Goal: Task Accomplishment & Management: Manage account settings

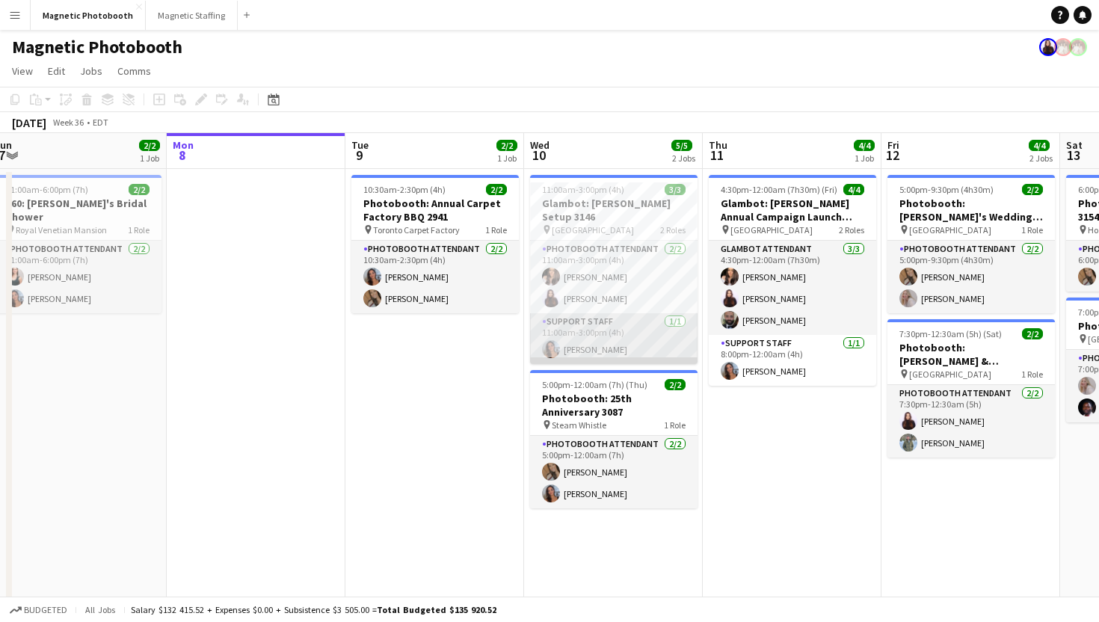
scroll to position [0, 550]
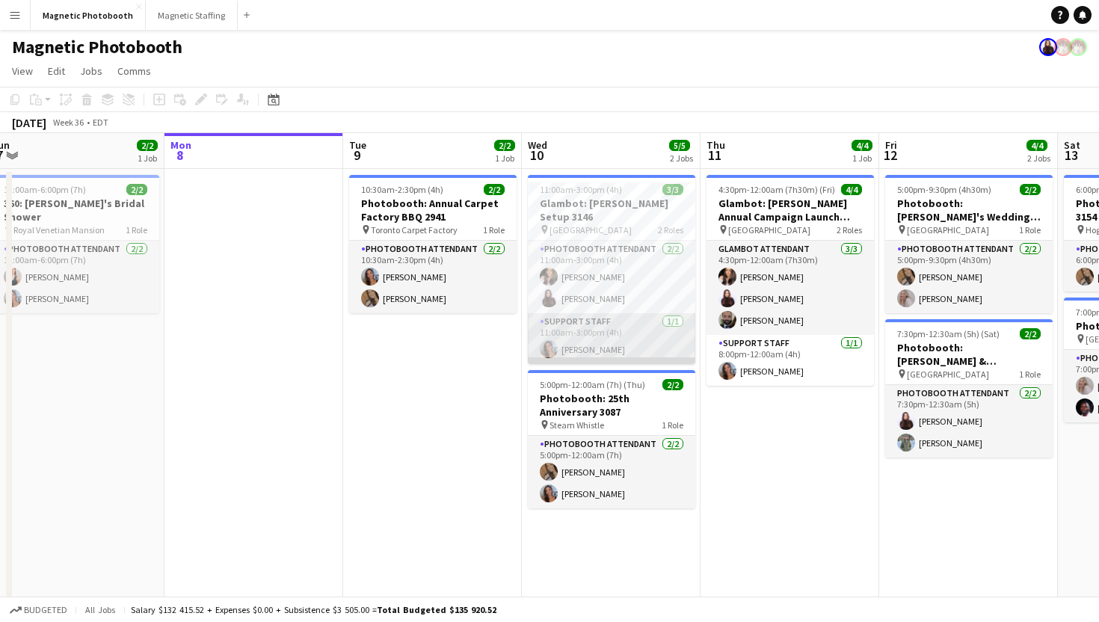
click at [657, 333] on app-card-role "Support Staff [DATE] 11:00am-3:00pm (4h) [PERSON_NAME]" at bounding box center [612, 338] width 168 height 51
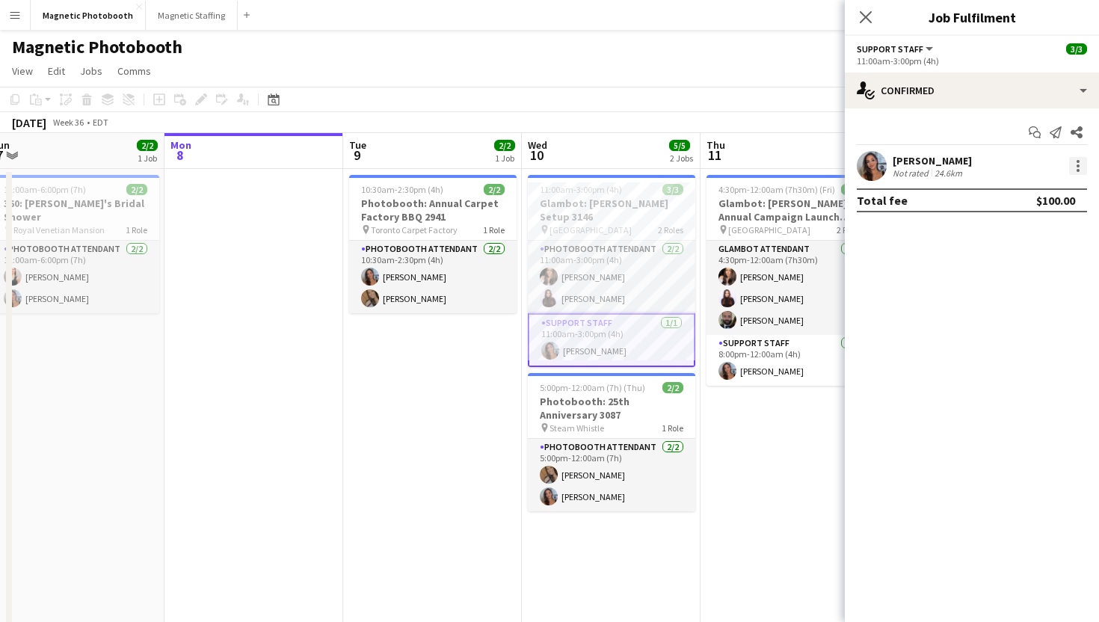
click at [1079, 167] on div at bounding box center [1078, 166] width 3 height 3
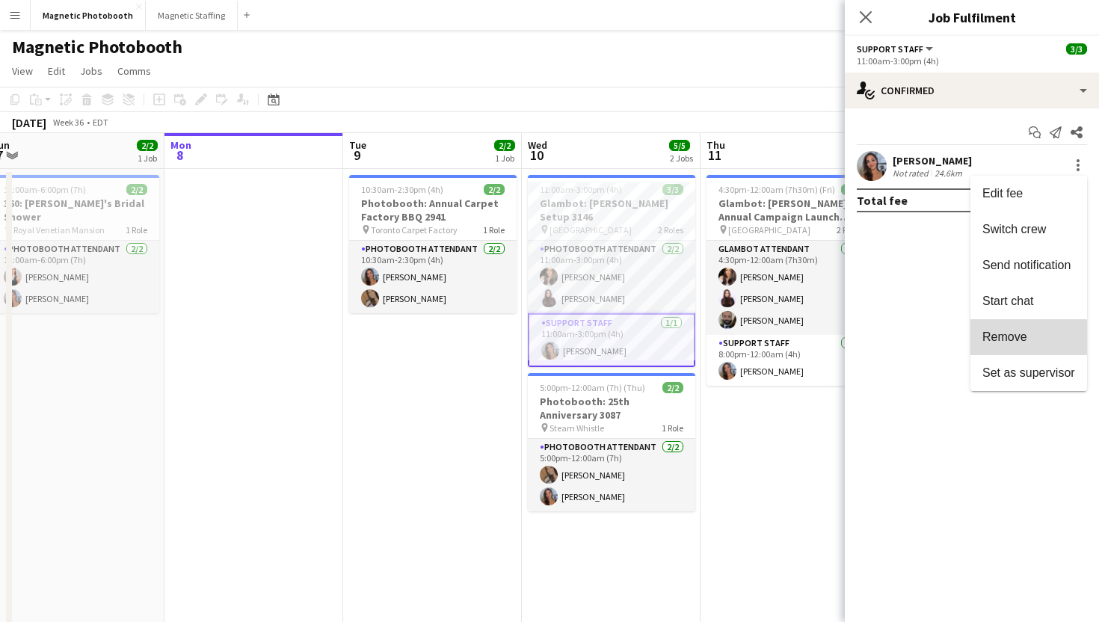
click at [1012, 340] on span "Remove" at bounding box center [1005, 337] width 45 height 13
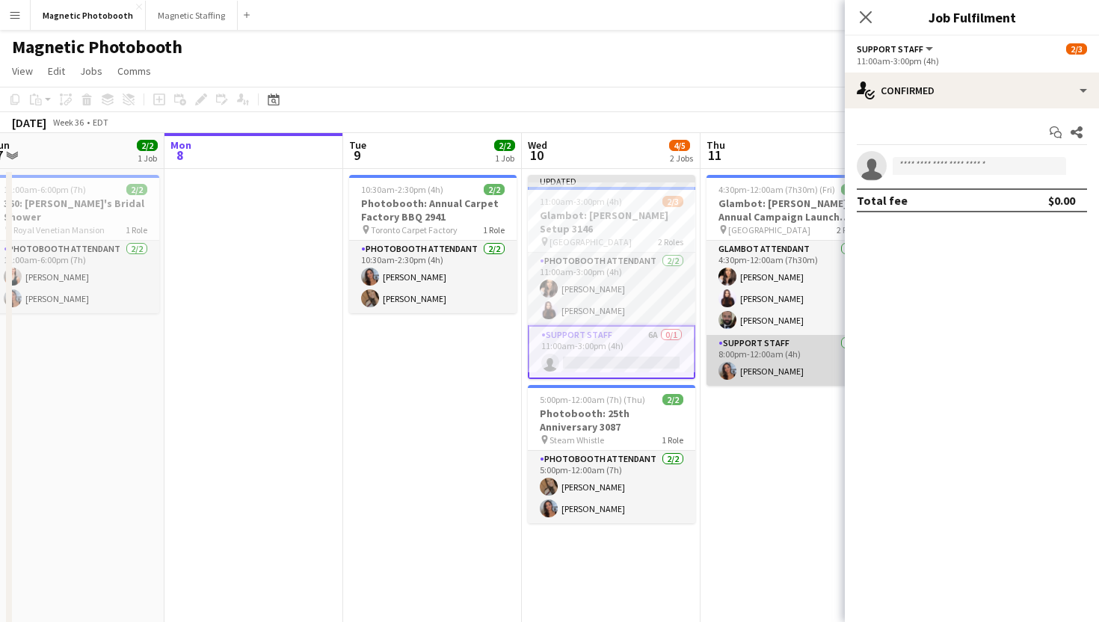
click at [763, 370] on app-card-role "Support Staff [DATE] 8:00pm-12:00am (4h) [PERSON_NAME]" at bounding box center [791, 360] width 168 height 51
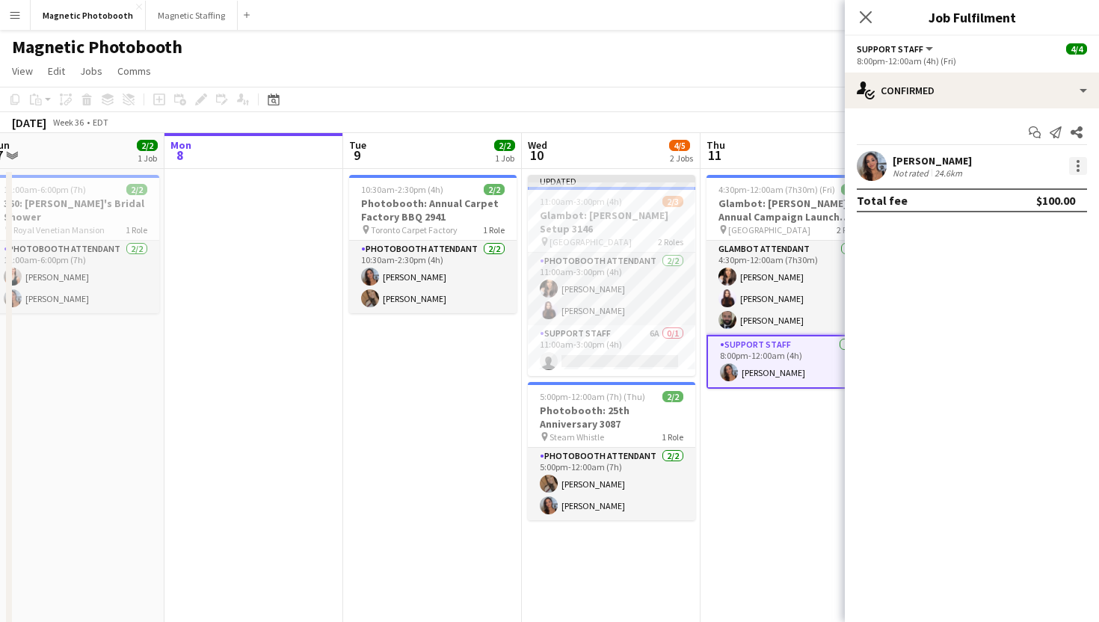
click at [1081, 171] on div at bounding box center [1079, 166] width 18 height 18
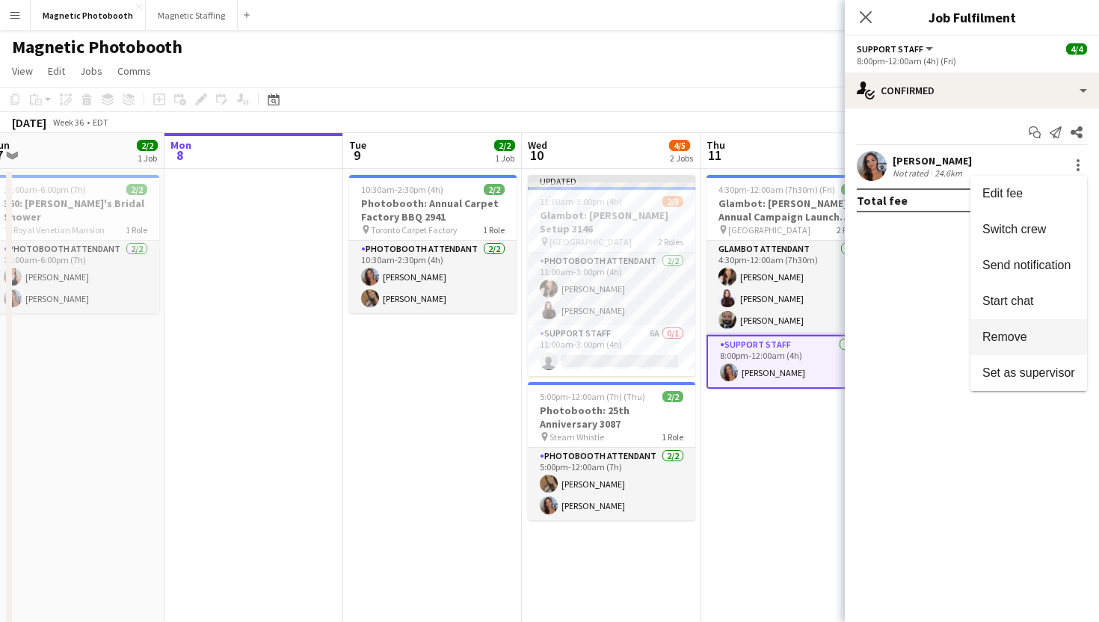
click at [1022, 348] on button "Remove" at bounding box center [1029, 337] width 117 height 36
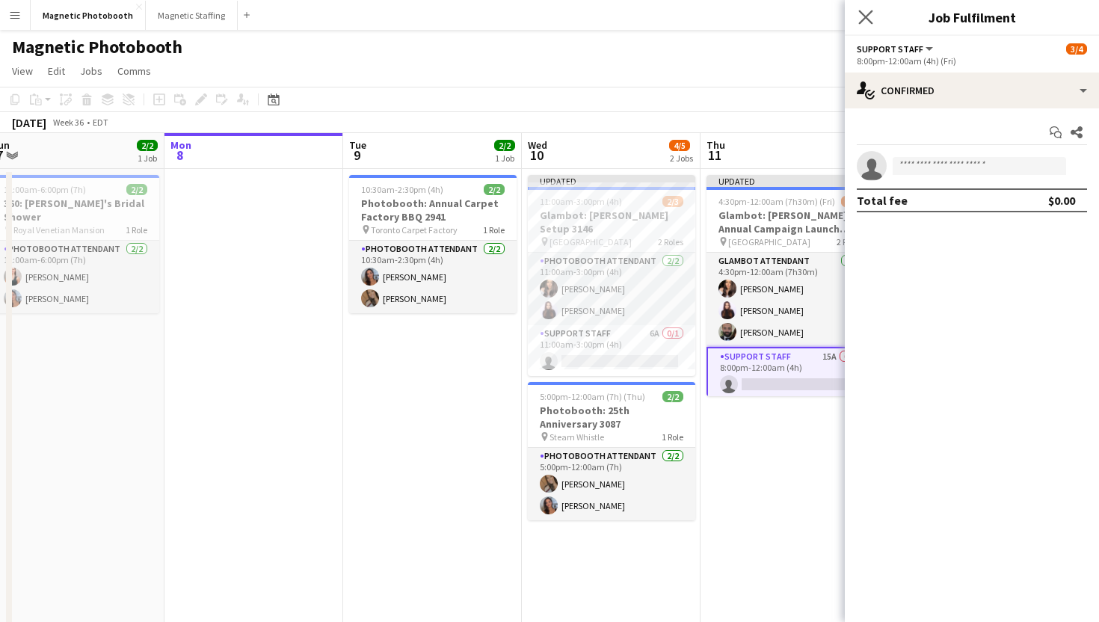
click at [873, 24] on app-icon "Close pop-in" at bounding box center [867, 18] width 22 height 22
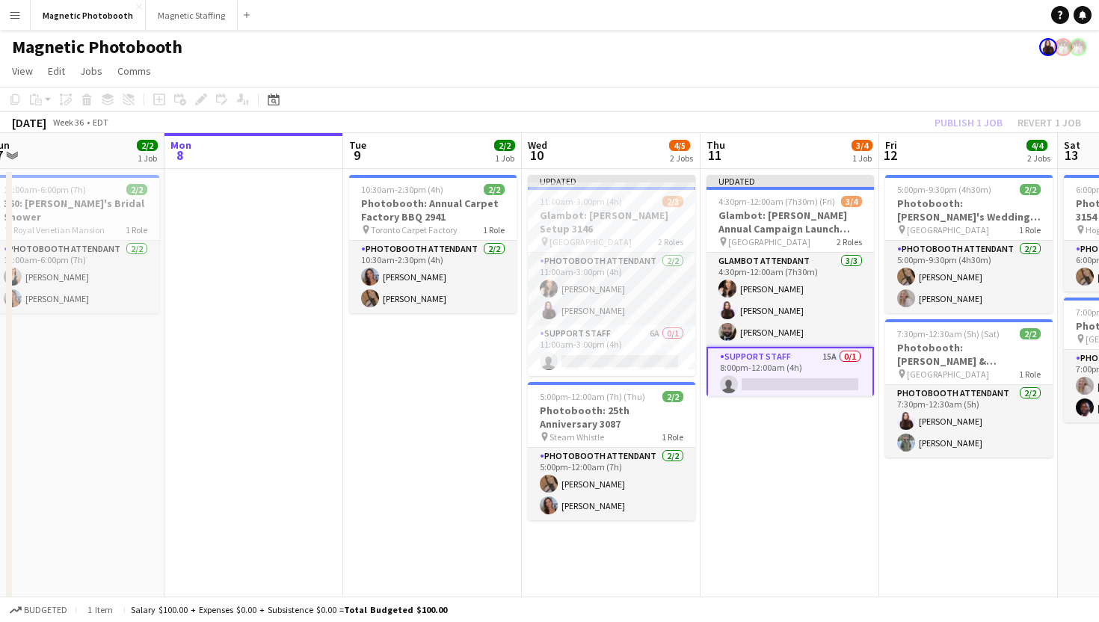
click at [797, 91] on app-toolbar "Copy Paste Paste Command V Paste with crew Command Shift V Paste linked Job [GE…" at bounding box center [549, 99] width 1099 height 25
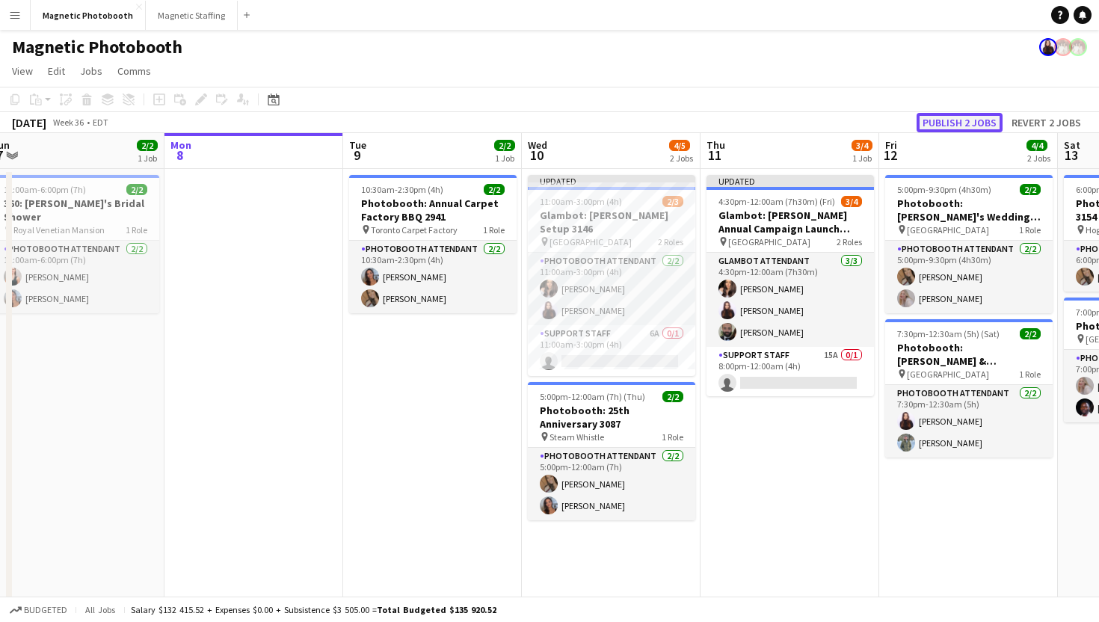
click at [959, 124] on button "Publish 2 jobs" at bounding box center [960, 122] width 86 height 19
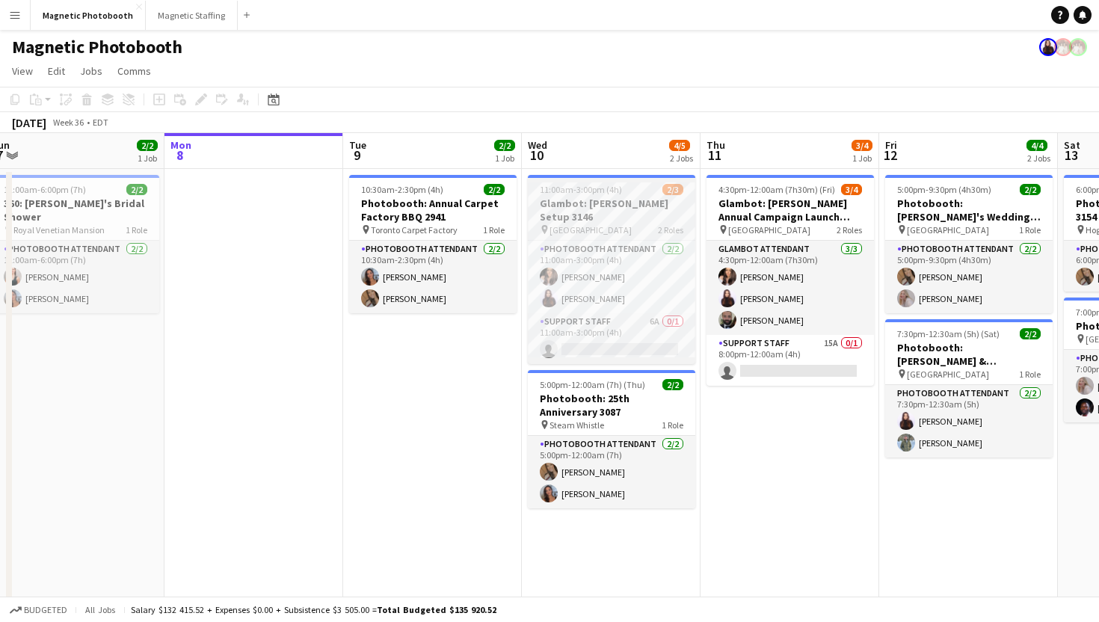
click at [653, 192] on div "11:00am-3:00pm (4h) 2/3" at bounding box center [612, 189] width 168 height 11
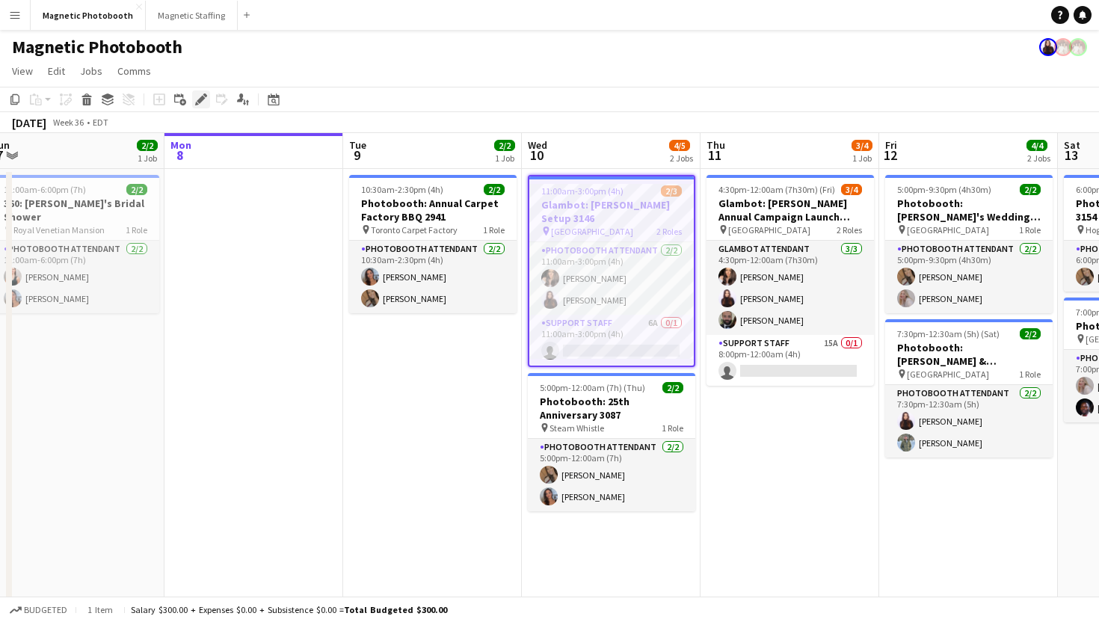
click at [206, 100] on icon "Edit" at bounding box center [201, 99] width 12 height 12
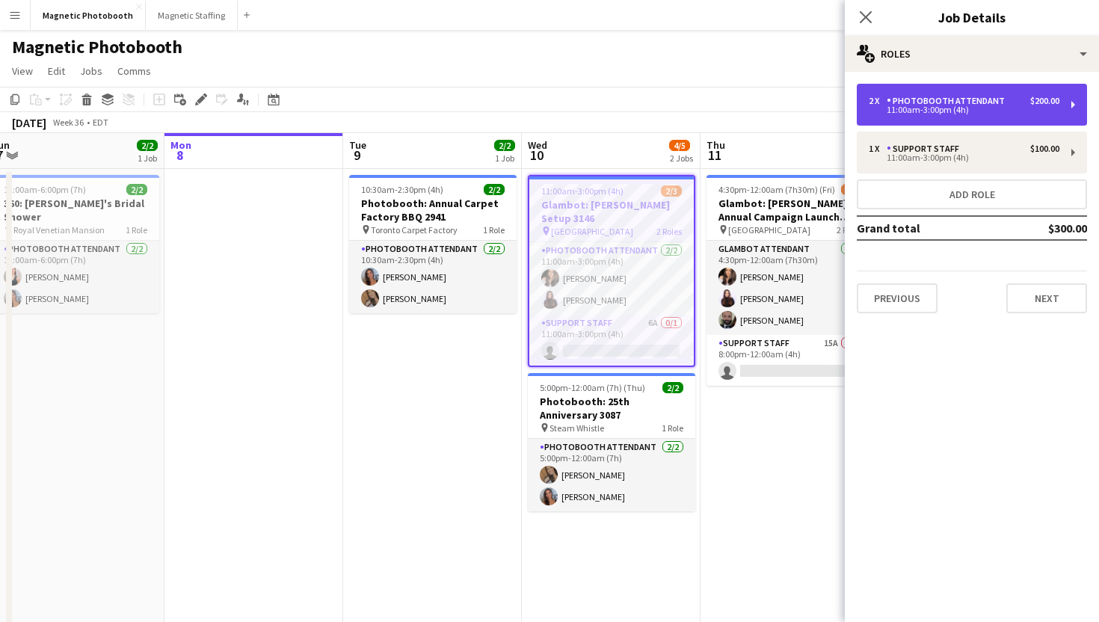
click at [909, 104] on div "Photobooth Attendant" at bounding box center [949, 101] width 124 height 10
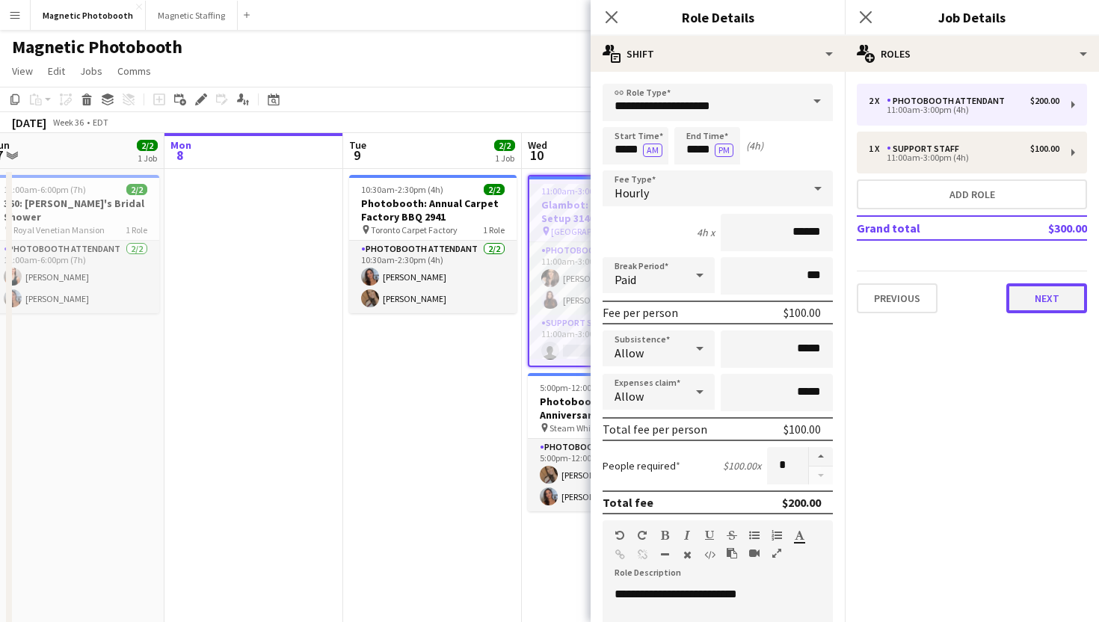
click at [1041, 295] on button "Next" at bounding box center [1047, 298] width 81 height 30
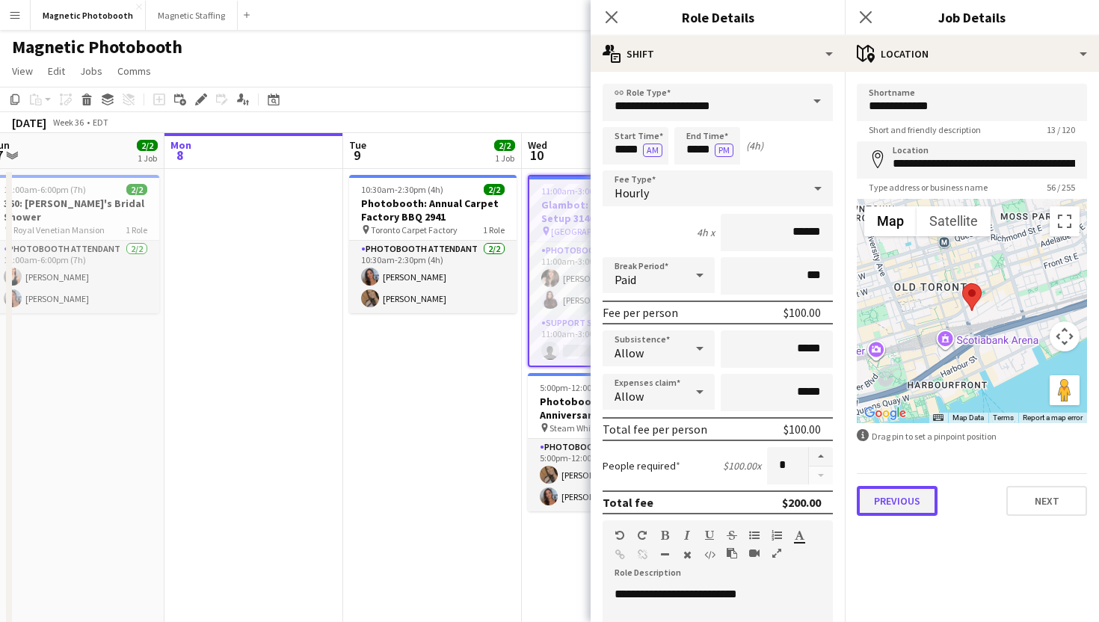
click at [880, 504] on button "Previous" at bounding box center [897, 501] width 81 height 30
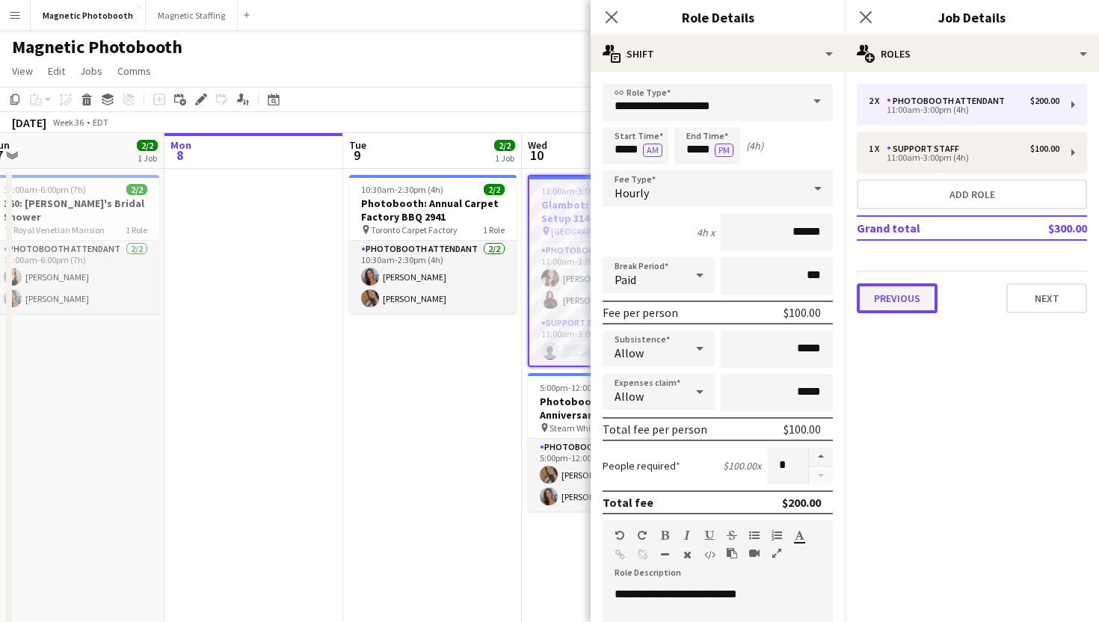
click at [899, 308] on button "Previous" at bounding box center [897, 298] width 81 height 30
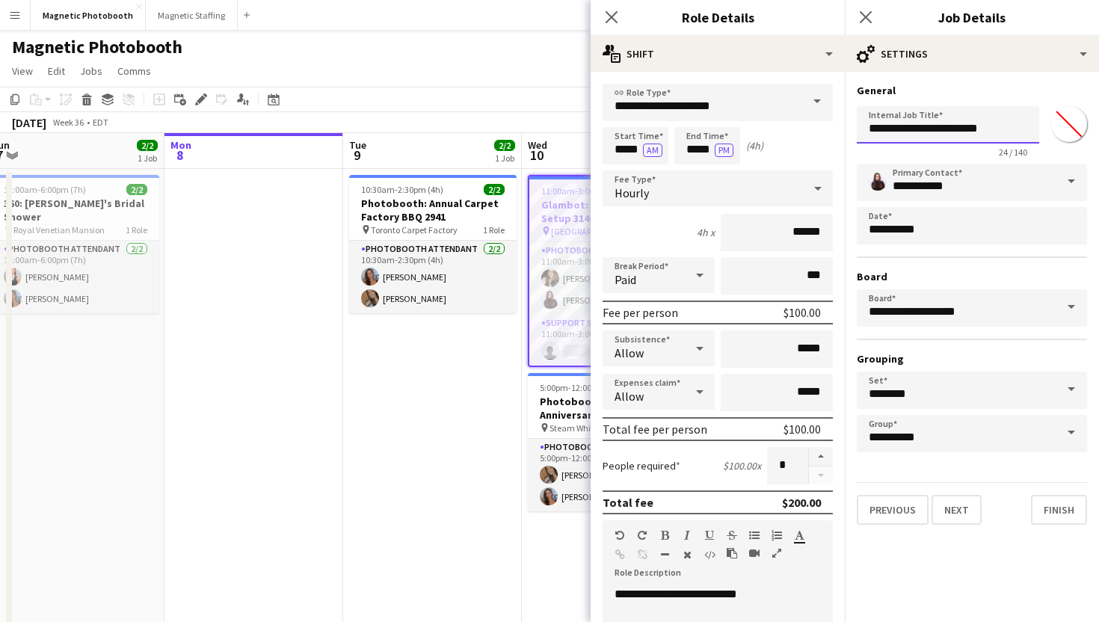
click at [927, 133] on input "**********" at bounding box center [948, 124] width 183 height 37
click at [942, 124] on input "**********" at bounding box center [948, 124] width 183 height 37
drag, startPoint x: 942, startPoint y: 125, endPoint x: 880, endPoint y: 124, distance: 61.3
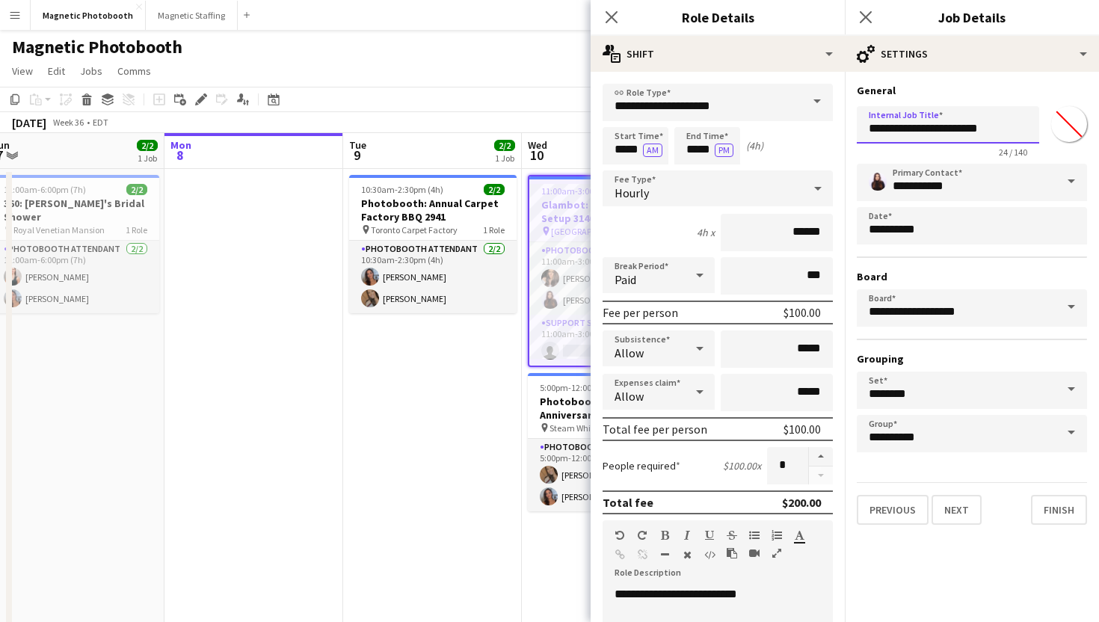
click at [881, 125] on input "**********" at bounding box center [948, 124] width 183 height 37
click at [880, 124] on input "**********" at bounding box center [948, 124] width 183 height 37
drag, startPoint x: 870, startPoint y: 129, endPoint x: 941, endPoint y: 130, distance: 71.1
click at [941, 130] on input "**********" at bounding box center [948, 124] width 183 height 37
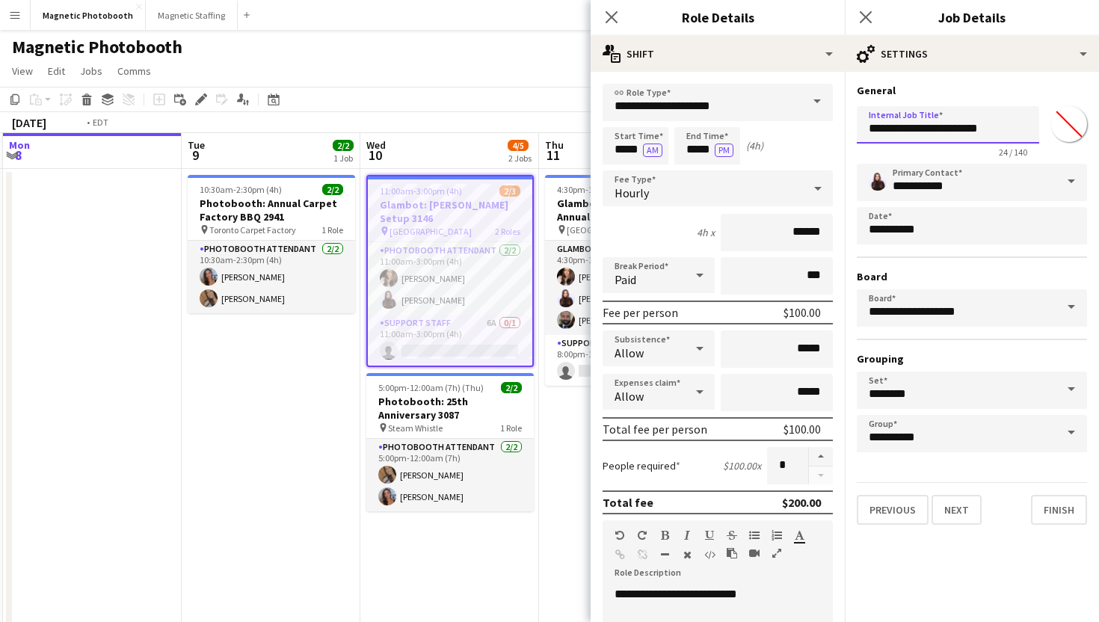
scroll to position [0, 434]
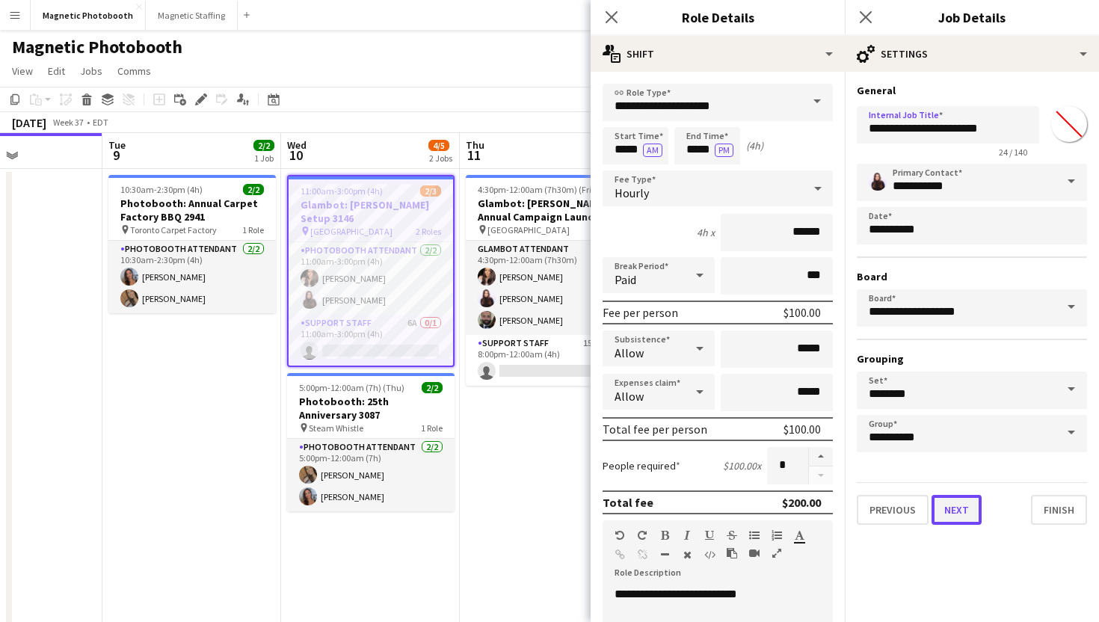
click at [954, 511] on button "Next" at bounding box center [957, 510] width 50 height 30
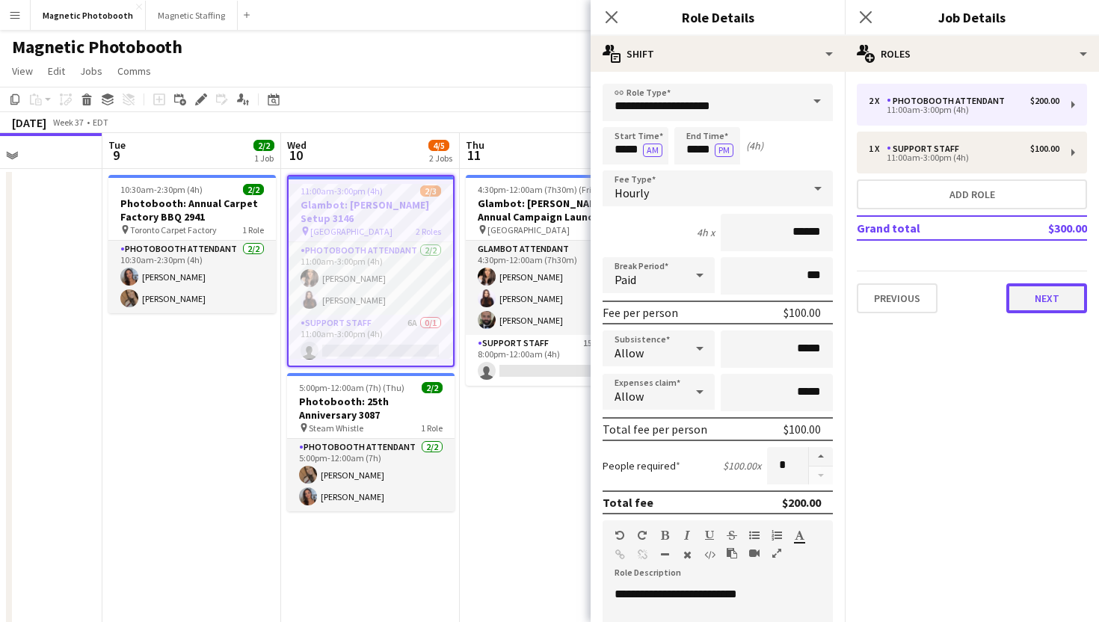
click at [1028, 308] on button "Next" at bounding box center [1047, 298] width 81 height 30
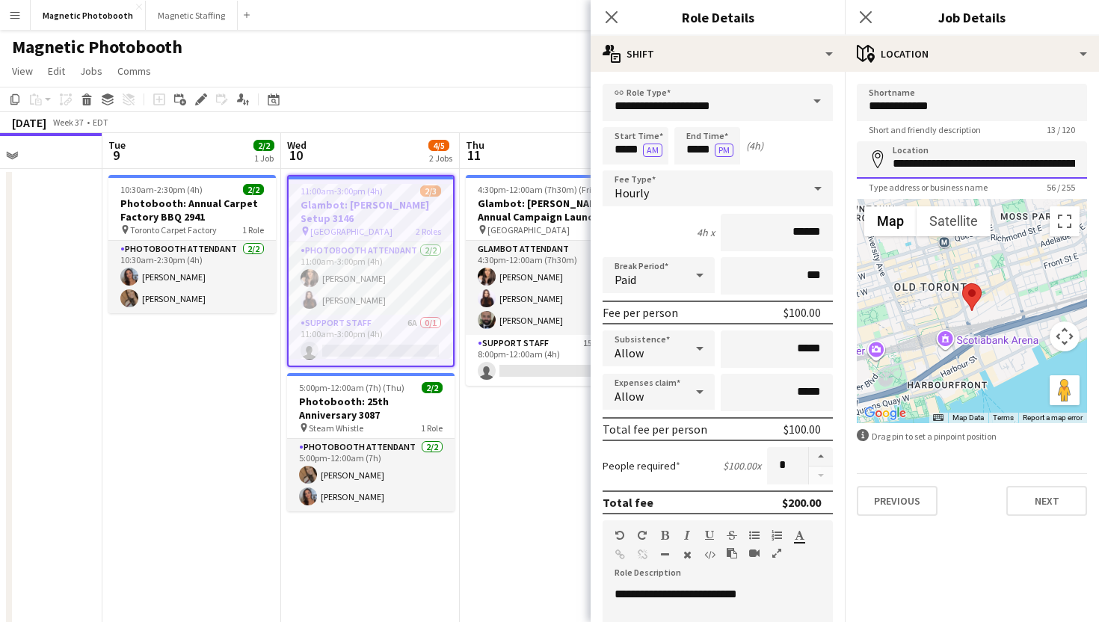
click at [972, 148] on input "**********" at bounding box center [972, 159] width 230 height 37
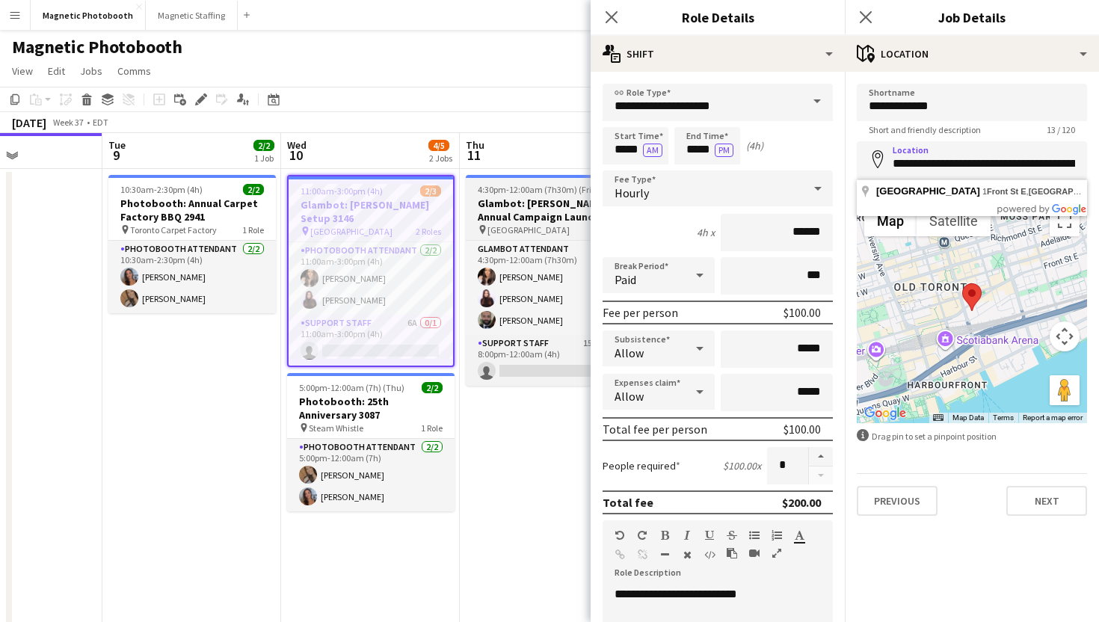
click at [530, 227] on span "[GEOGRAPHIC_DATA]" at bounding box center [529, 229] width 82 height 11
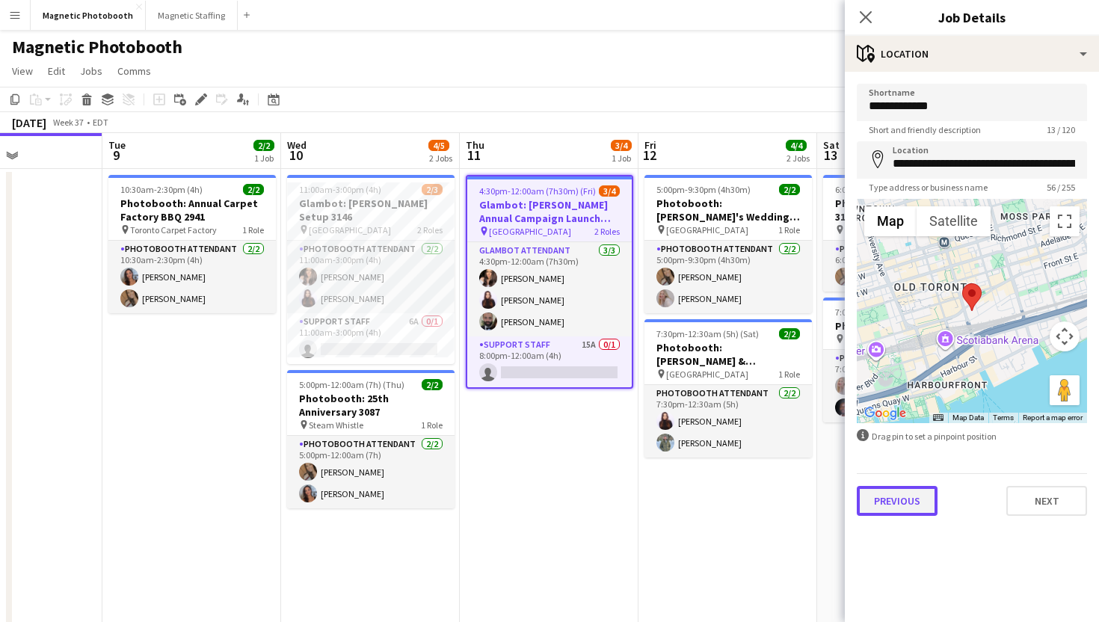
click at [903, 509] on button "Previous" at bounding box center [897, 501] width 81 height 30
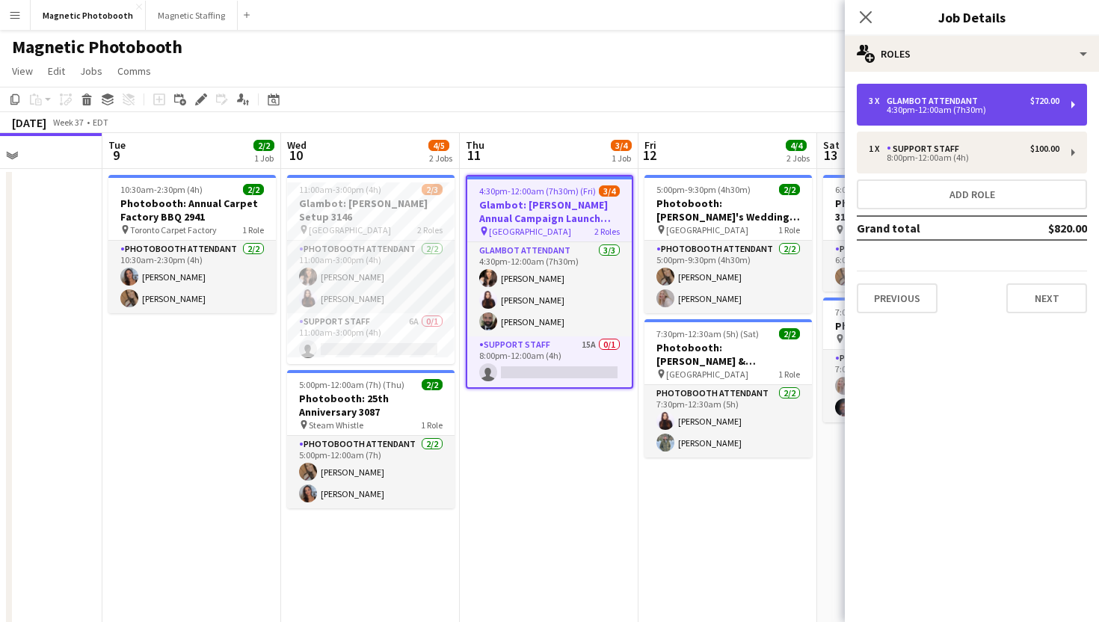
click at [993, 111] on div "4:30pm-12:00am (7h30m)" at bounding box center [964, 109] width 191 height 7
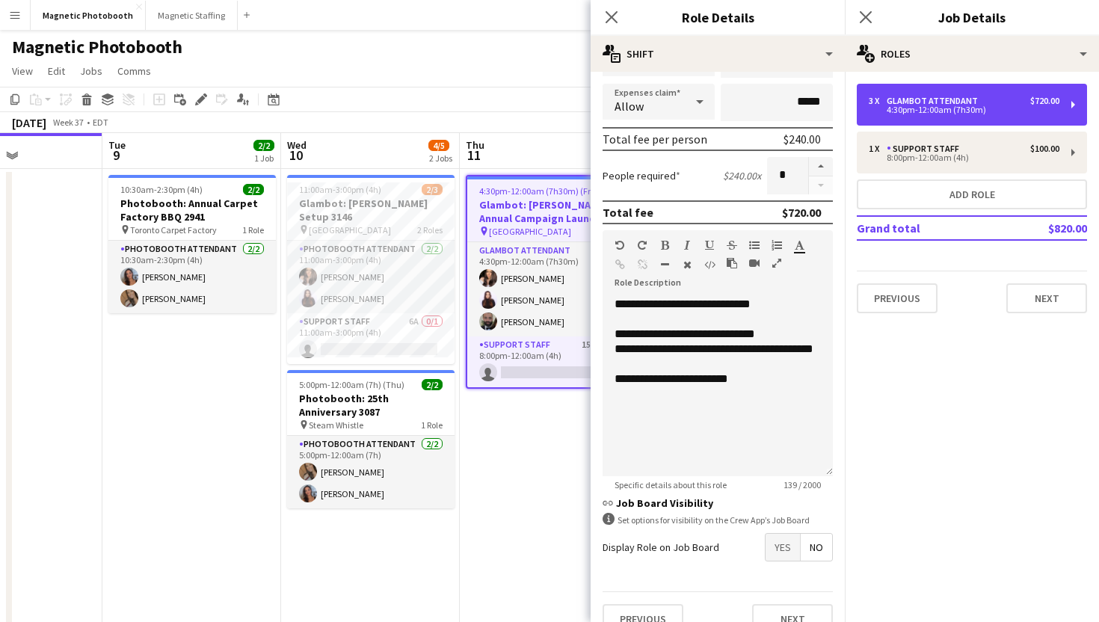
scroll to position [314, 0]
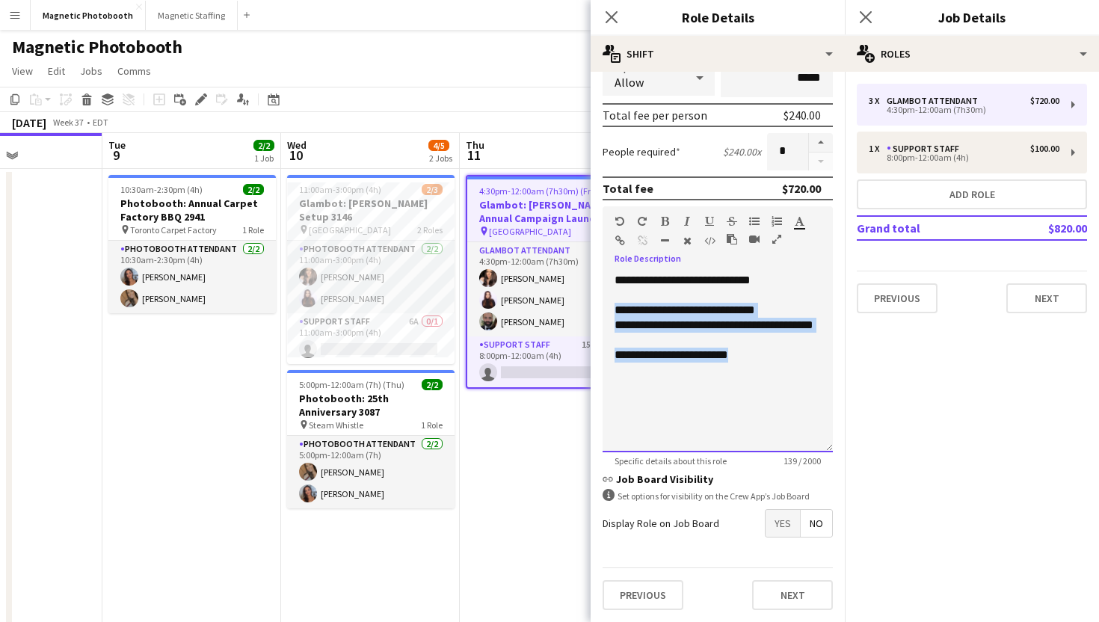
drag, startPoint x: 776, startPoint y: 387, endPoint x: 611, endPoint y: 308, distance: 183.0
click at [611, 308] on div "**********" at bounding box center [718, 363] width 230 height 180
copy div "**********"
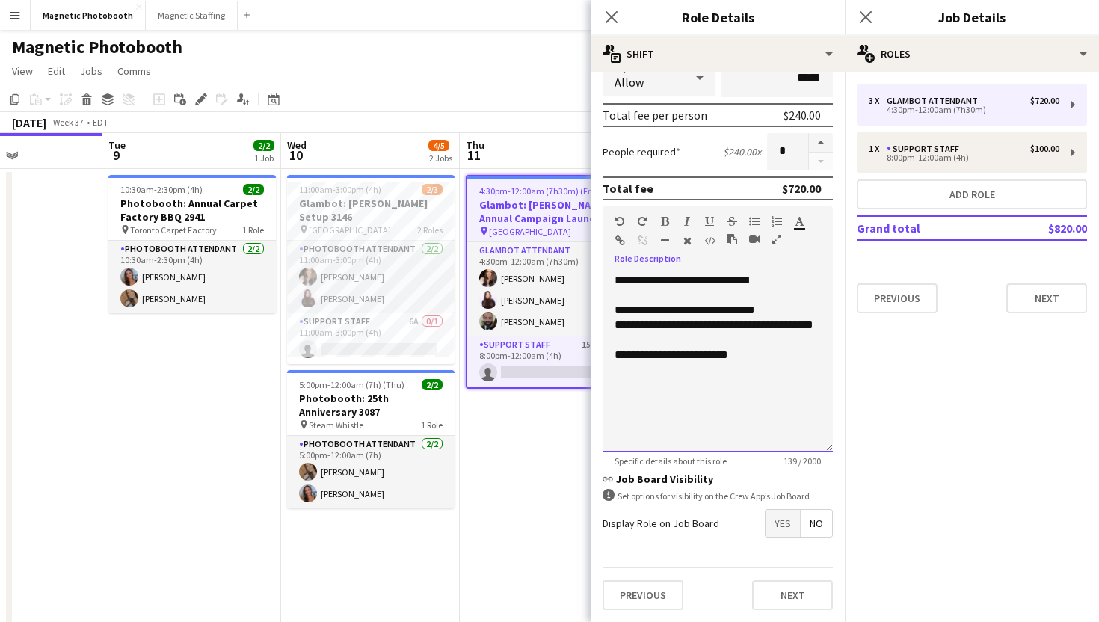
click at [657, 325] on div "**********" at bounding box center [718, 333] width 206 height 30
click at [495, 211] on h3 "Glambot: [PERSON_NAME] Annual Campaign Launch 3146" at bounding box center [549, 211] width 165 height 27
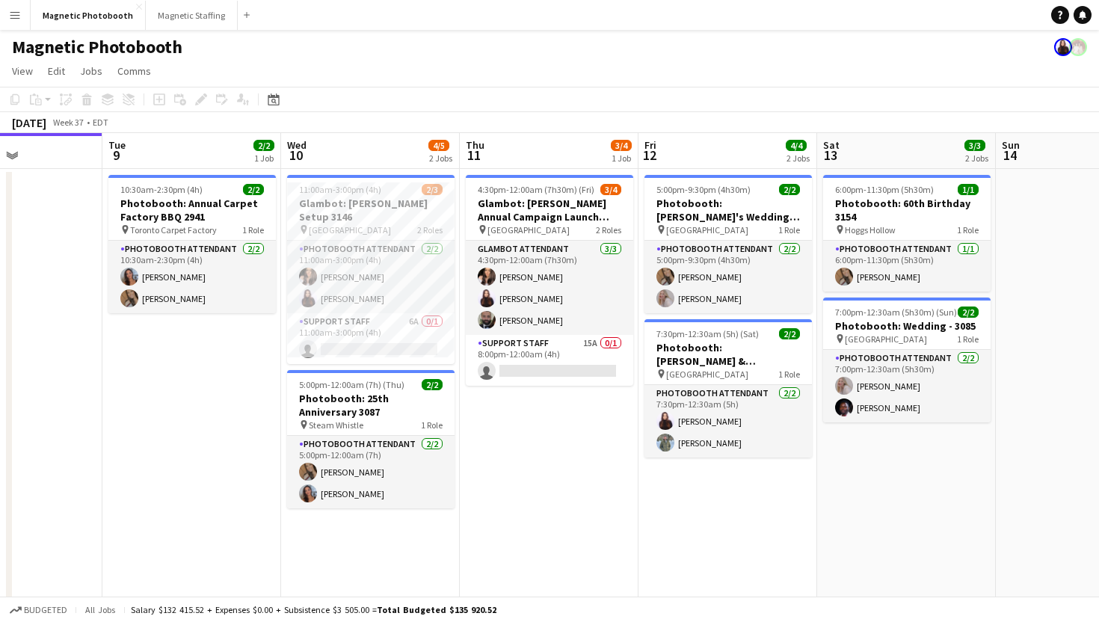
click at [641, 215] on app-date-cell "5:00pm-9:30pm (4h30m) 2/2 Photobooth: [PERSON_NAME]'s Wedding - 2954 pin Hotel …" at bounding box center [728, 489] width 179 height 641
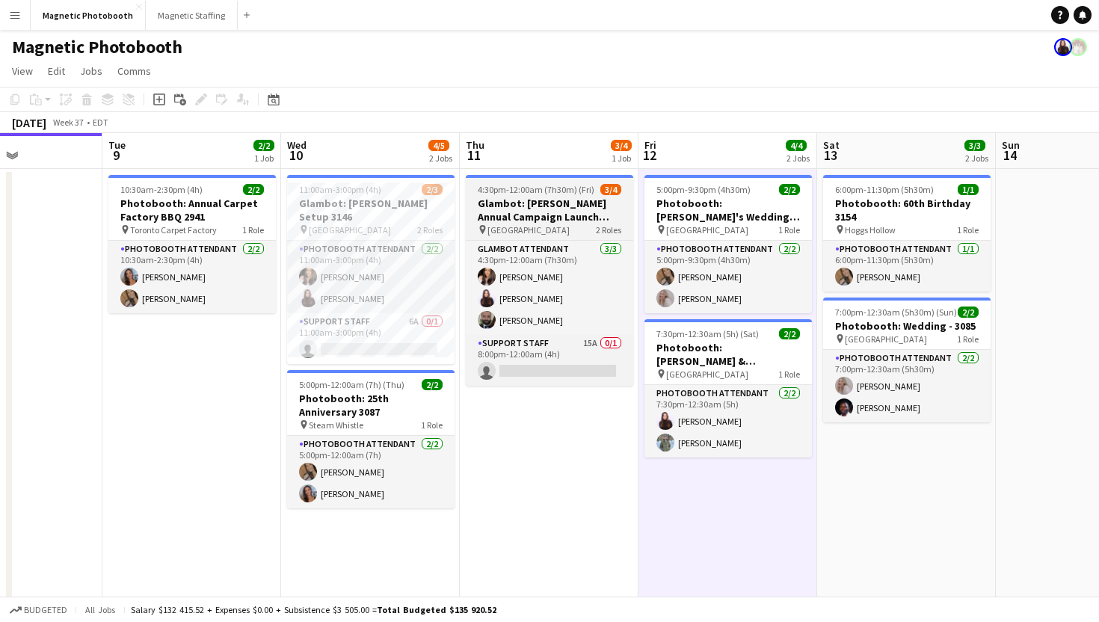
click at [601, 215] on h3 "Glambot: [PERSON_NAME] Annual Campaign Launch 3146" at bounding box center [550, 210] width 168 height 27
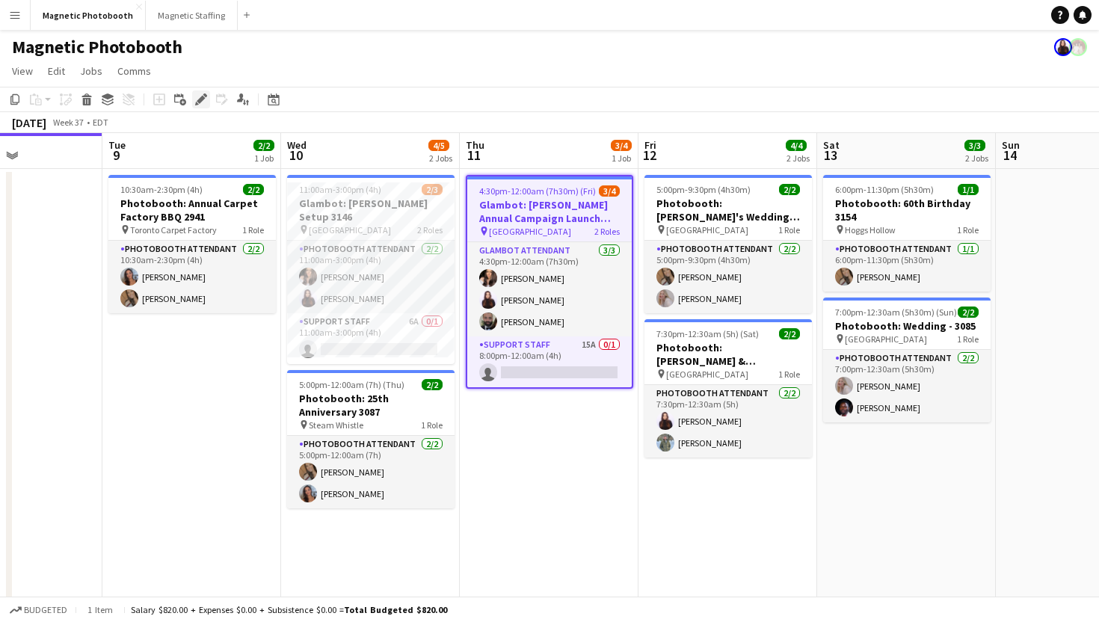
click at [200, 99] on icon at bounding box center [201, 100] width 8 height 8
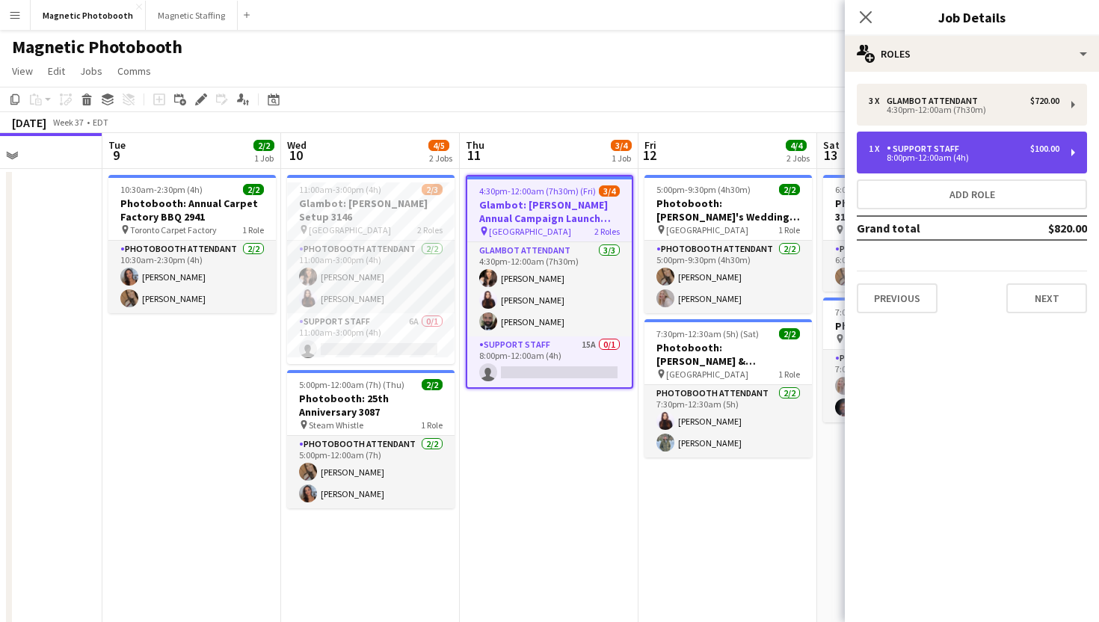
click at [1043, 149] on div "$100.00" at bounding box center [1045, 149] width 29 height 10
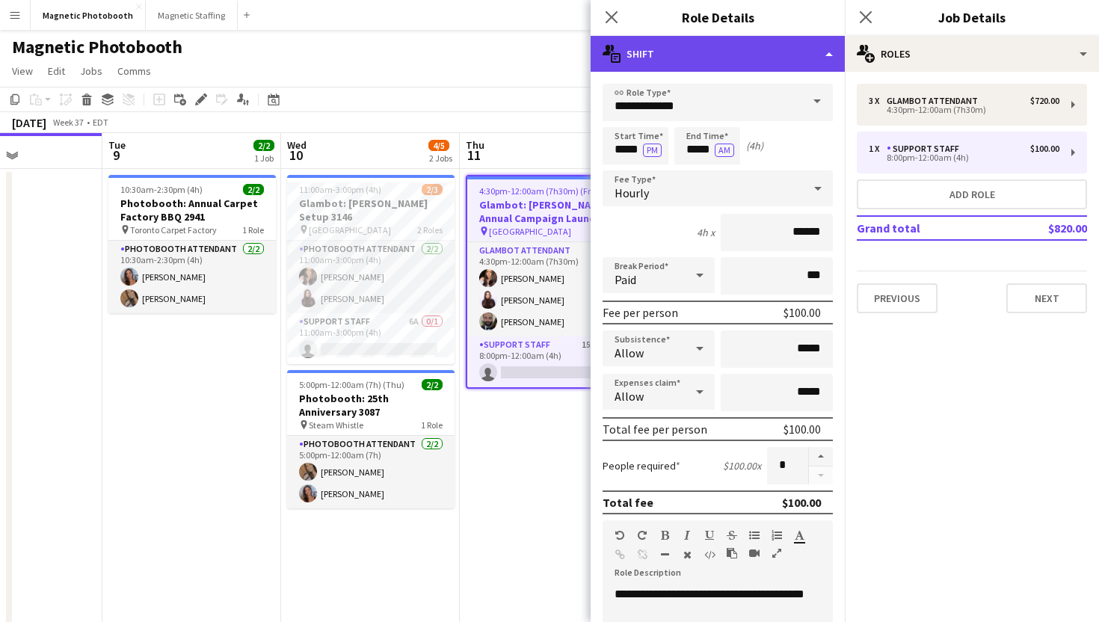
click at [831, 50] on div "multiple-actions-text Shift" at bounding box center [718, 54] width 254 height 36
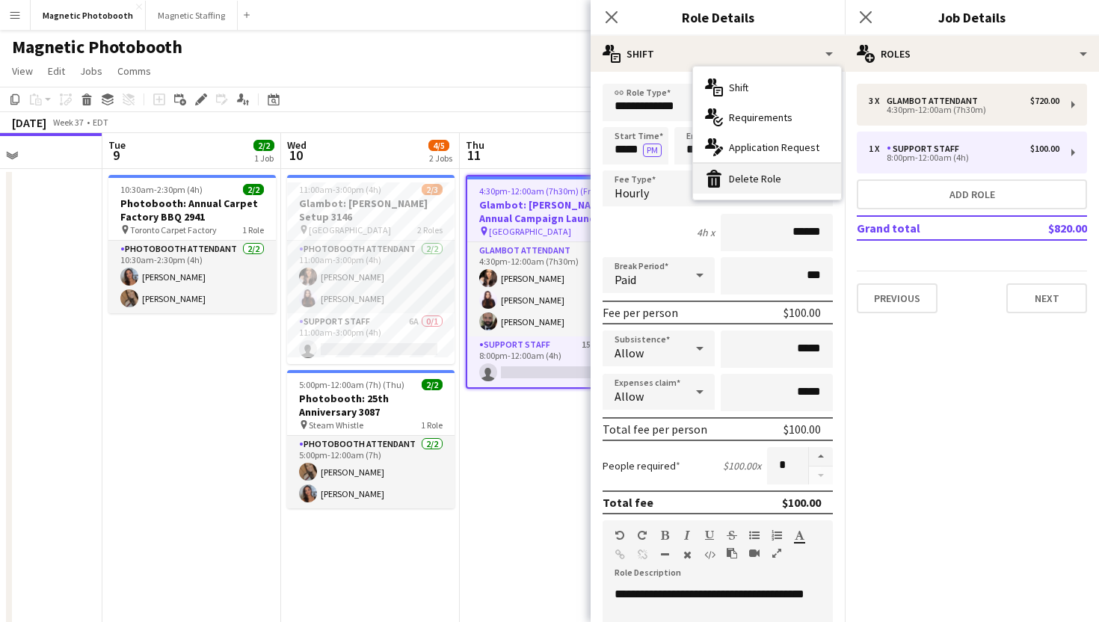
click at [793, 180] on div "bin-2 Delete Role" at bounding box center [767, 179] width 148 height 30
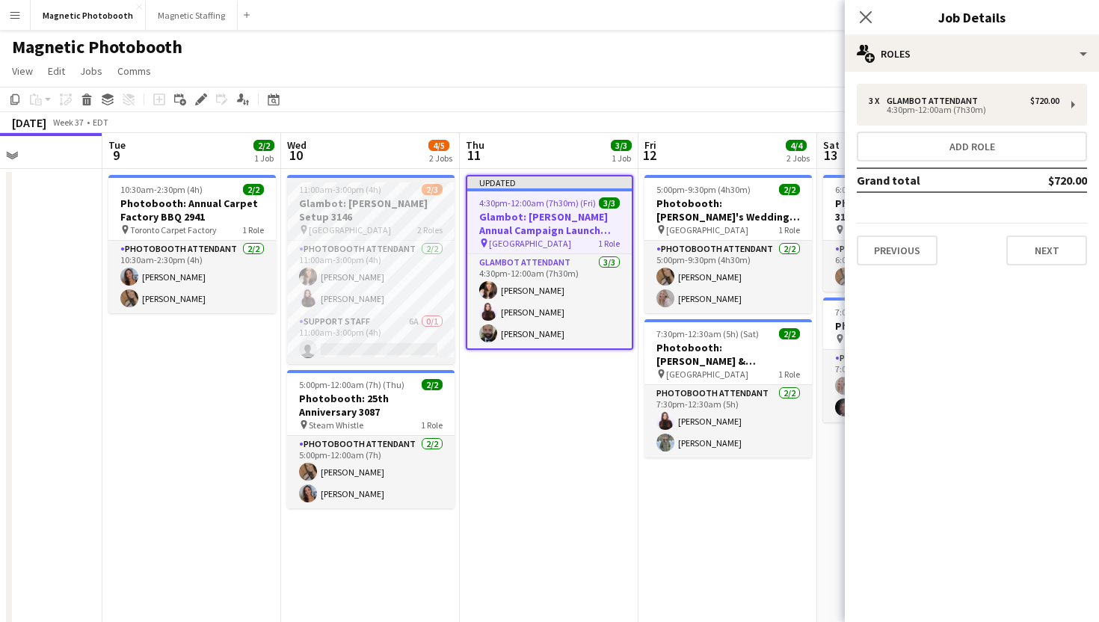
click at [434, 184] on span "2/3" at bounding box center [432, 189] width 21 height 11
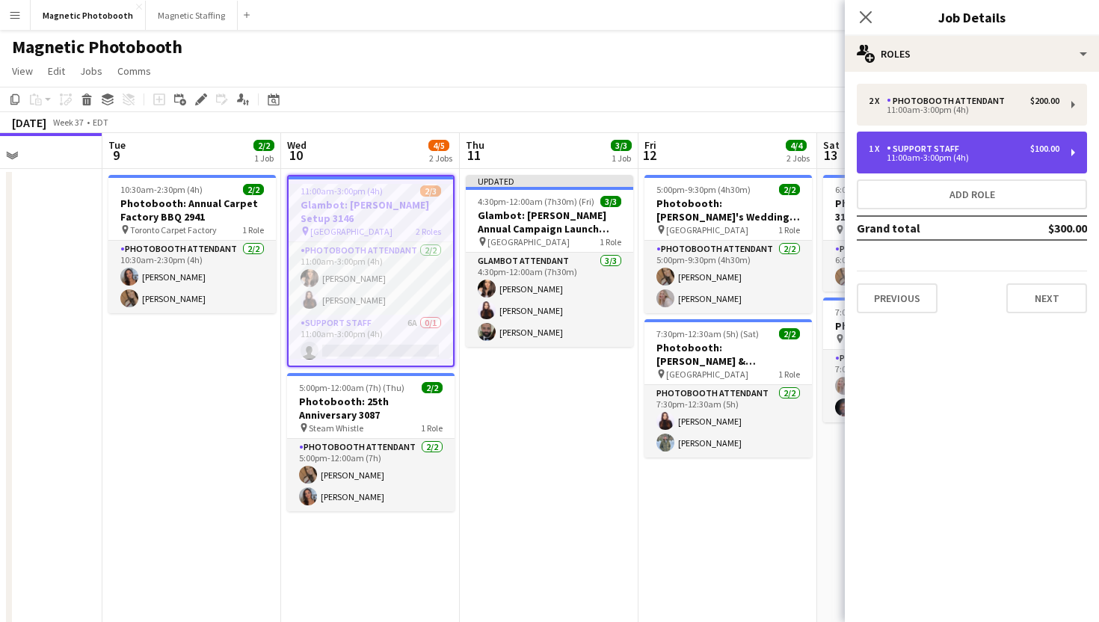
click at [993, 161] on div "11:00am-3:00pm (4h)" at bounding box center [964, 157] width 191 height 7
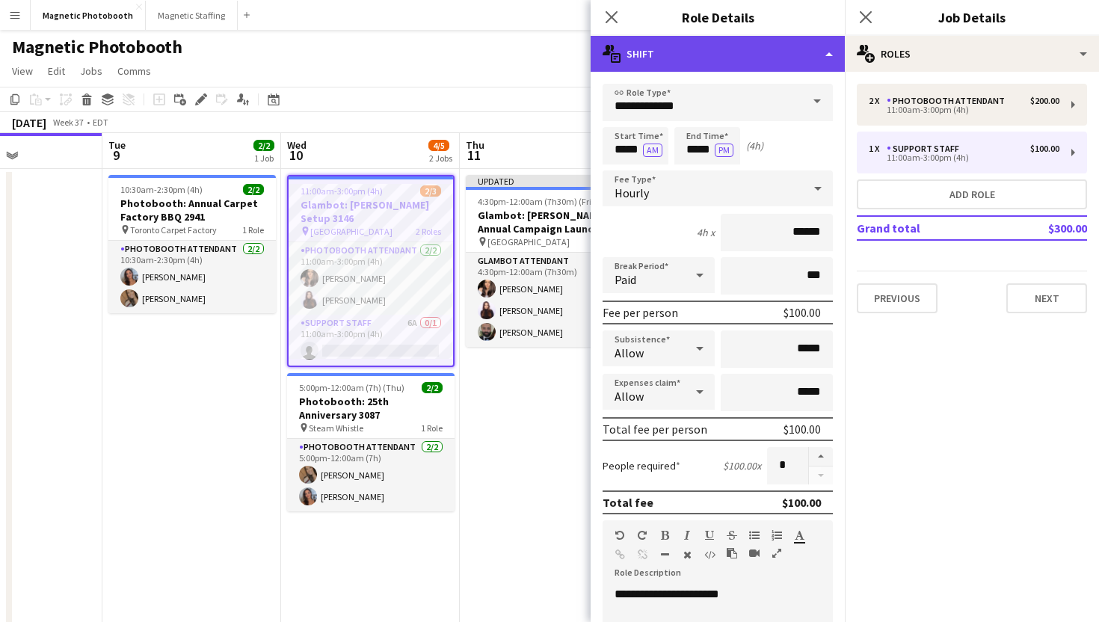
click at [828, 57] on div "multiple-actions-text Shift" at bounding box center [718, 54] width 254 height 36
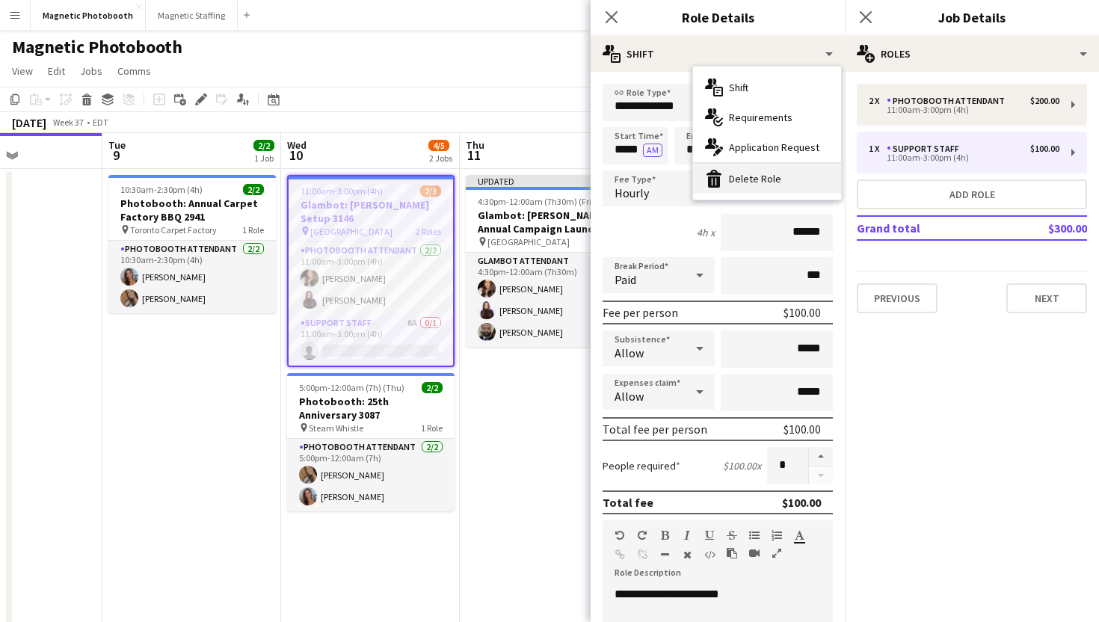
click at [806, 180] on div "bin-2 Delete Role" at bounding box center [767, 179] width 148 height 30
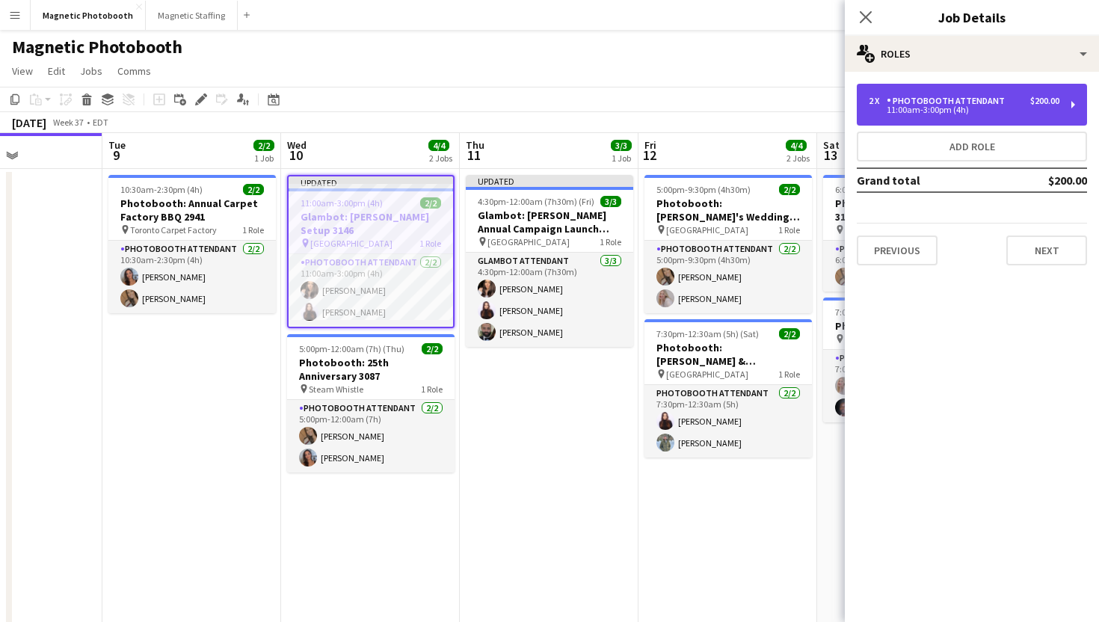
click at [923, 95] on div "2 x Photobooth Attendant $200.00 11:00am-3:00pm (4h)" at bounding box center [972, 105] width 230 height 42
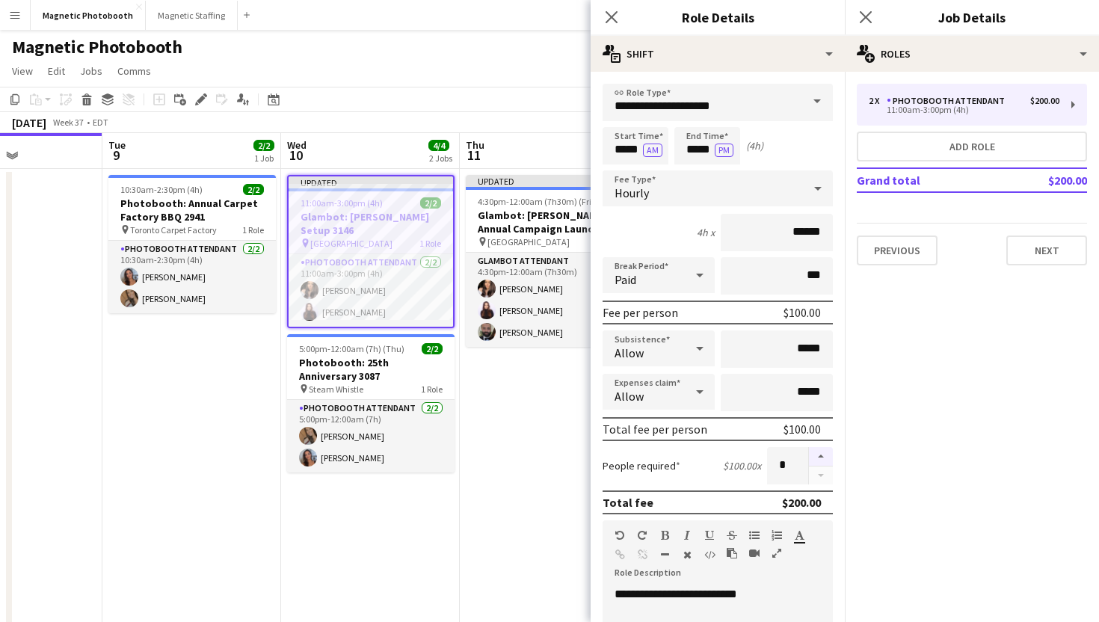
click at [823, 458] on button "button" at bounding box center [821, 456] width 24 height 19
type input "*"
click at [873, 9] on app-icon "Close pop-in" at bounding box center [867, 18] width 22 height 22
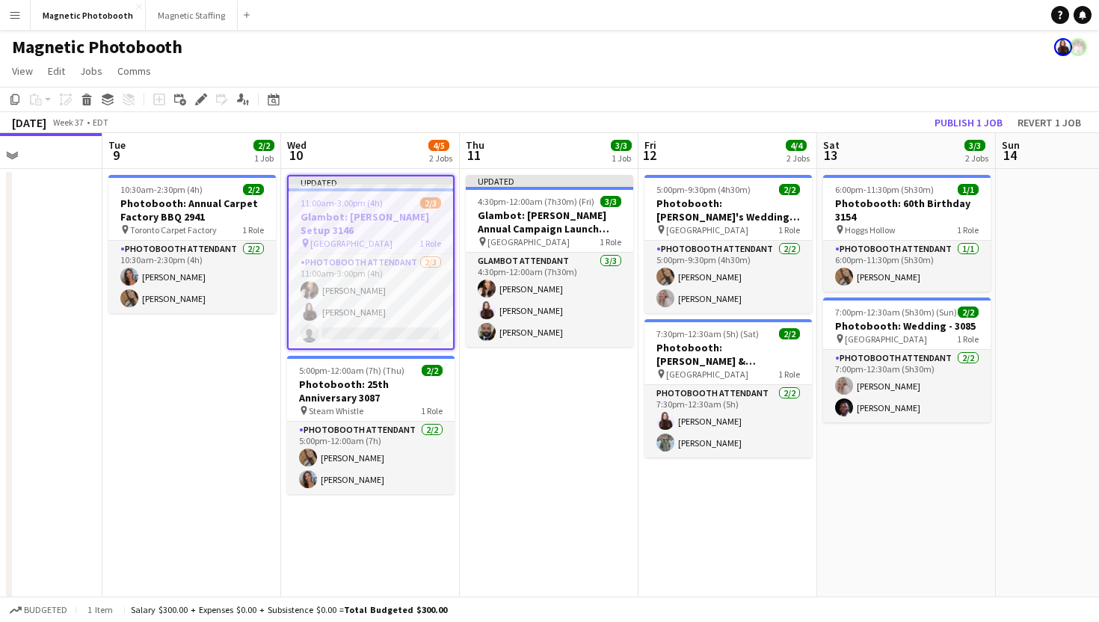
click at [838, 43] on div "Magnetic Photobooth" at bounding box center [549, 44] width 1099 height 28
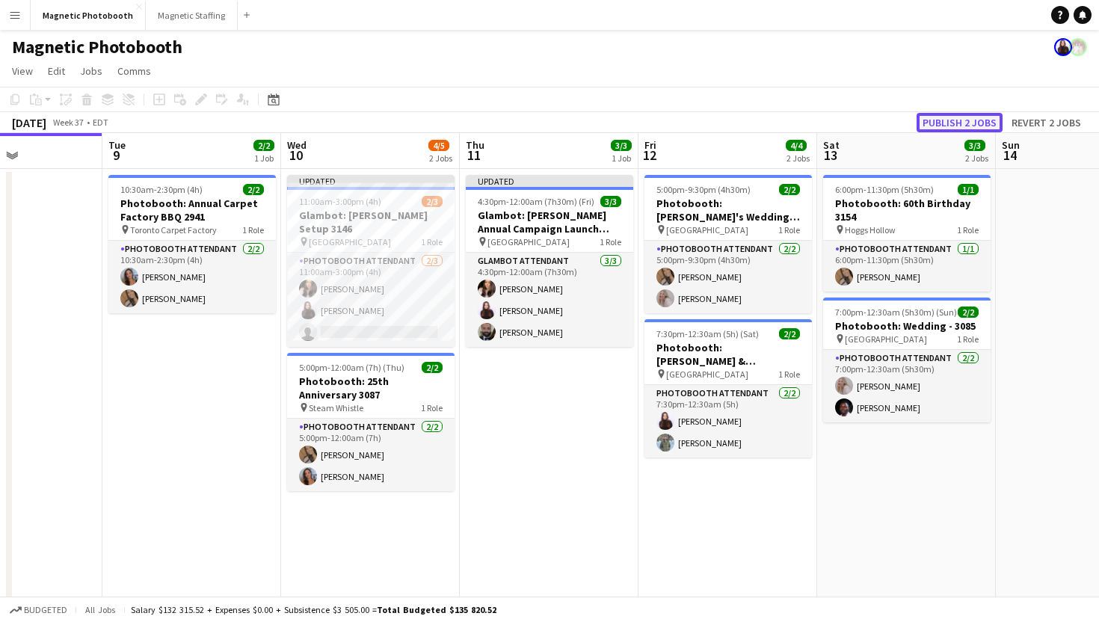
click at [941, 116] on button "Publish 2 jobs" at bounding box center [960, 122] width 86 height 19
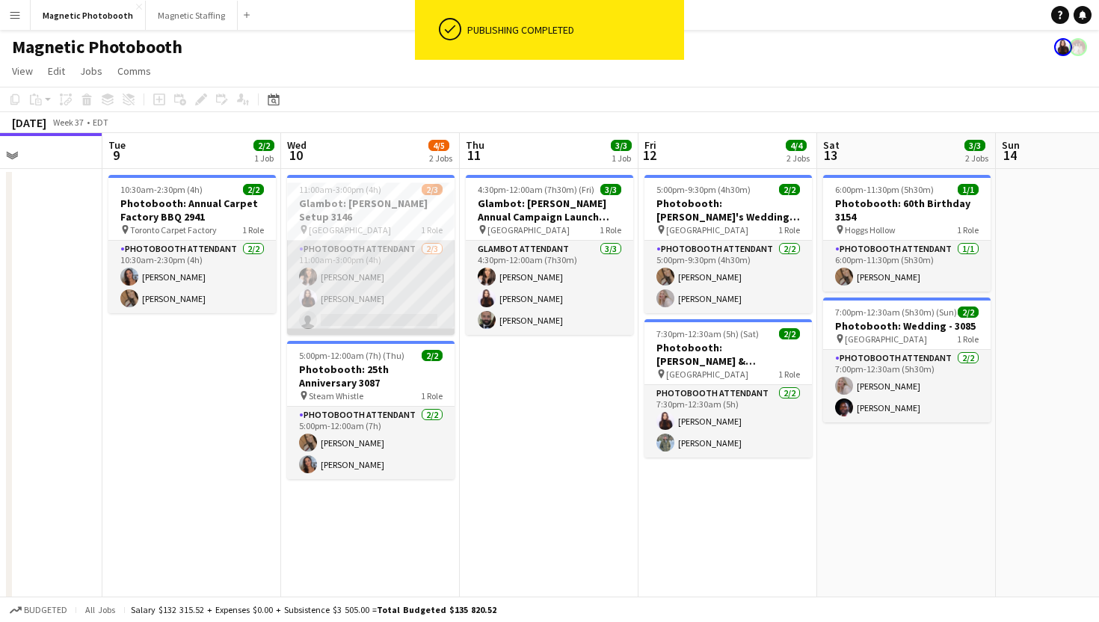
click at [435, 298] on app-card-role "Photobooth Attendant [DATE] 11:00am-3:00pm (4h) [PERSON_NAME] [PERSON_NAME] sin…" at bounding box center [371, 288] width 168 height 94
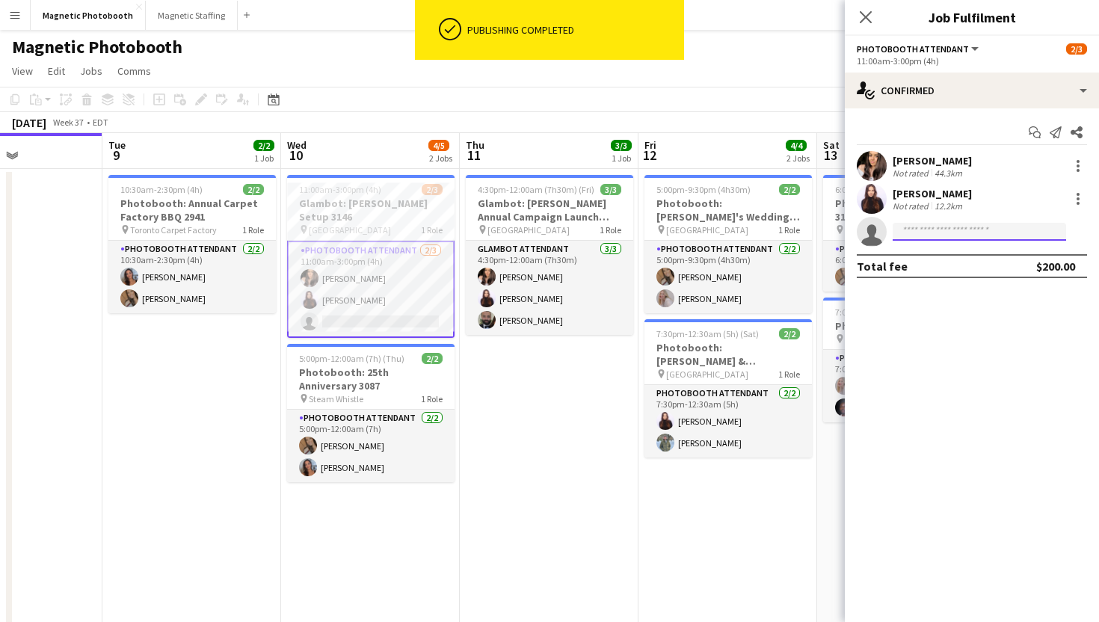
click at [916, 236] on input at bounding box center [980, 232] width 174 height 18
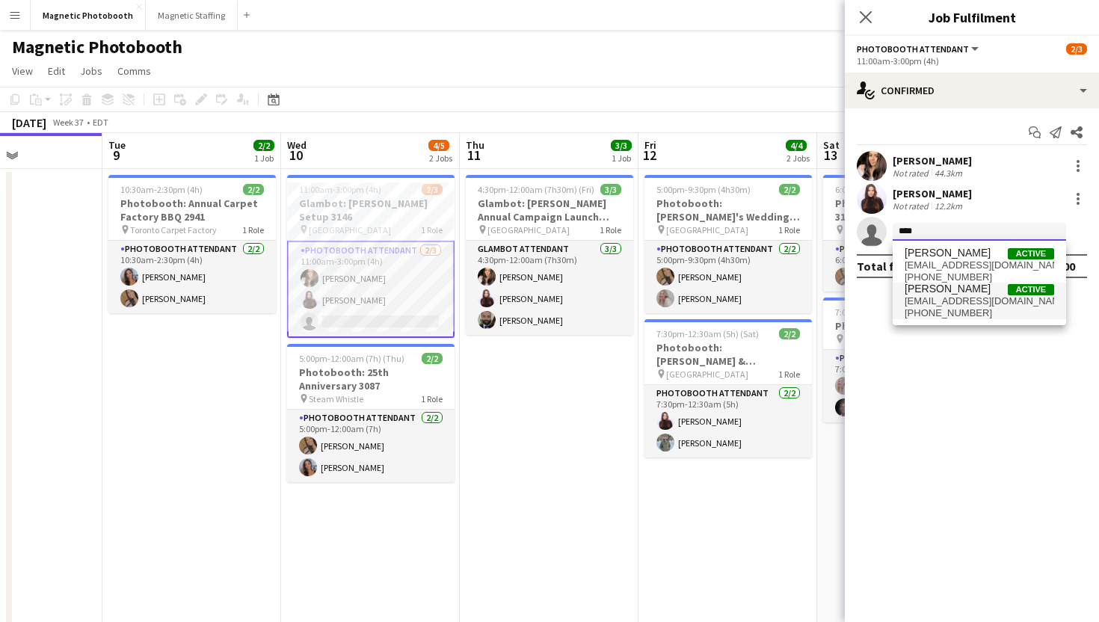
type input "****"
click at [1014, 304] on span "[EMAIL_ADDRESS][DOMAIN_NAME]" at bounding box center [980, 301] width 150 height 12
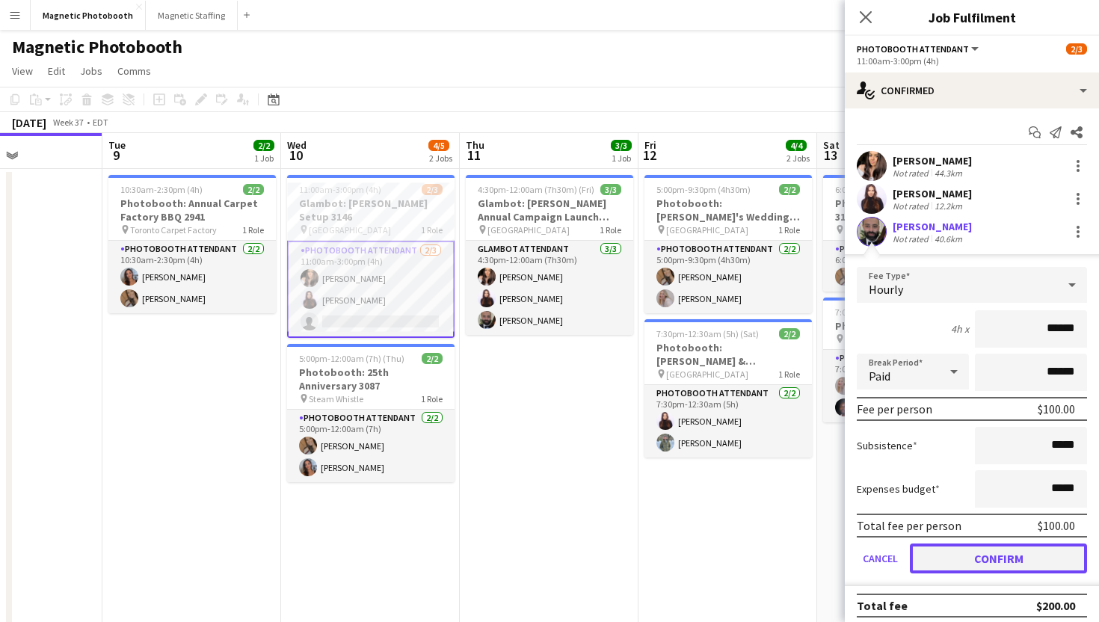
click at [948, 545] on button "Confirm" at bounding box center [998, 559] width 177 height 30
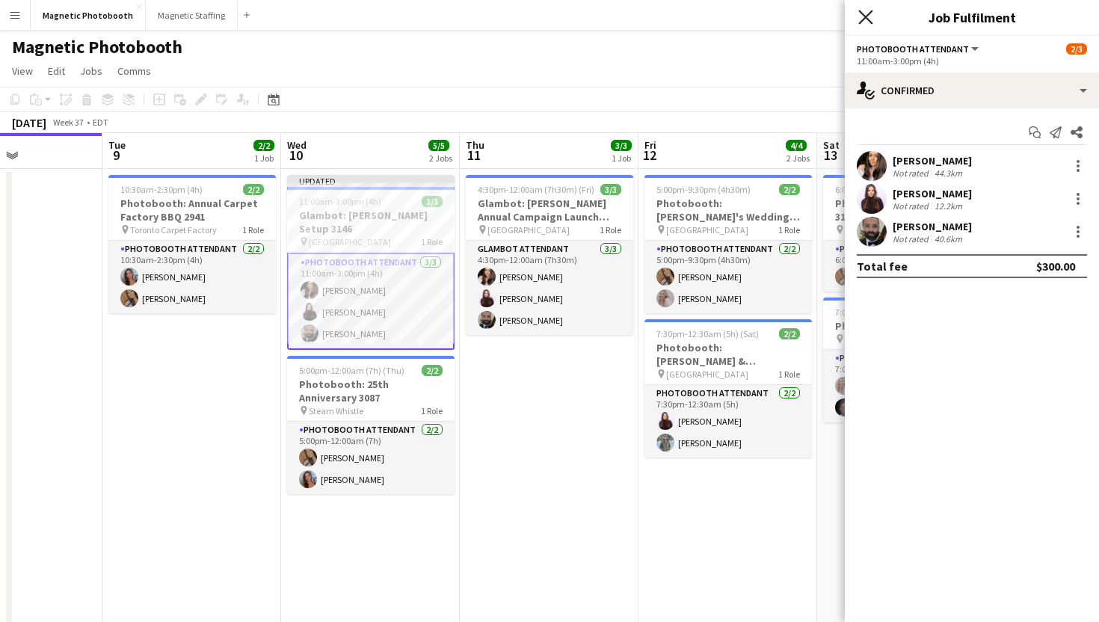
click at [867, 20] on icon "Close pop-in" at bounding box center [866, 17] width 14 height 14
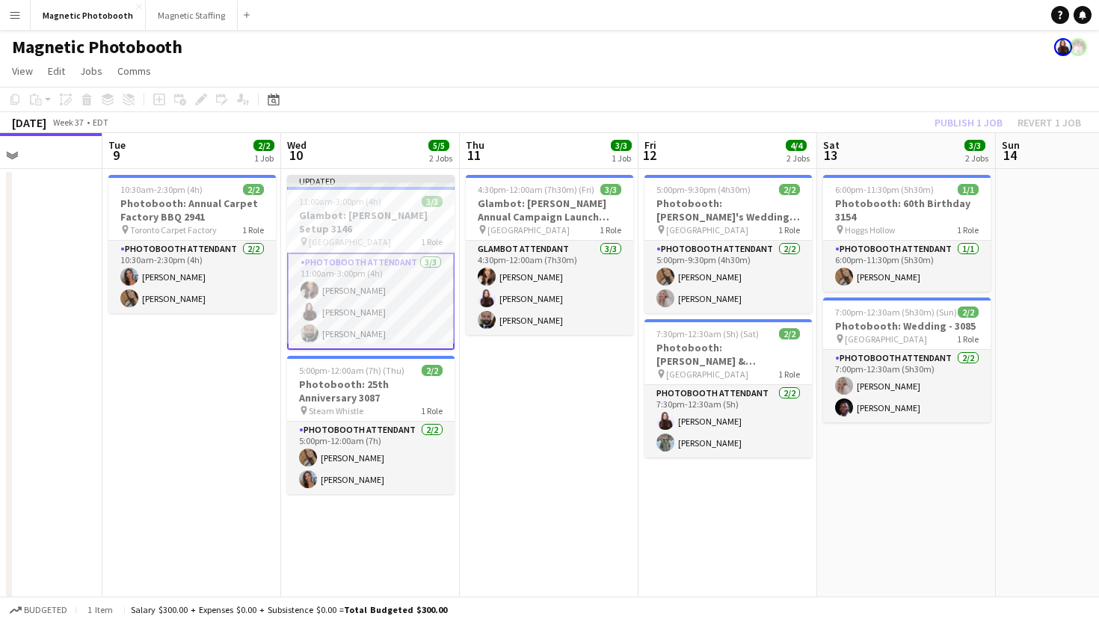
click at [867, 20] on app-navbar "Menu Boards Boards Boards All jobs Status Workforce Workforce My Workforce Recr…" at bounding box center [549, 15] width 1099 height 30
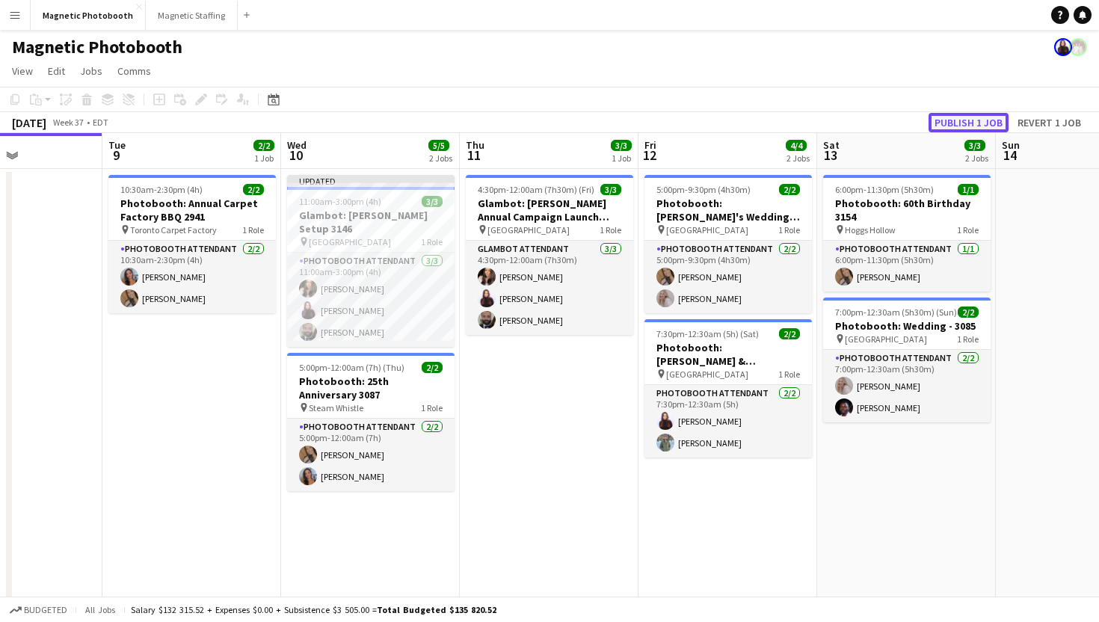
click at [948, 118] on button "Publish 1 job" at bounding box center [969, 122] width 80 height 19
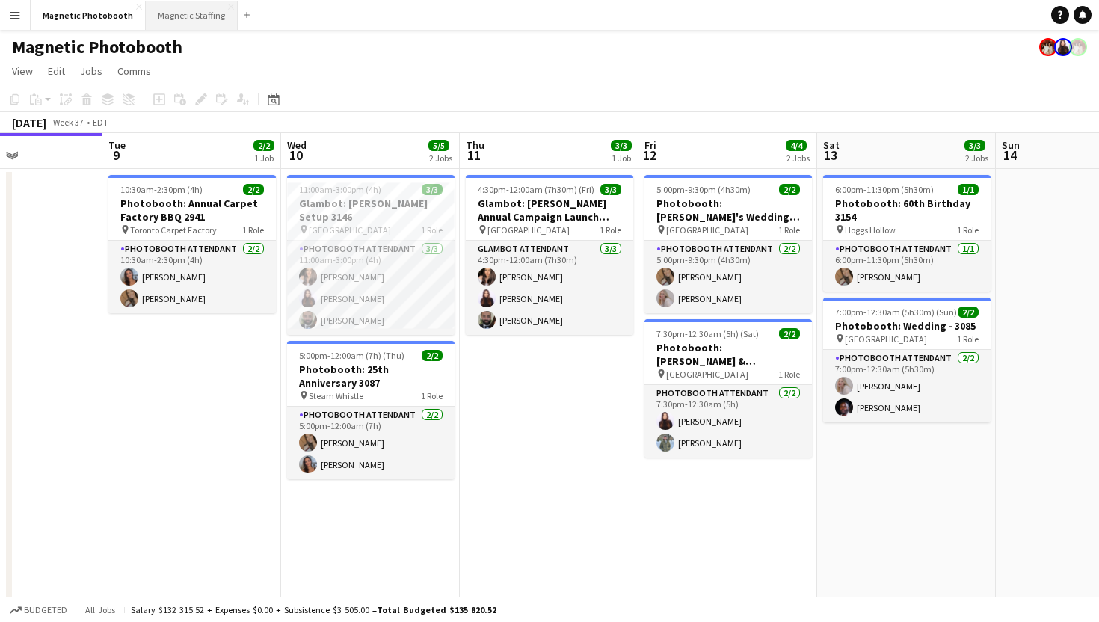
click at [191, 19] on button "Magnetic Staffing Close" at bounding box center [192, 15] width 92 height 29
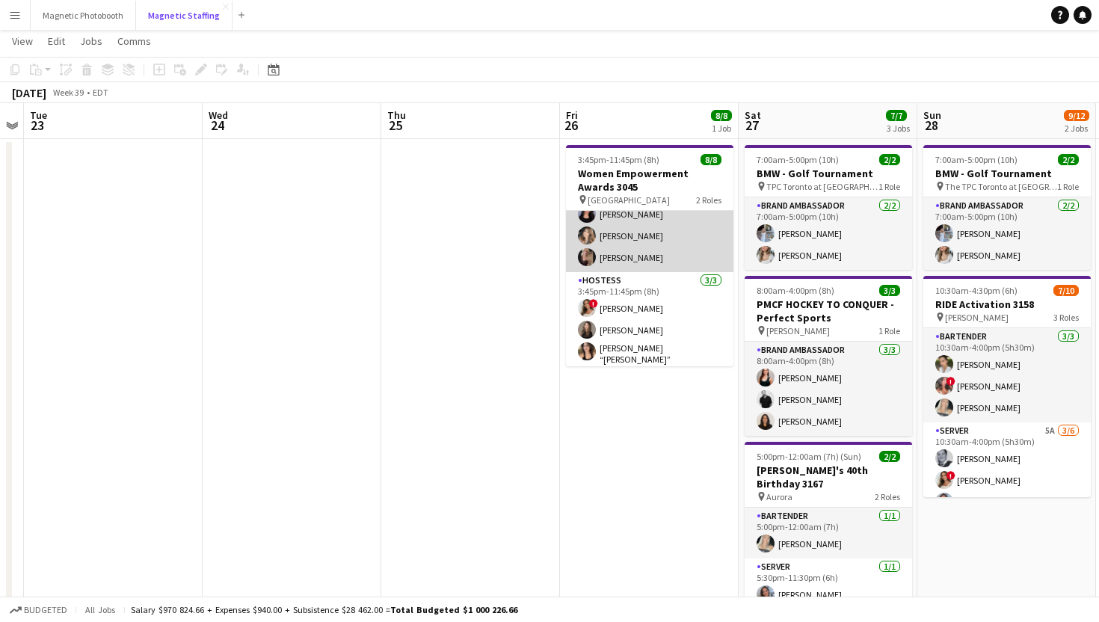
scroll to position [72, 0]
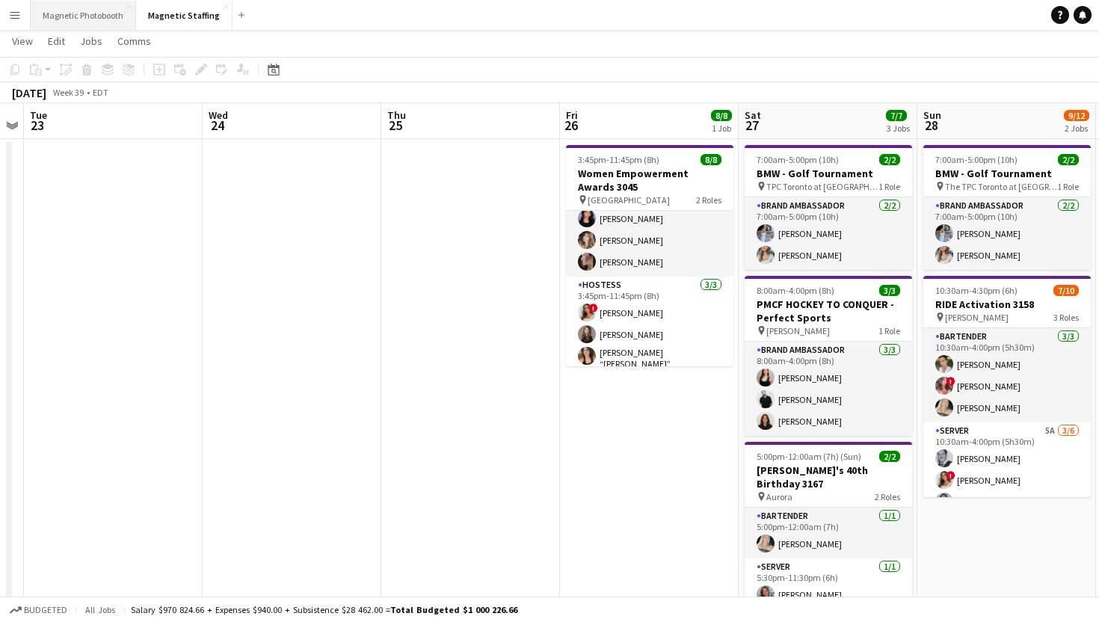
click at [73, 19] on button "Magnetic Photobooth Close" at bounding box center [83, 15] width 105 height 29
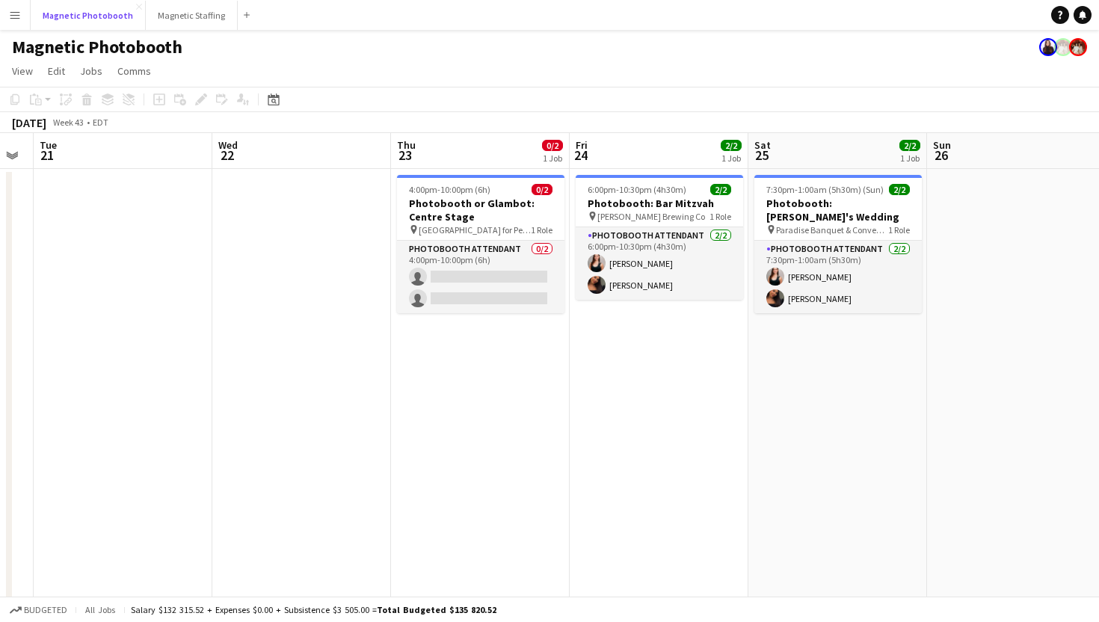
scroll to position [0, 687]
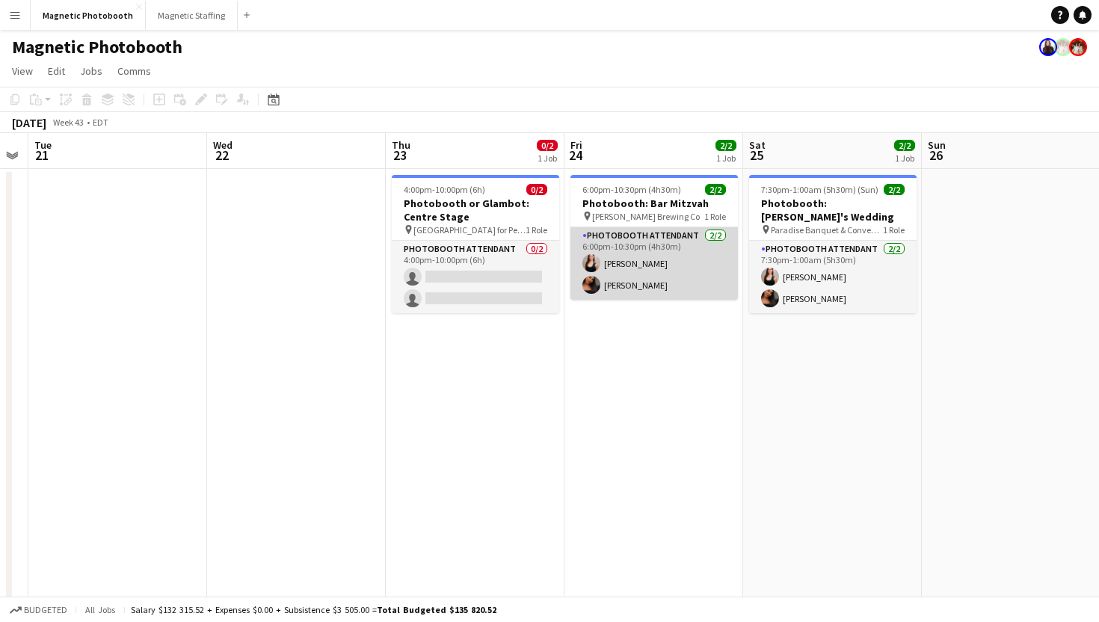
click at [645, 269] on app-card-role "Photobooth Attendant [DATE] 6:00pm-10:30pm (4h30m) [PERSON_NAME] [PERSON_NAME]" at bounding box center [655, 263] width 168 height 73
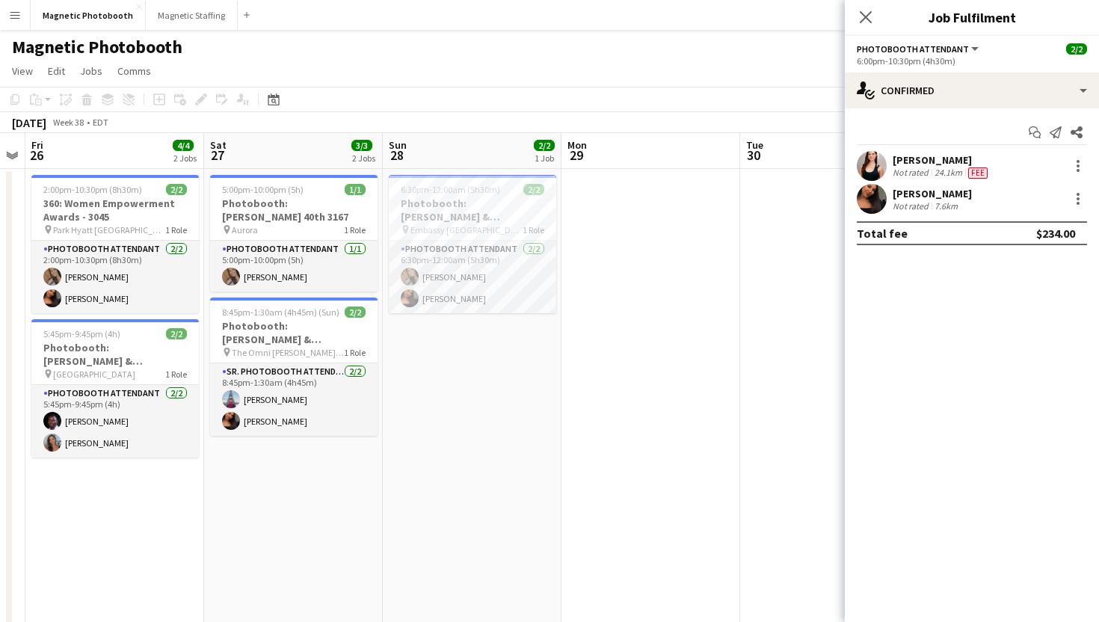
scroll to position [0, 470]
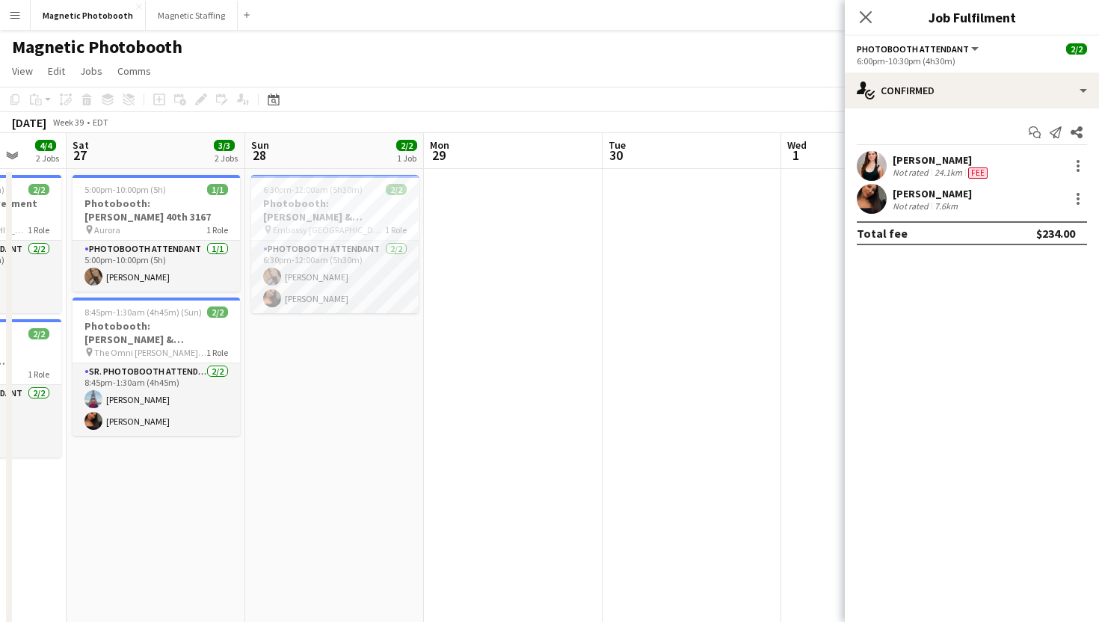
click at [344, 296] on app-card-role "Photobooth Attendant [DATE] 6:30pm-12:00am (5h30m) [PERSON_NAME] [PERSON_NAME]" at bounding box center [335, 277] width 168 height 73
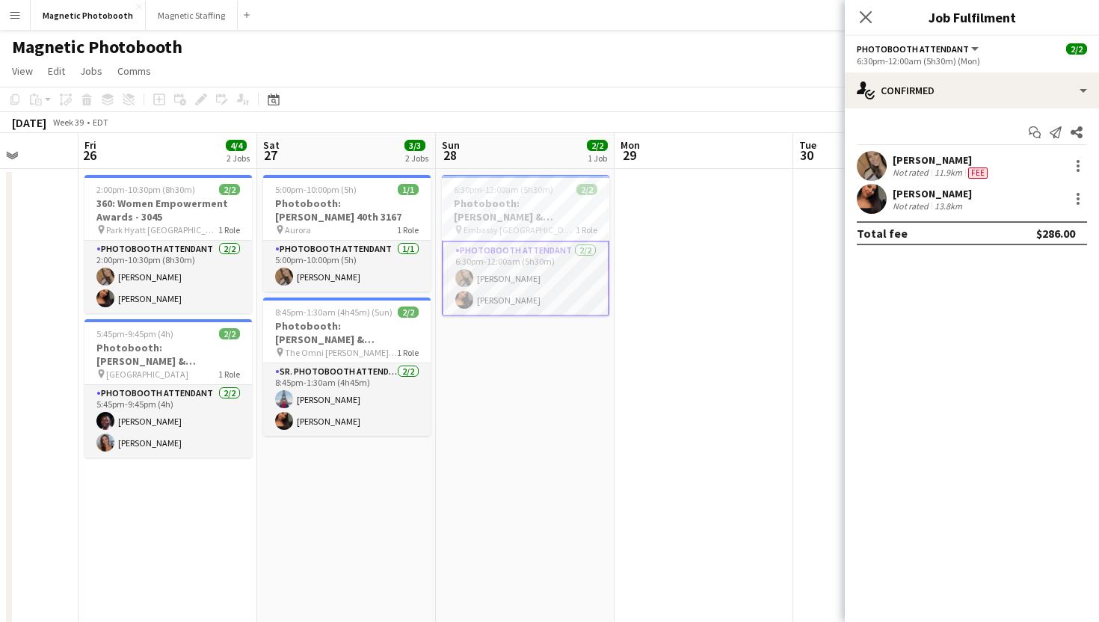
scroll to position [0, 435]
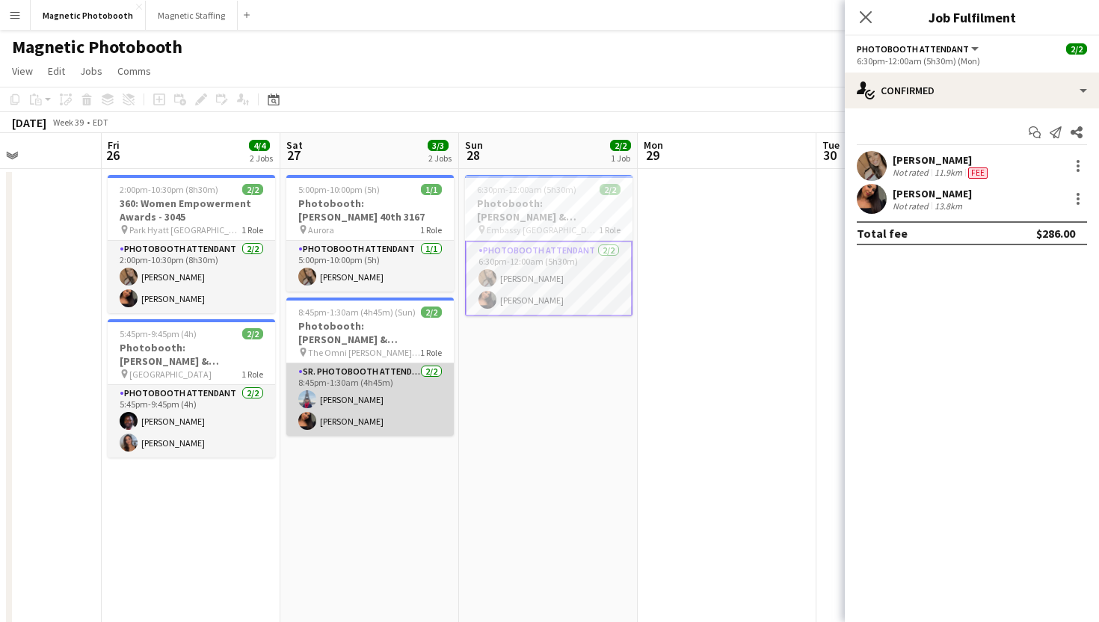
click at [305, 372] on app-card-role "Sr. Photobooth Attendant [DATE] 8:45pm-1:30am (4h45m) [PERSON_NAME] [PERSON_NAM…" at bounding box center [370, 400] width 168 height 73
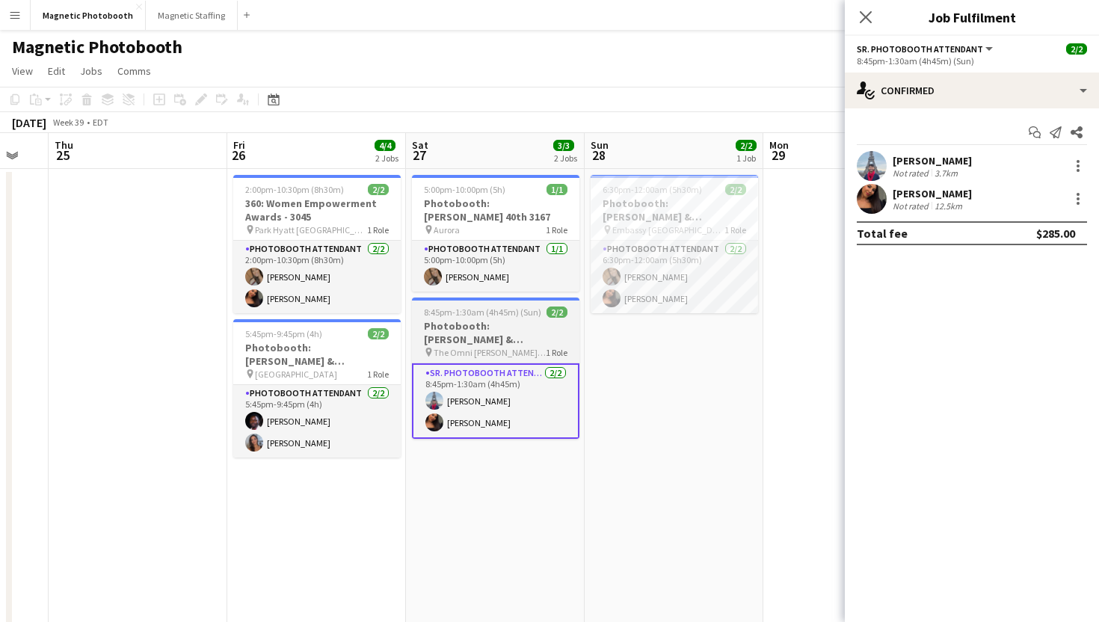
scroll to position [0, 459]
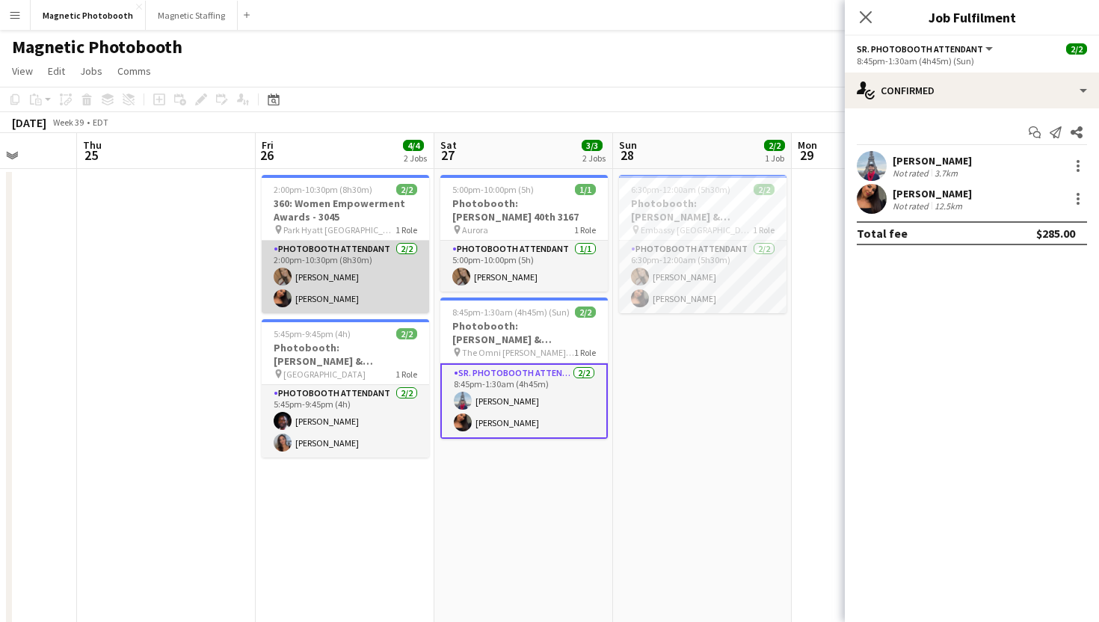
click at [343, 247] on app-card-role "Photobooth Attendant [DATE] 2:00pm-10:30pm (8h30m) [PERSON_NAME] [PERSON_NAME]" at bounding box center [346, 277] width 168 height 73
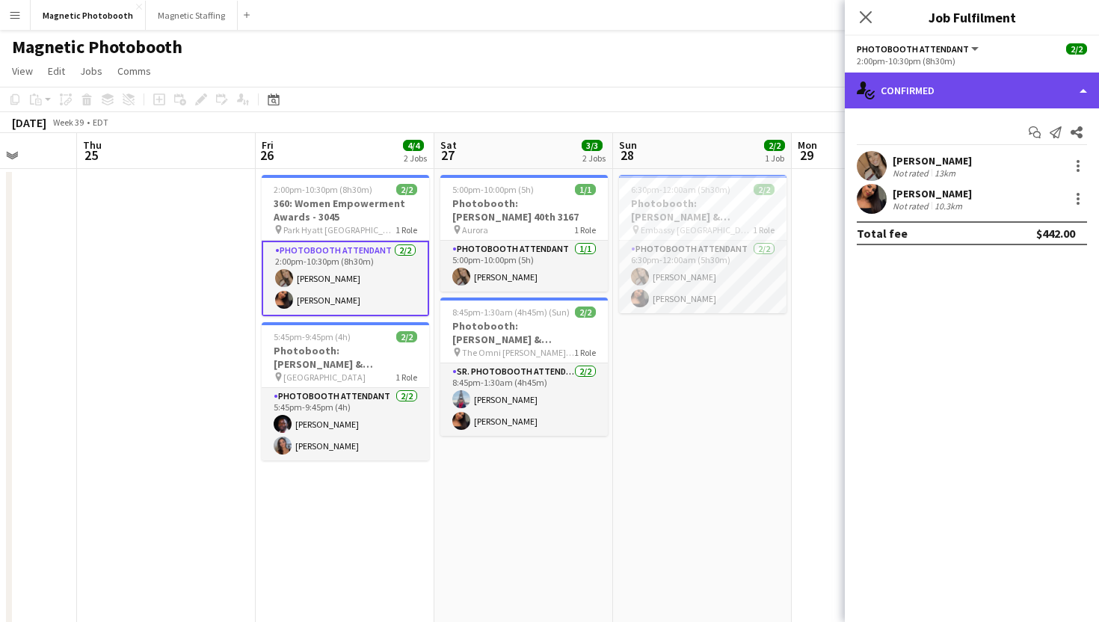
click at [899, 88] on div "single-neutral-actions-check-2 Confirmed" at bounding box center [972, 91] width 254 height 36
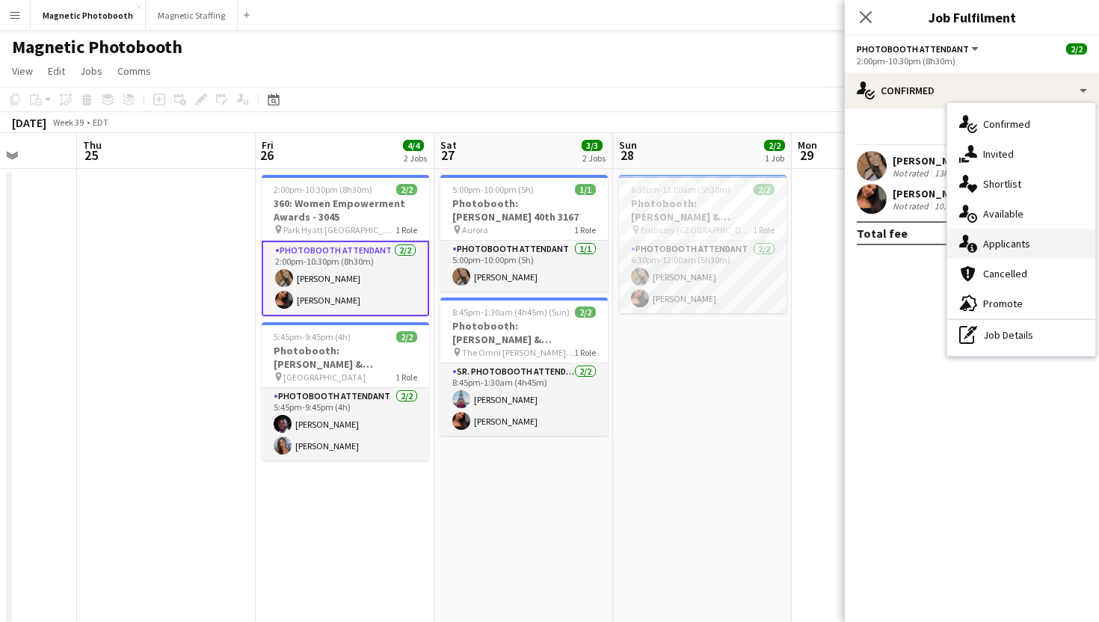
click at [969, 254] on div "single-neutral-actions-information Applicants" at bounding box center [1022, 244] width 148 height 30
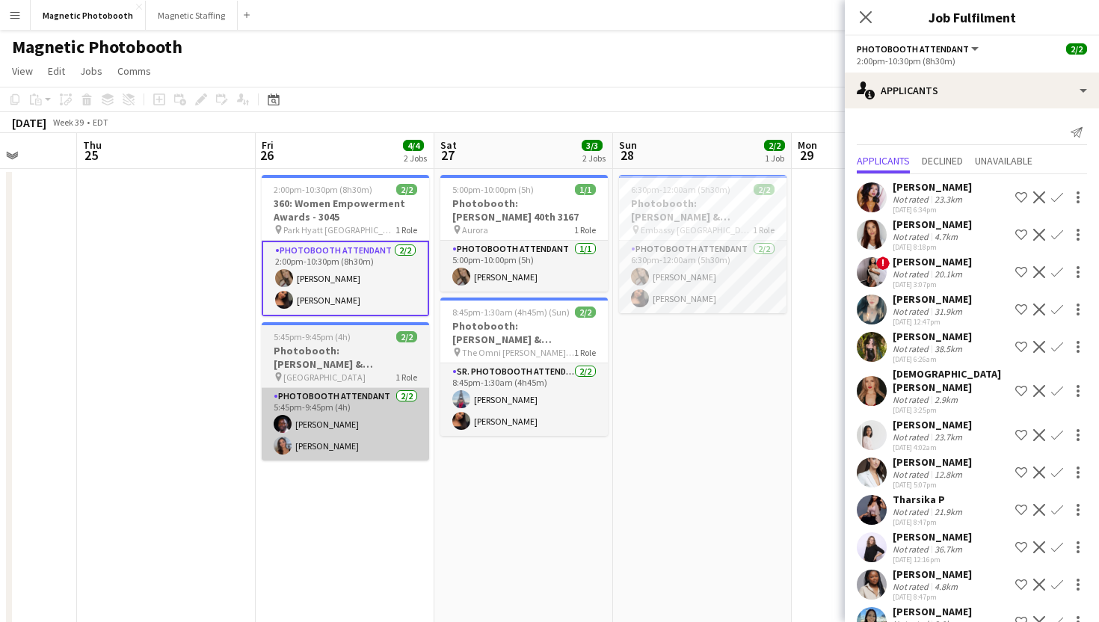
click at [426, 417] on app-card-role "Photobooth Attendant [DATE] 5:45pm-9:45pm (4h) [PERSON_NAME] [PERSON_NAME]" at bounding box center [346, 424] width 168 height 73
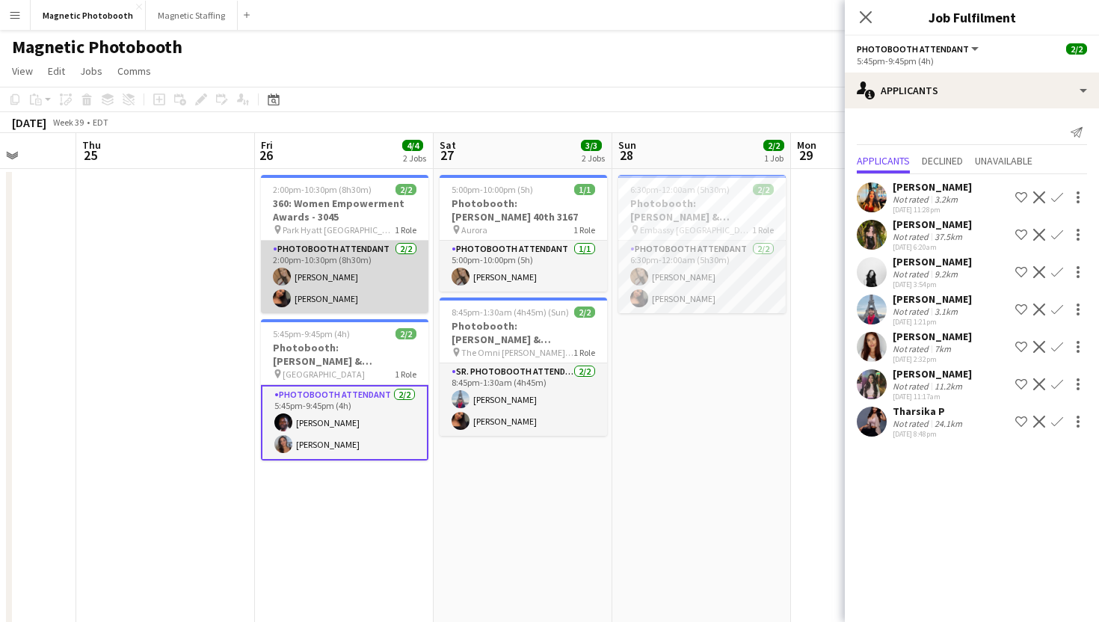
click at [397, 283] on app-card-role "Photobooth Attendant [DATE] 2:00pm-10:30pm (8h30m) [PERSON_NAME] [PERSON_NAME]" at bounding box center [345, 277] width 168 height 73
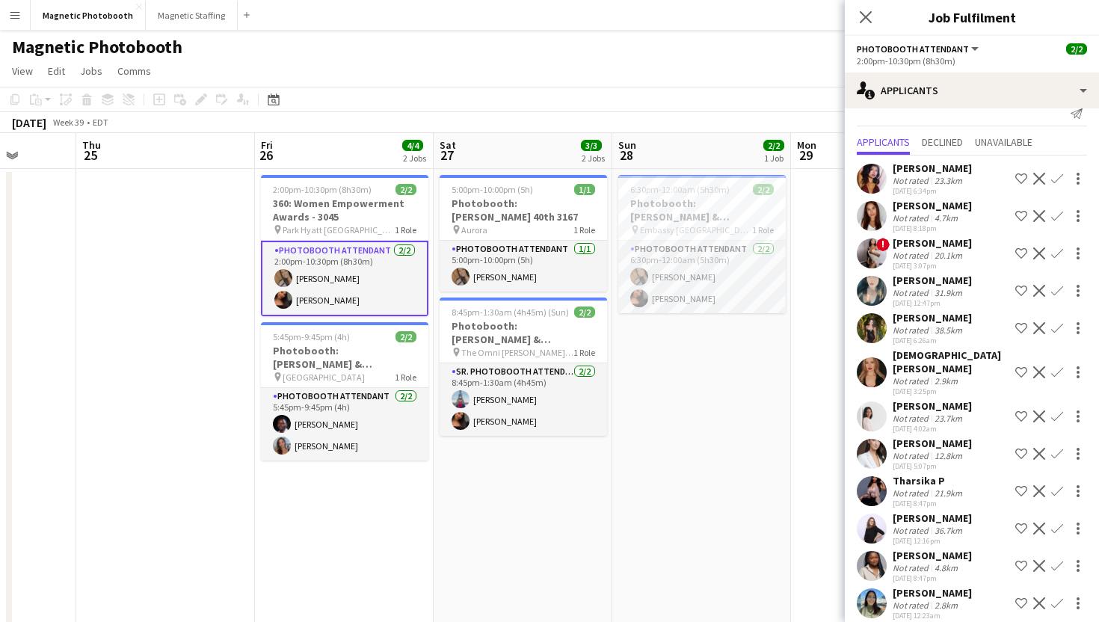
scroll to position [0, 0]
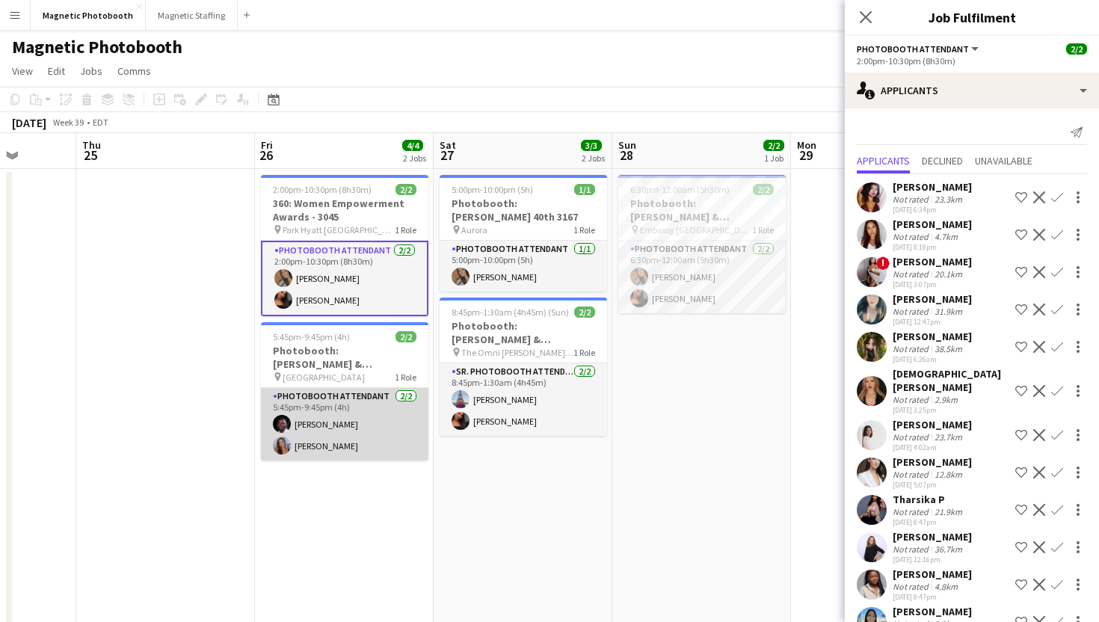
click at [341, 432] on app-card-role "Photobooth Attendant [DATE] 5:45pm-9:45pm (4h) [PERSON_NAME] [PERSON_NAME]" at bounding box center [345, 424] width 168 height 73
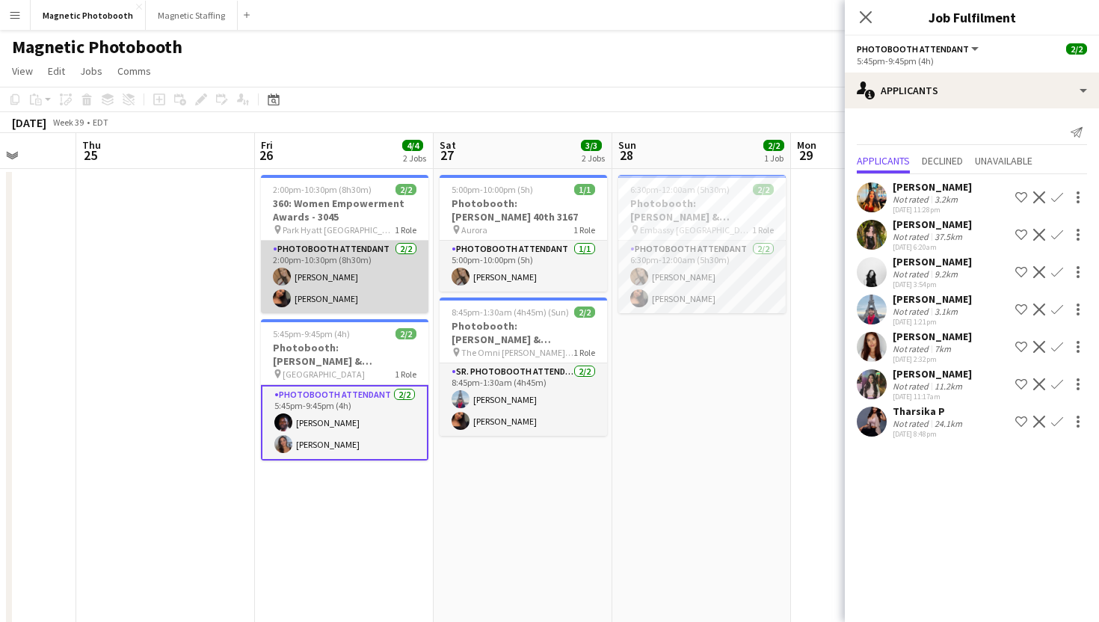
click at [322, 313] on app-card-role "Photobooth Attendant [DATE] 2:00pm-10:30pm (8h30m) [PERSON_NAME] [PERSON_NAME]" at bounding box center [345, 277] width 168 height 73
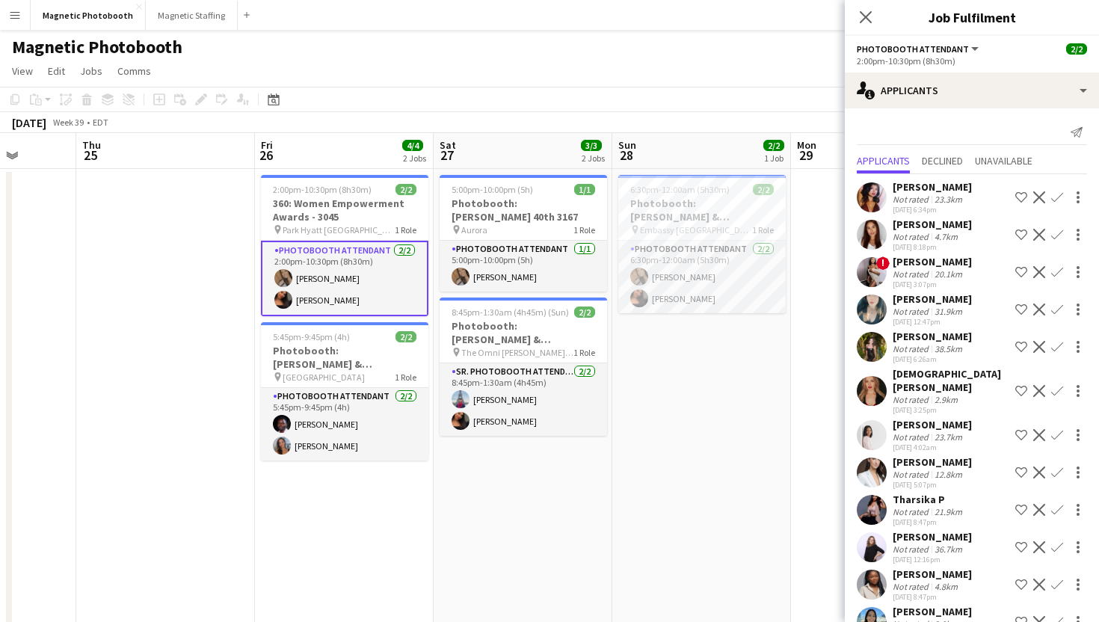
click at [325, 307] on app-card-role "Photobooth Attendant [DATE] 2:00pm-10:30pm (8h30m) [PERSON_NAME] [PERSON_NAME]" at bounding box center [345, 279] width 168 height 76
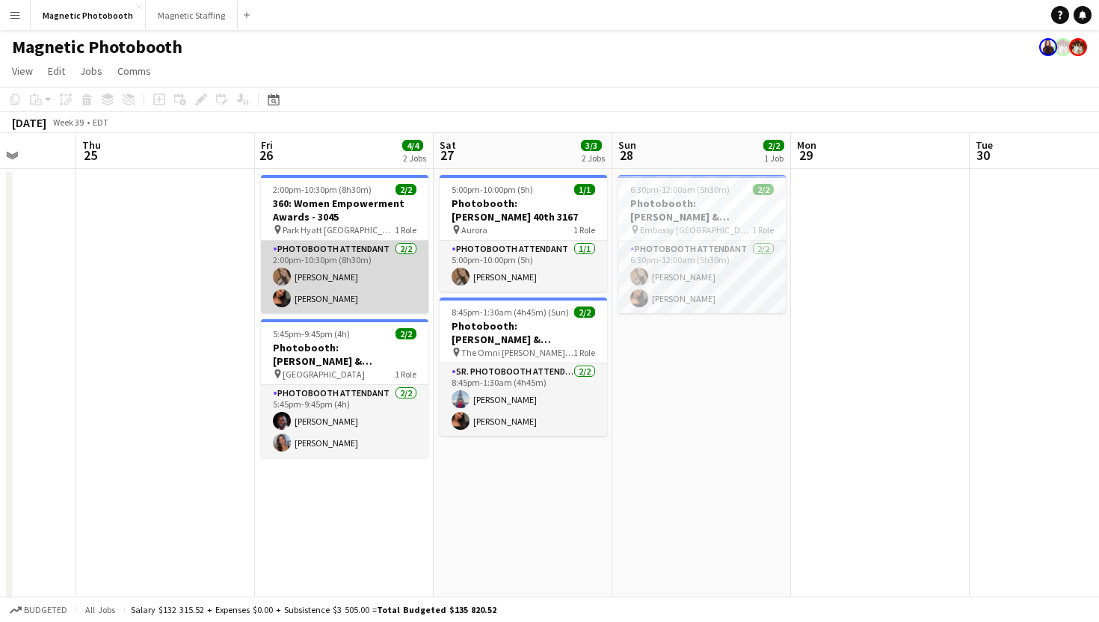
click at [352, 272] on app-card-role "Photobooth Attendant [DATE] 2:00pm-10:30pm (8h30m) [PERSON_NAME] [PERSON_NAME]" at bounding box center [345, 277] width 168 height 73
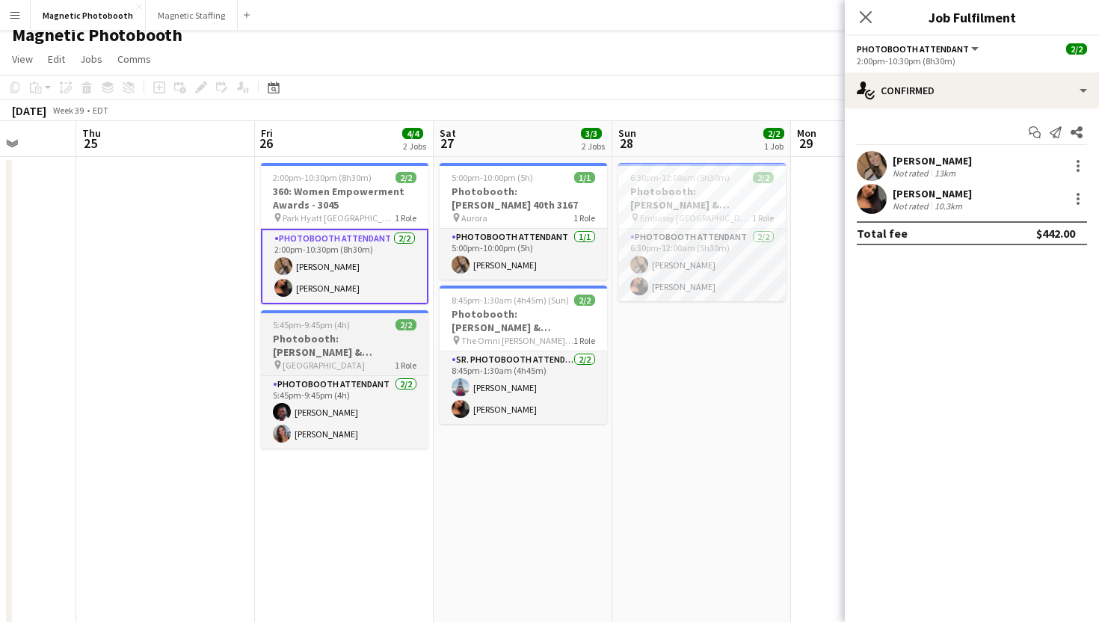
scroll to position [9, 0]
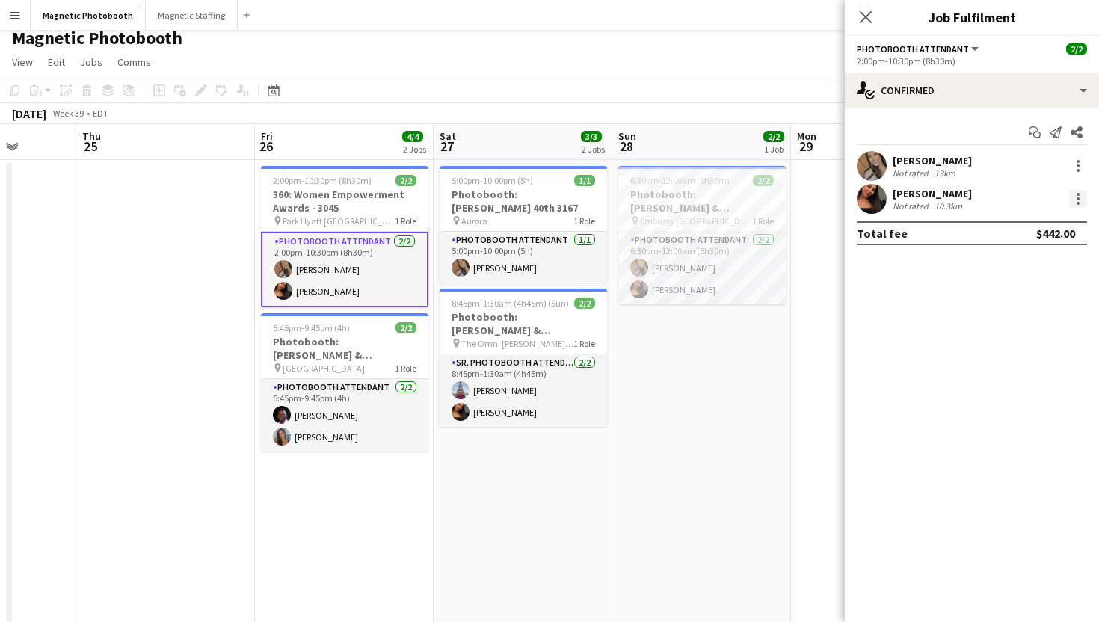
click at [1079, 194] on div at bounding box center [1078, 194] width 3 height 3
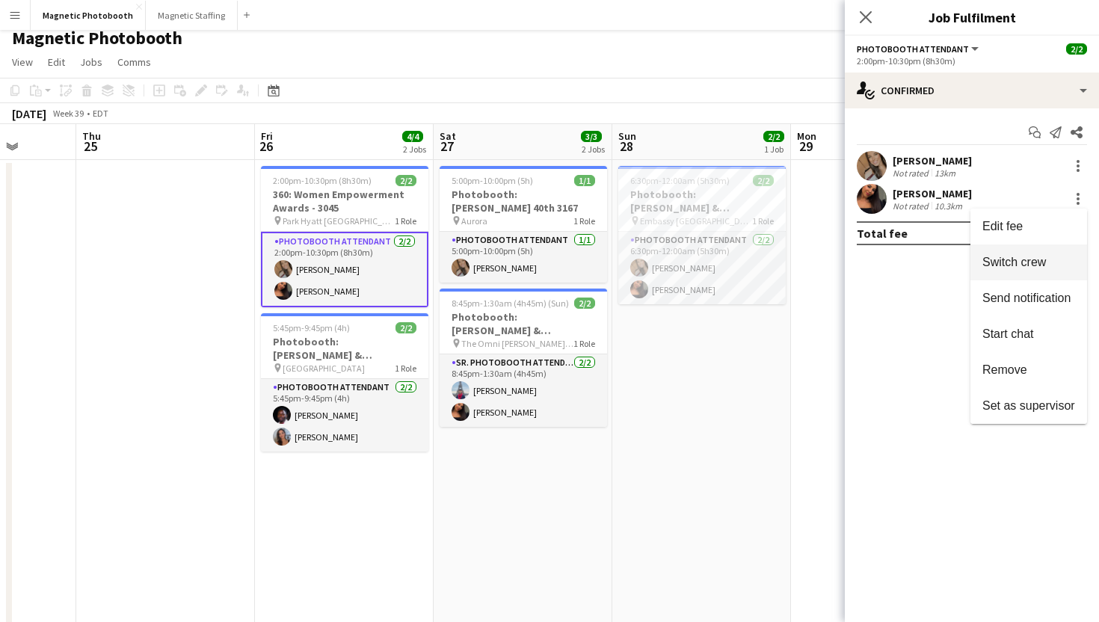
click at [1013, 250] on button "Switch crew" at bounding box center [1029, 263] width 117 height 36
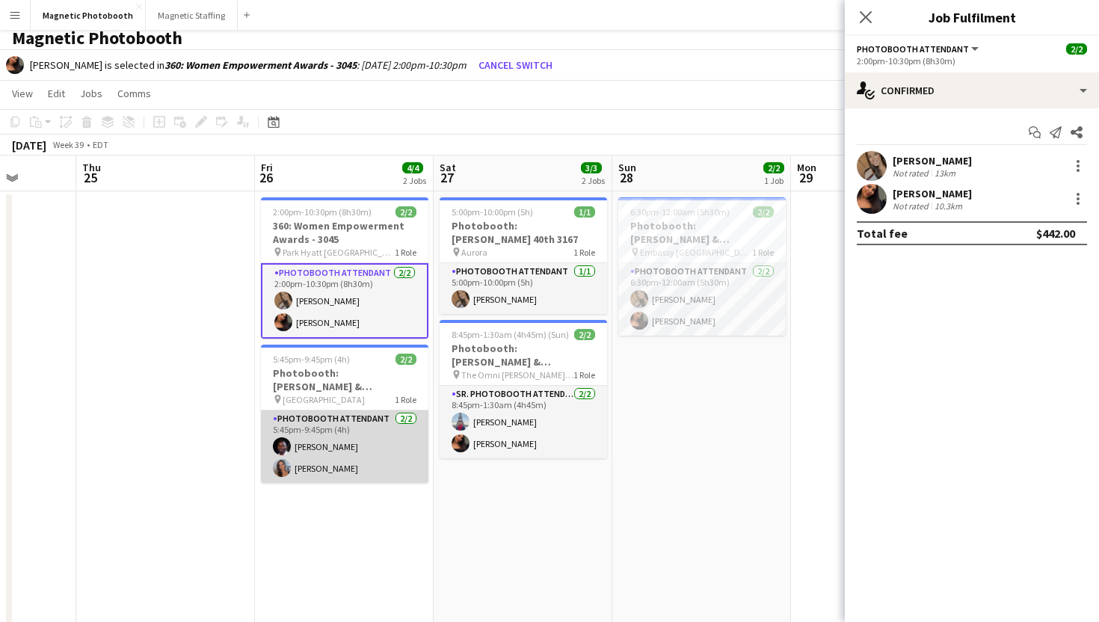
click at [369, 439] on app-card-role "Photobooth Attendant [DATE] 5:45pm-9:45pm (4h) [PERSON_NAME] [PERSON_NAME]" at bounding box center [345, 447] width 168 height 73
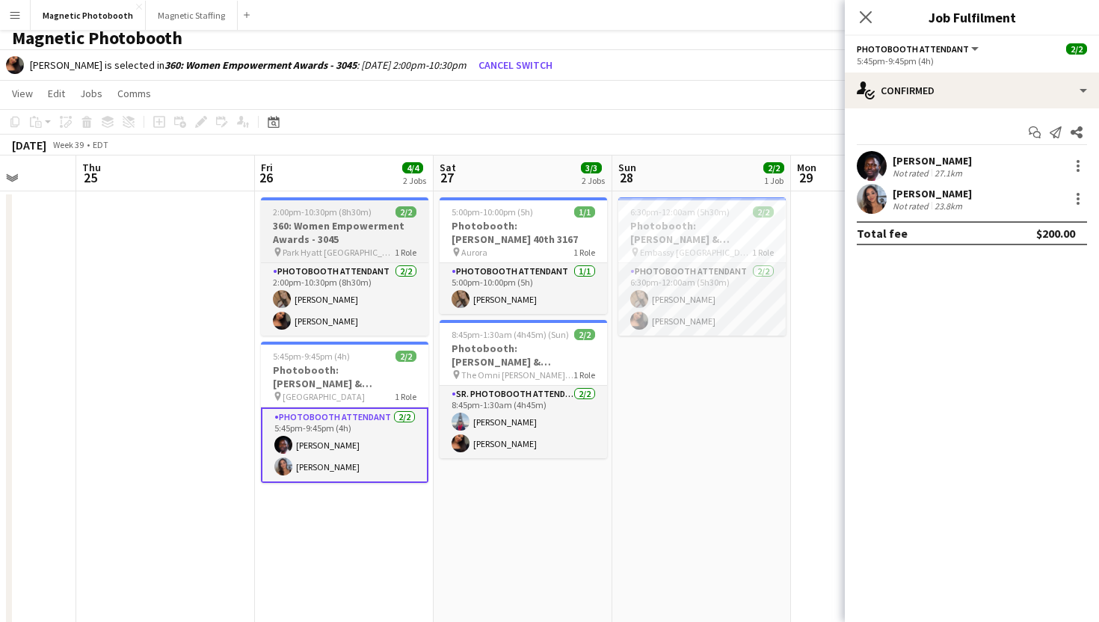
click at [336, 231] on h3 "360: Women Empowerment Awards - 3045" at bounding box center [345, 232] width 168 height 27
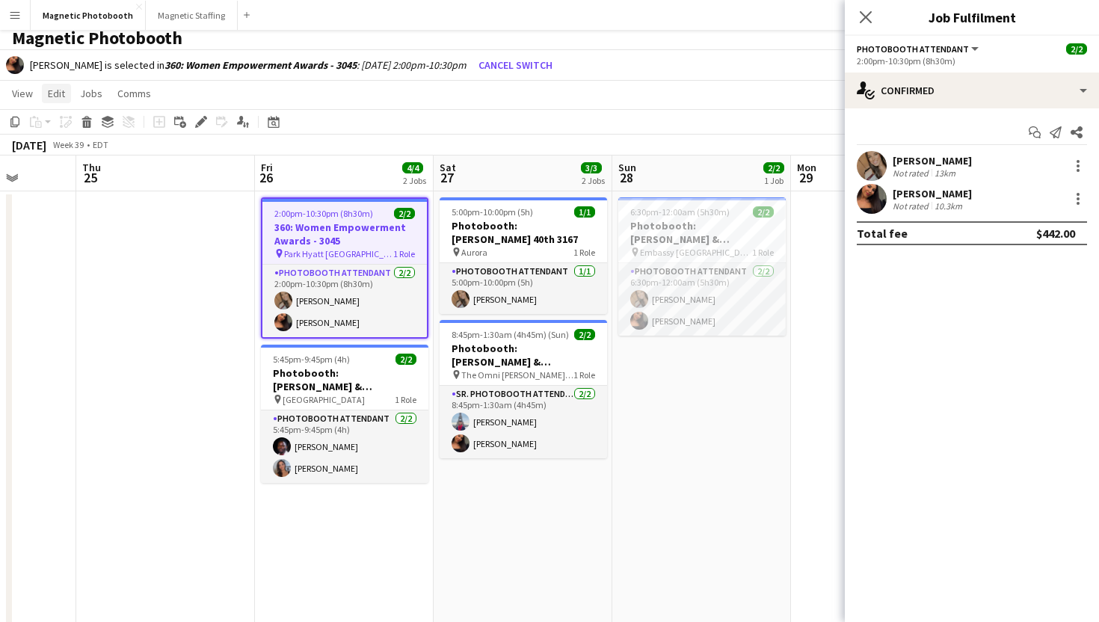
click at [58, 99] on span "Edit" at bounding box center [56, 93] width 17 height 13
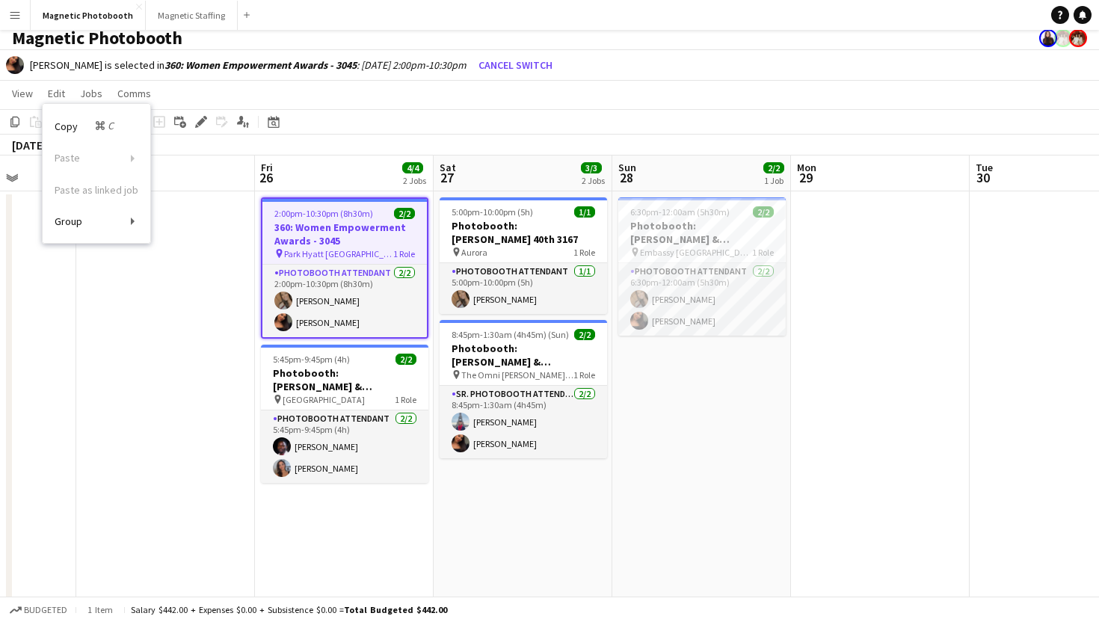
click at [209, 299] on app-date-cell at bounding box center [165, 511] width 179 height 641
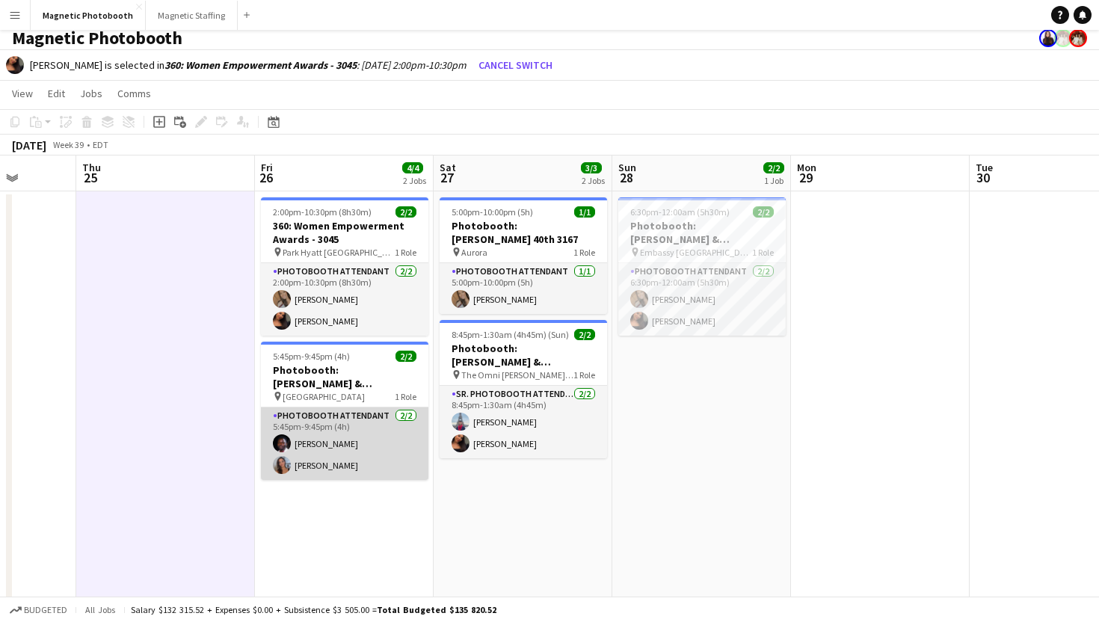
click at [353, 427] on app-card-role "Photobooth Attendant [DATE] 5:45pm-9:45pm (4h) [PERSON_NAME] [PERSON_NAME]" at bounding box center [345, 444] width 168 height 73
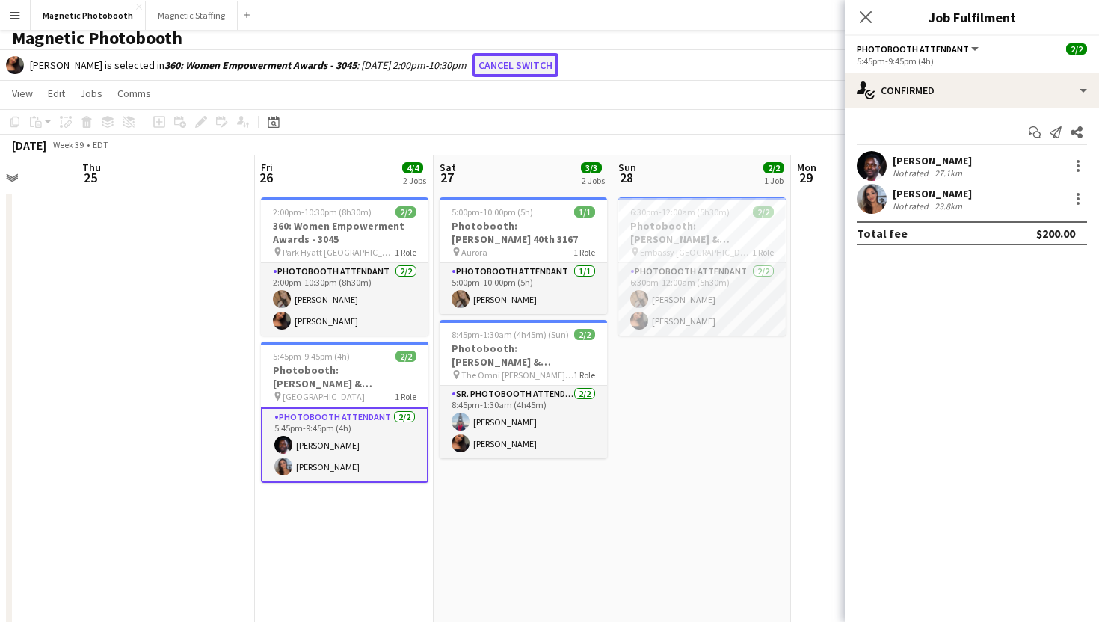
click at [559, 68] on button "Cancel switch" at bounding box center [516, 65] width 86 height 24
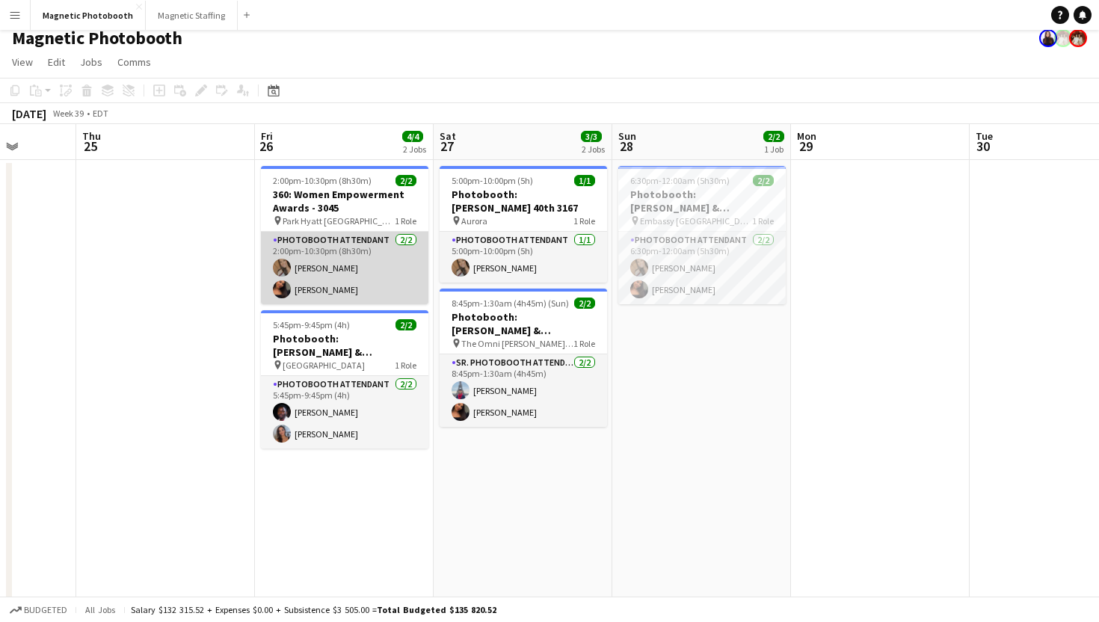
click at [376, 283] on app-card-role "Photobooth Attendant [DATE] 2:00pm-10:30pm (8h30m) [PERSON_NAME] [PERSON_NAME]" at bounding box center [345, 268] width 168 height 73
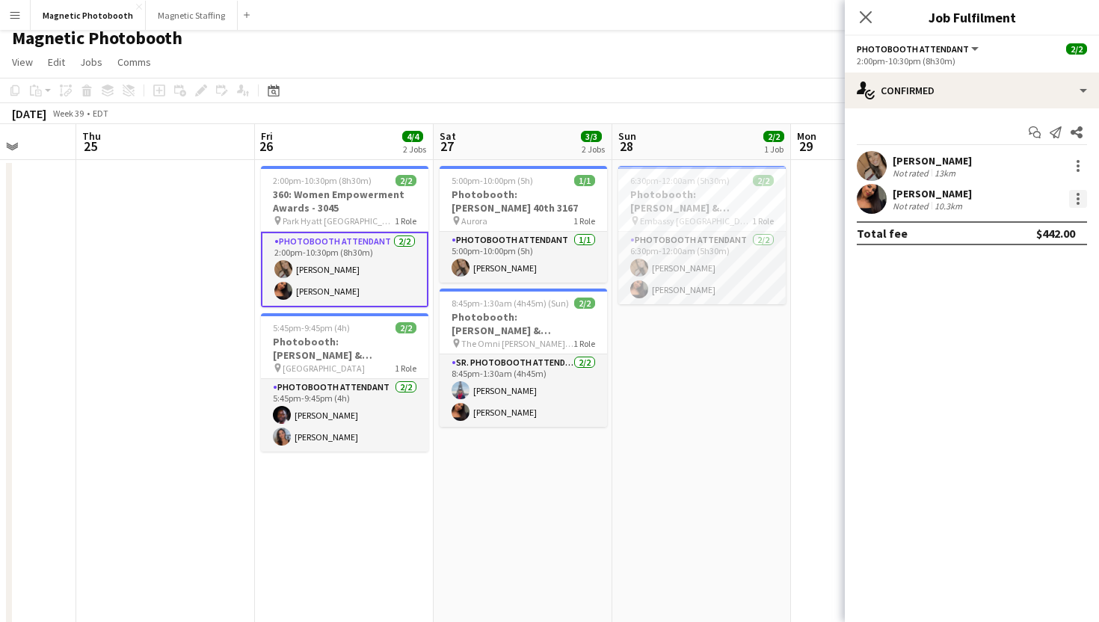
click at [1078, 202] on div at bounding box center [1078, 203] width 3 height 3
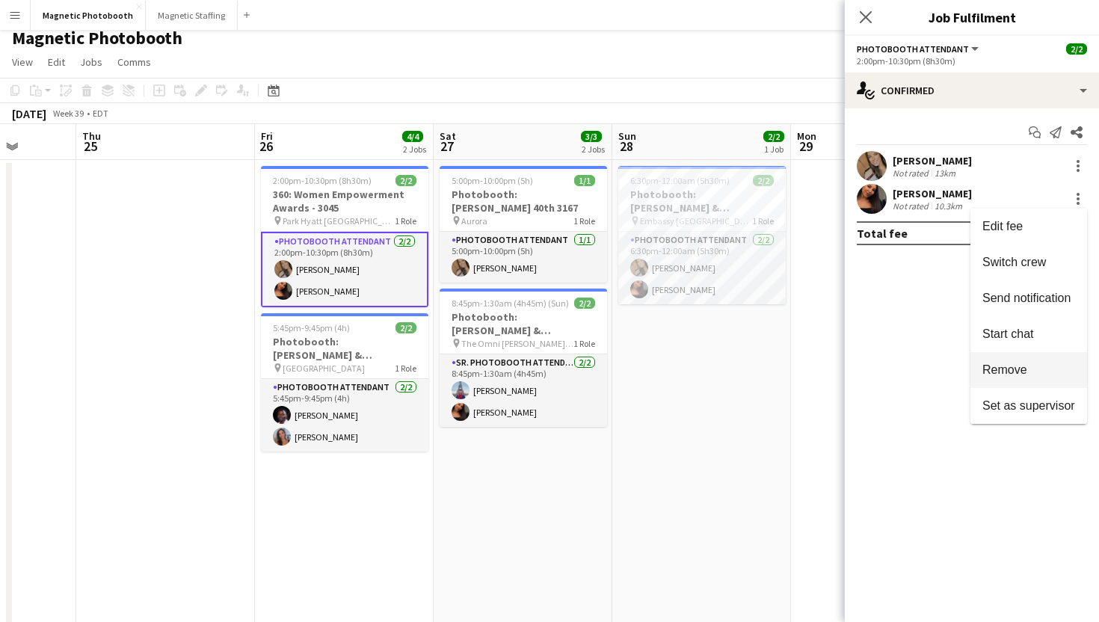
click at [1025, 369] on span "Remove" at bounding box center [1005, 370] width 45 height 13
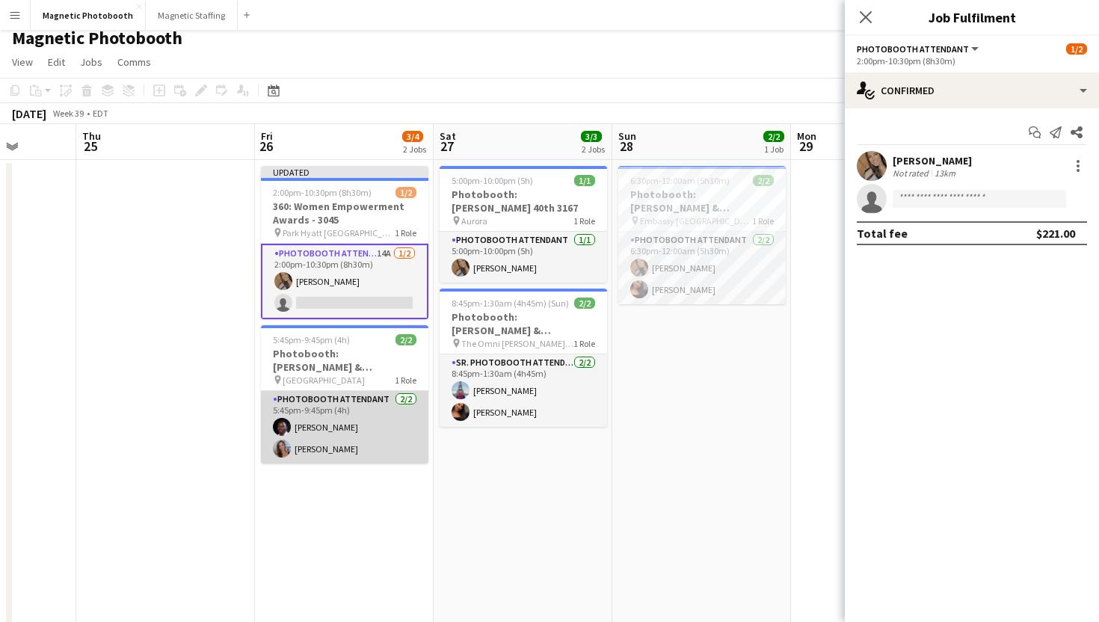
click at [345, 436] on app-card-role "Photobooth Attendant [DATE] 5:45pm-9:45pm (4h) [PERSON_NAME] [PERSON_NAME]" at bounding box center [345, 427] width 168 height 73
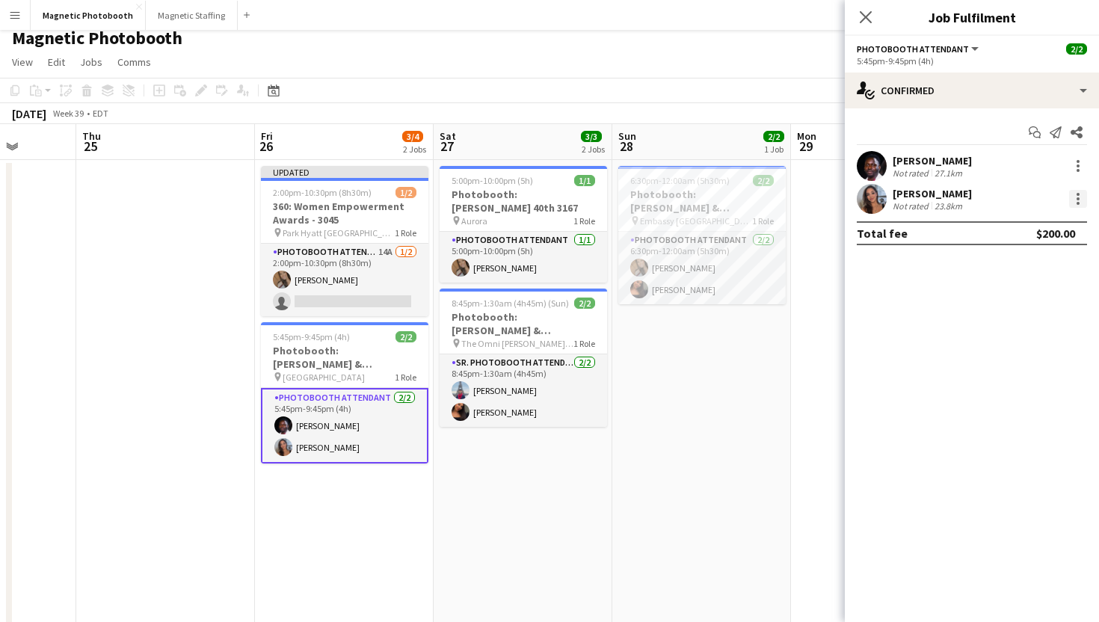
click at [1079, 190] on div at bounding box center [1079, 199] width 18 height 18
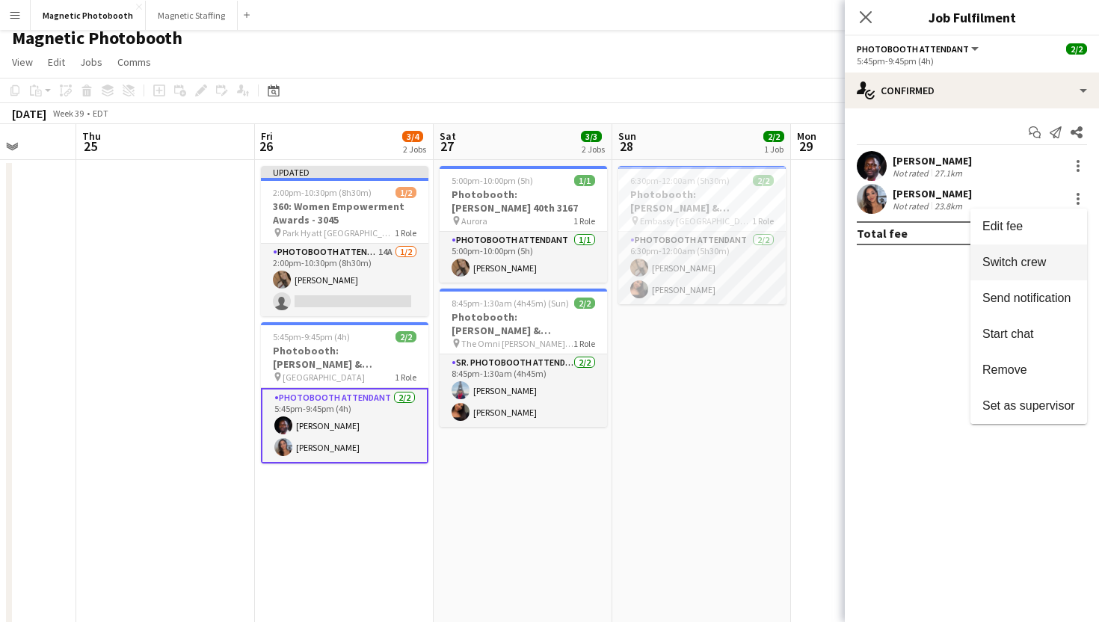
click at [1063, 258] on span "Switch crew" at bounding box center [1029, 262] width 93 height 13
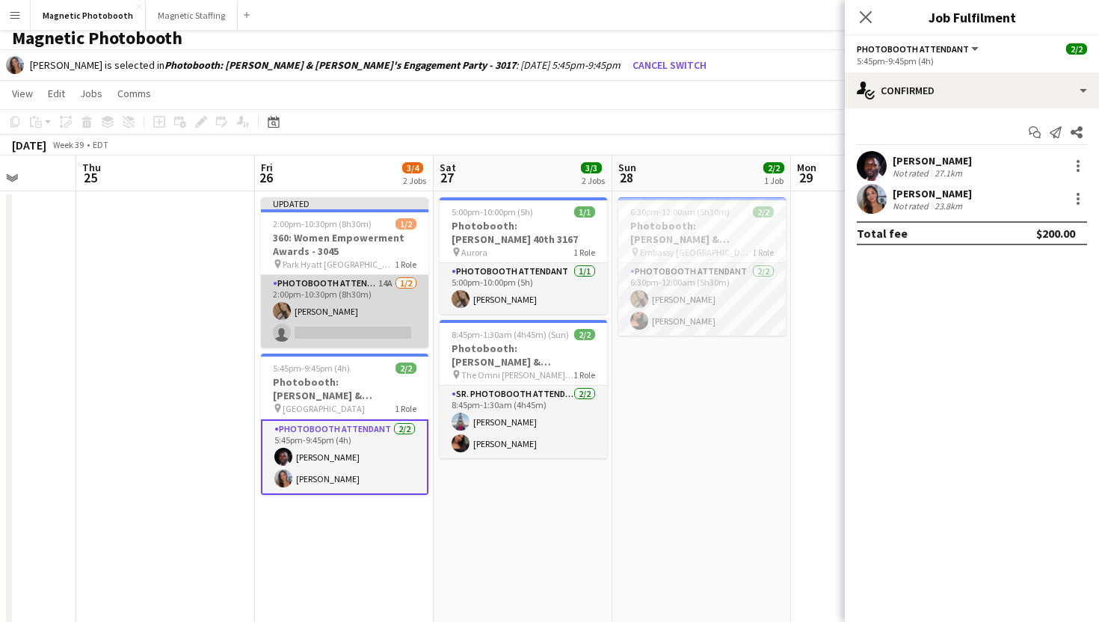
click at [384, 340] on app-card-role "Photobooth Attendant 14A [DATE] 2:00pm-10:30pm (8h30m) [PERSON_NAME] single-neu…" at bounding box center [345, 311] width 168 height 73
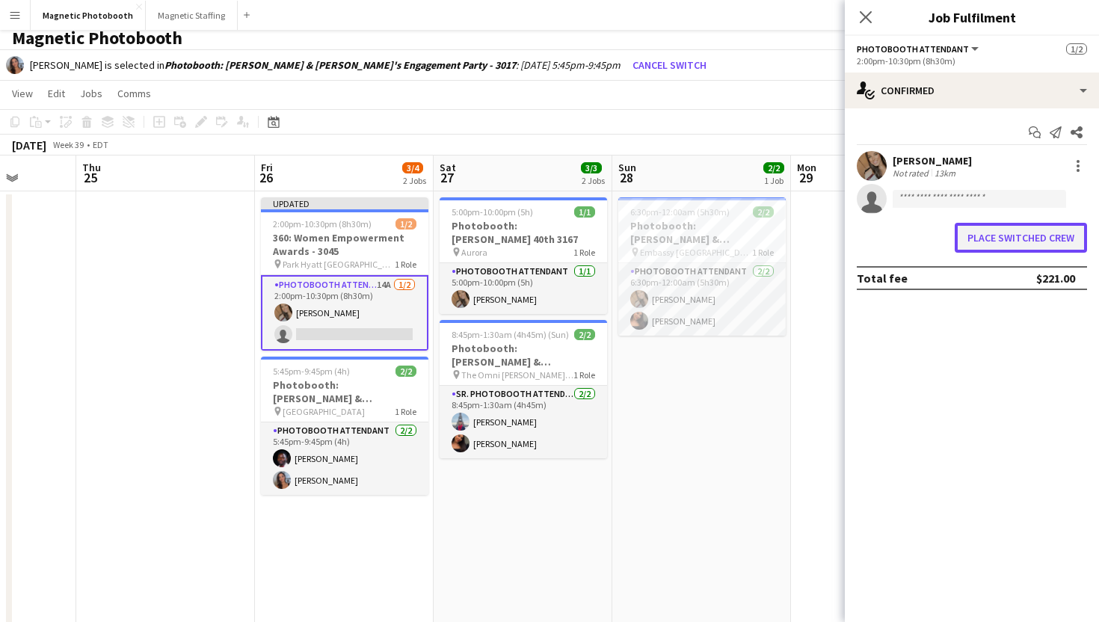
click at [975, 230] on button "Place switched crew" at bounding box center [1021, 238] width 132 height 30
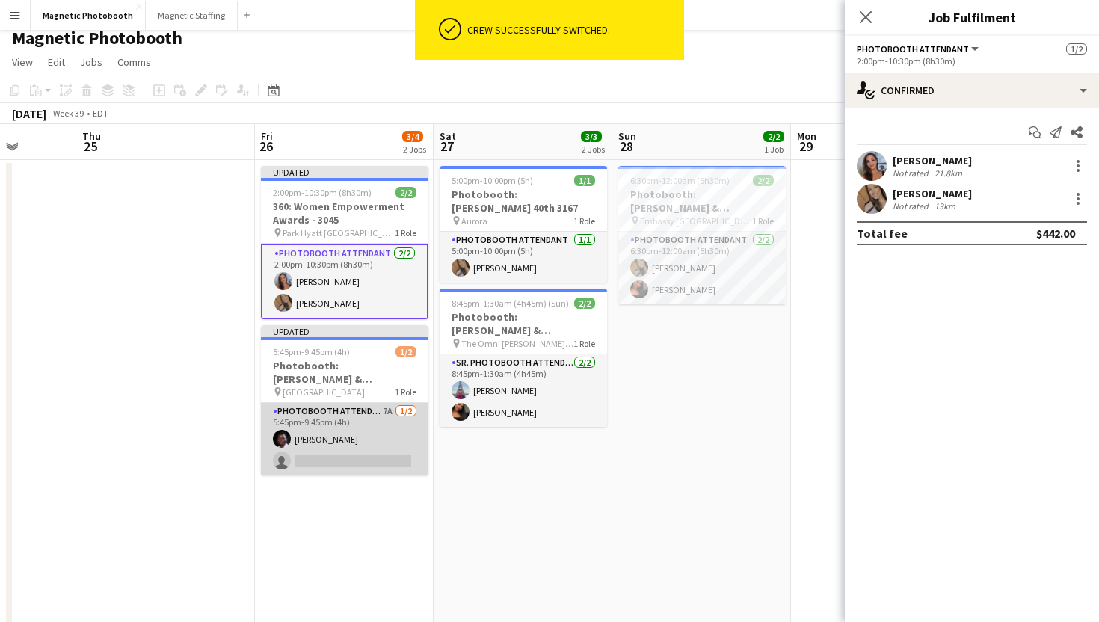
click at [337, 457] on app-card-role "Photobooth Attendant 7A [DATE] 5:45pm-9:45pm (4h) [PERSON_NAME] single-neutral-…" at bounding box center [345, 439] width 168 height 73
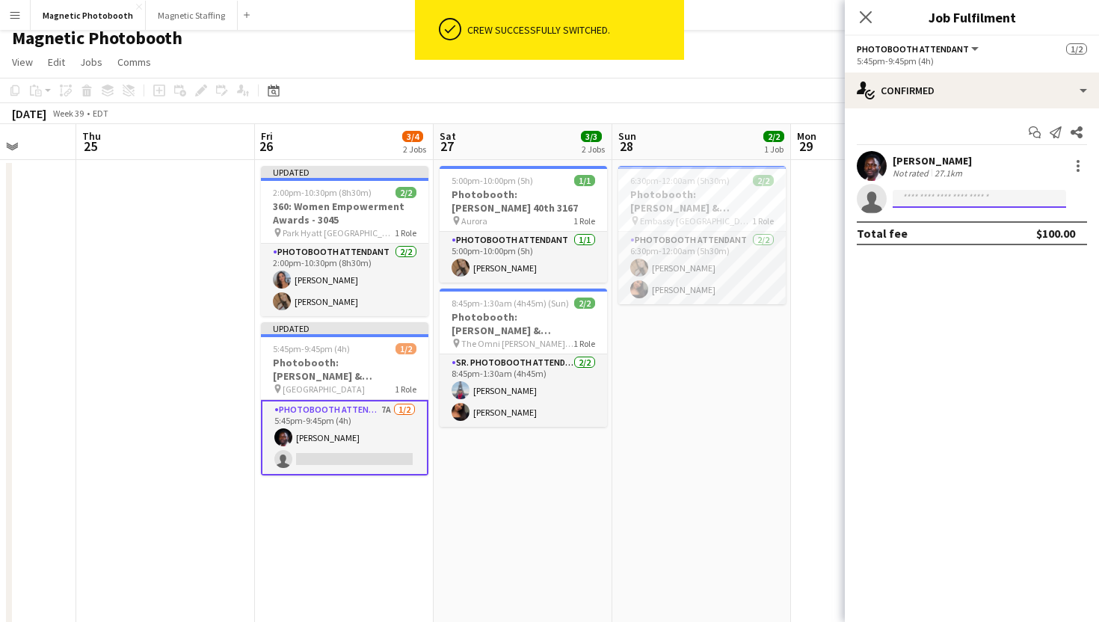
click at [973, 194] on input at bounding box center [980, 199] width 174 height 18
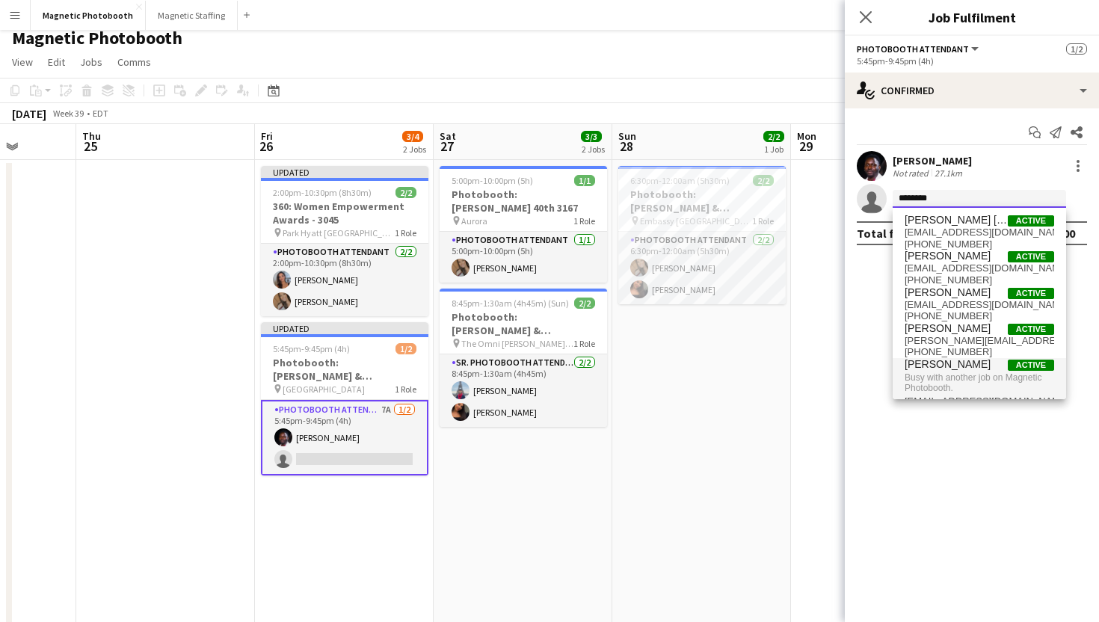
type input "*******"
click at [999, 372] on span "Busy with another job on Magnetic Photobooth." at bounding box center [980, 383] width 150 height 25
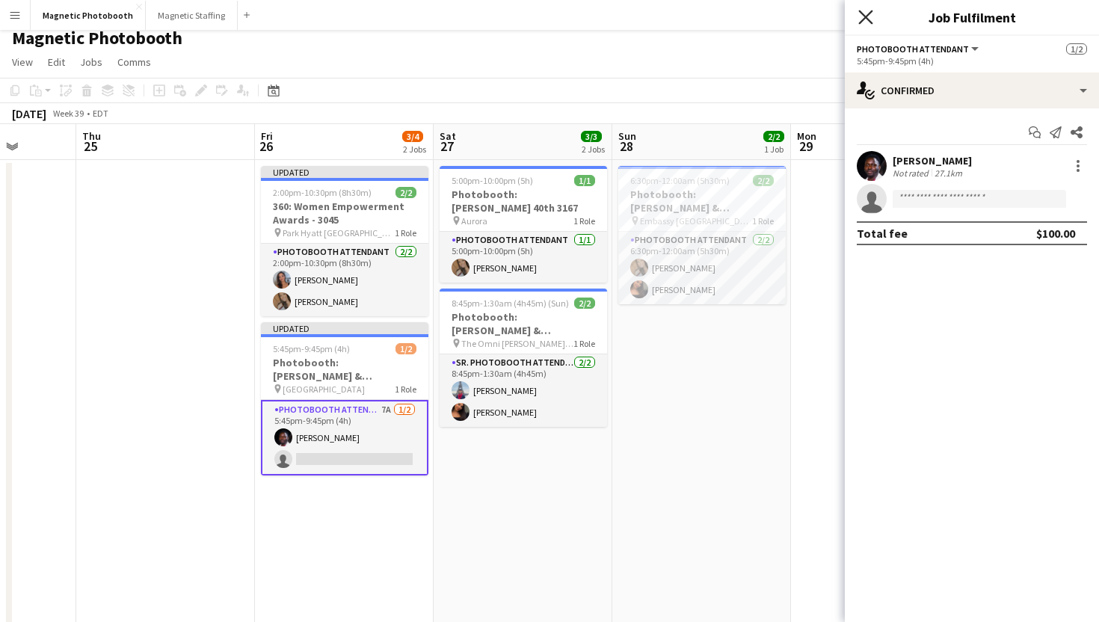
click at [870, 17] on icon "Close pop-in" at bounding box center [866, 17] width 14 height 14
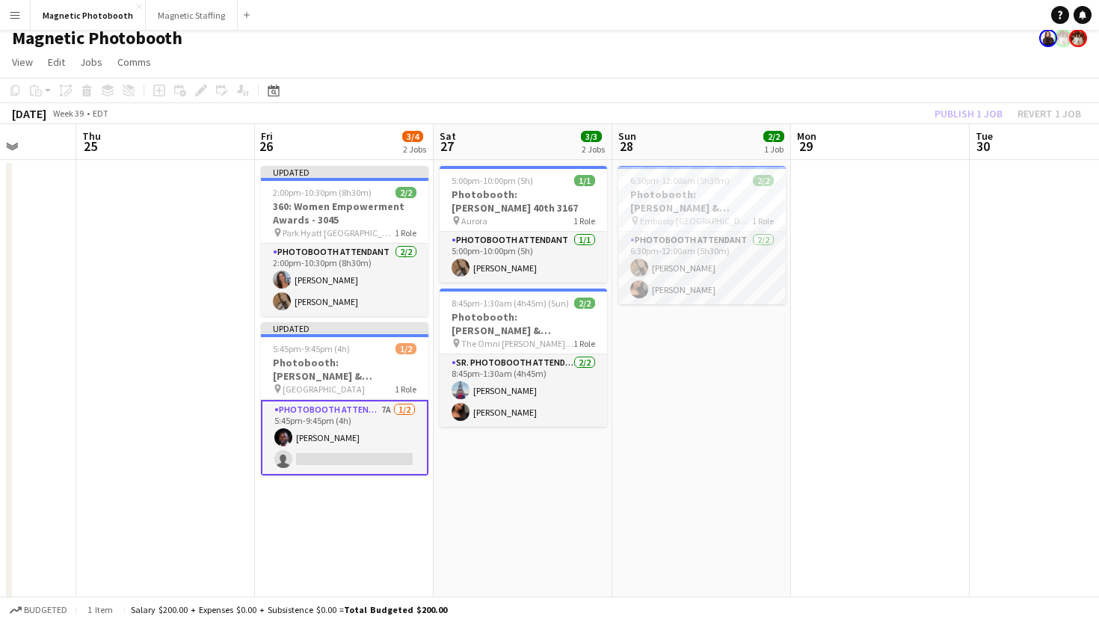
click at [870, 17] on app-navbar "Menu Boards Boards Boards All jobs Status Workforce Workforce My Workforce Recr…" at bounding box center [549, 15] width 1099 height 30
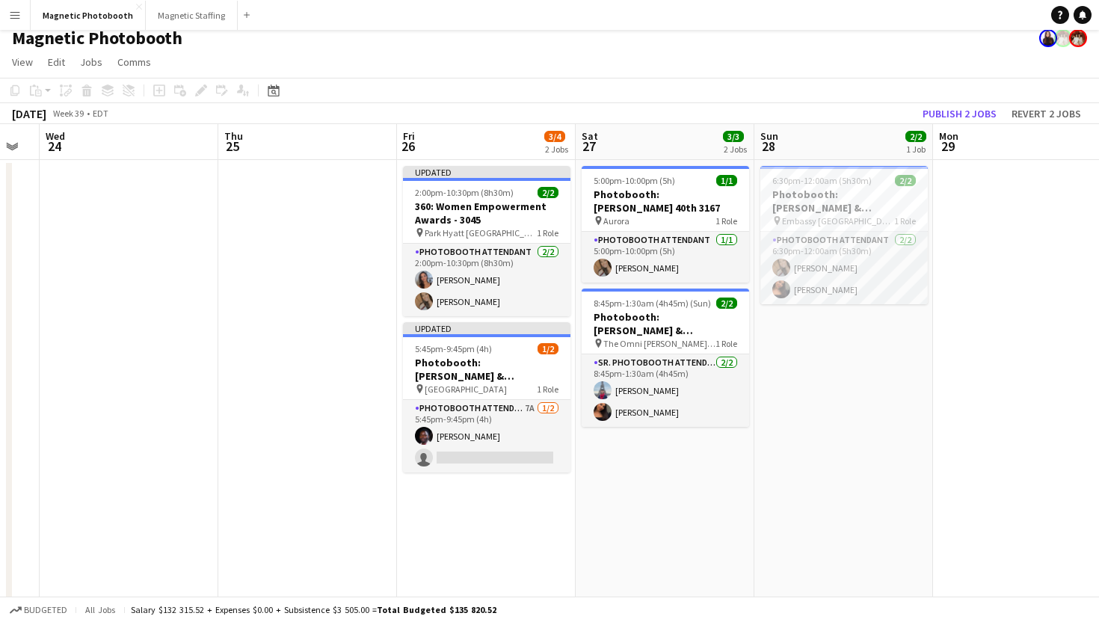
scroll to position [0, 687]
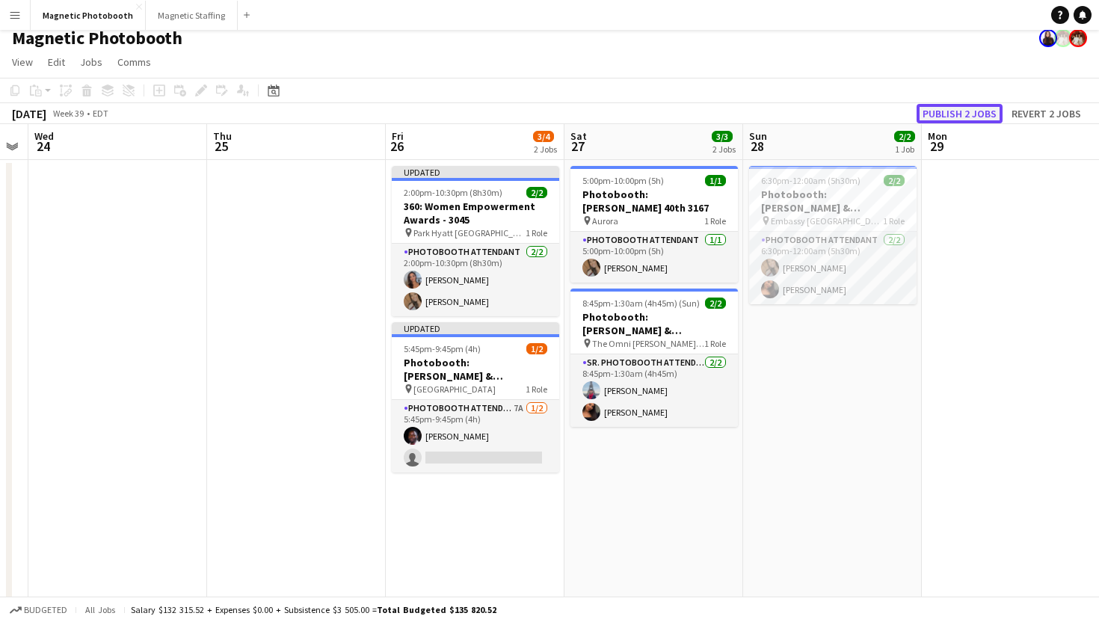
click at [960, 114] on button "Publish 2 jobs" at bounding box center [960, 113] width 86 height 19
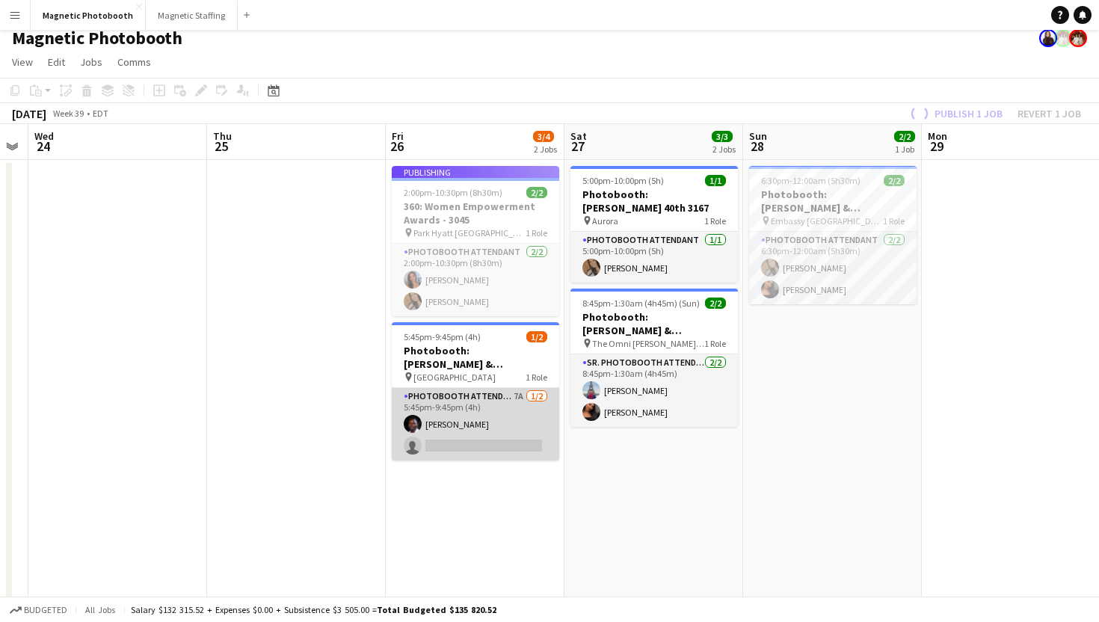
click at [476, 448] on app-card-role "Photobooth Attendant 7A [DATE] 5:45pm-9:45pm (4h) [PERSON_NAME] single-neutral-…" at bounding box center [476, 424] width 168 height 73
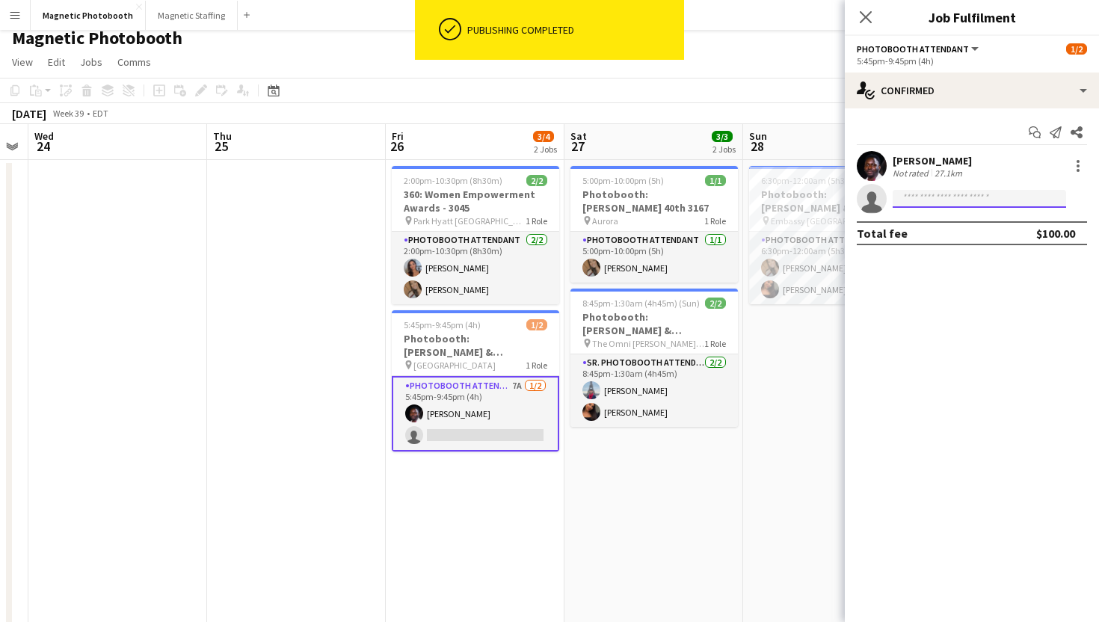
click at [933, 208] on body "ok-circled Publishing completed Menu Boards Boards Boards All jobs Status Workf…" at bounding box center [549, 408] width 1099 height 835
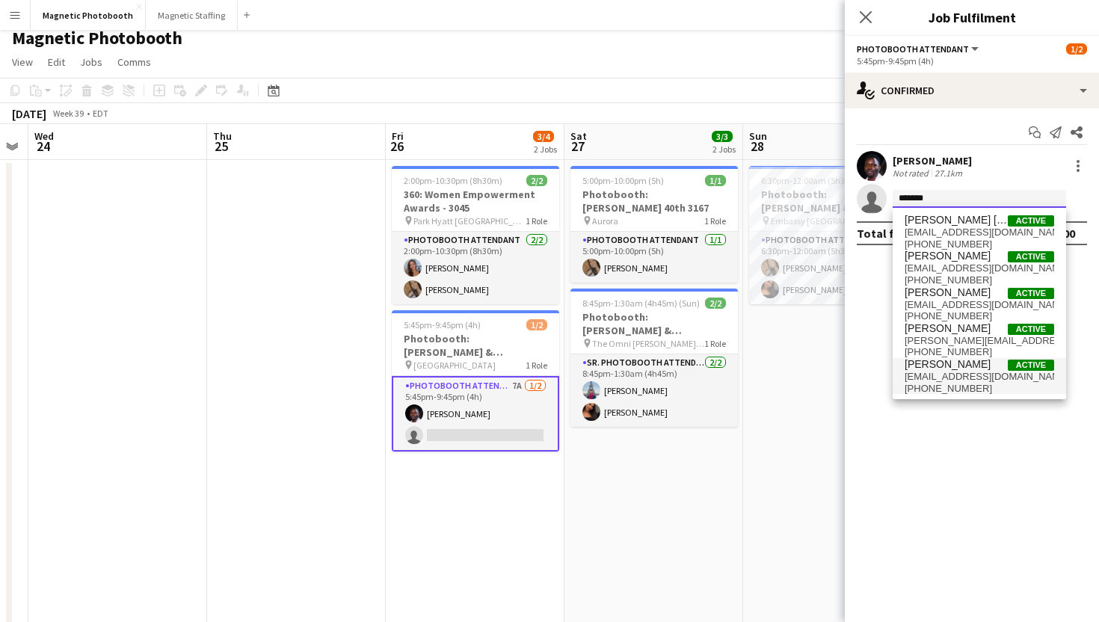
type input "*******"
click at [960, 363] on span "[PERSON_NAME]" at bounding box center [948, 364] width 86 height 13
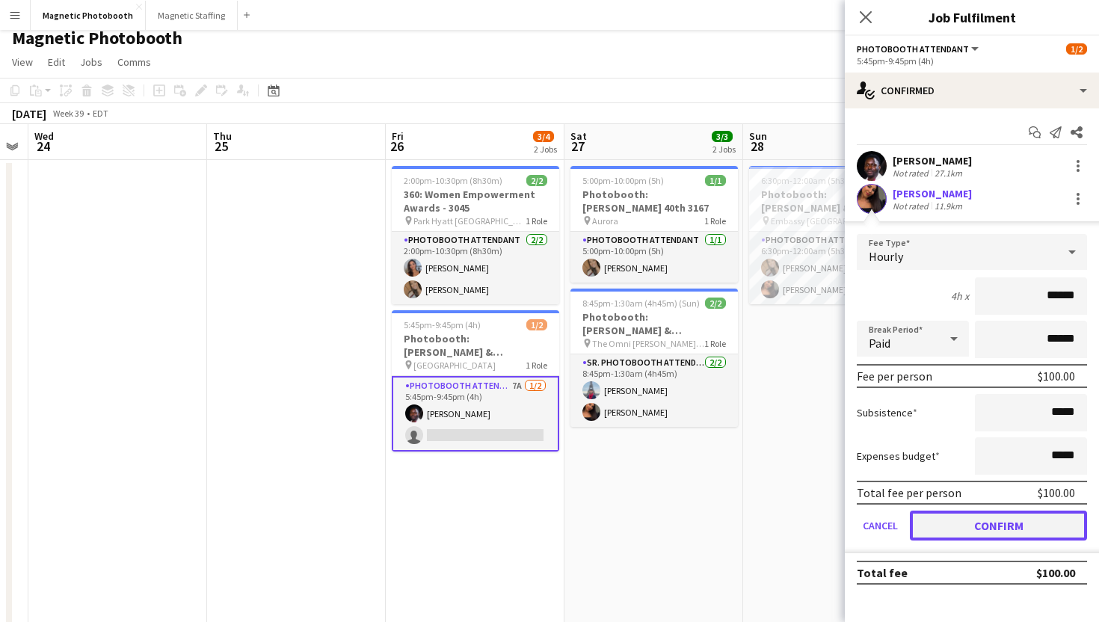
click at [947, 531] on button "Confirm" at bounding box center [998, 526] width 177 height 30
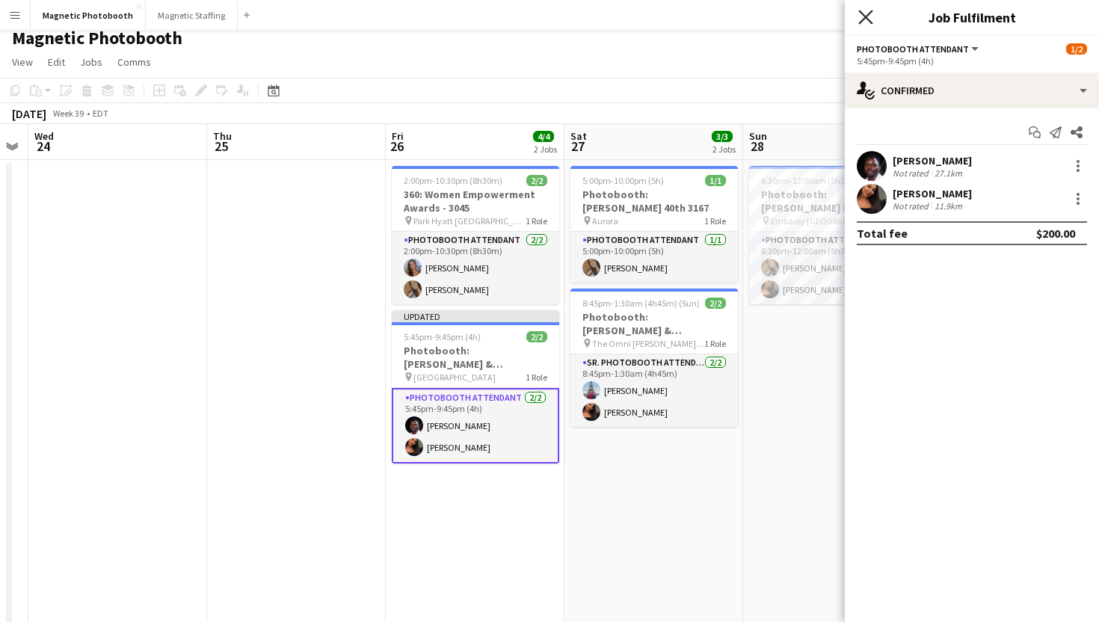
click at [868, 12] on icon "Close pop-in" at bounding box center [866, 17] width 14 height 14
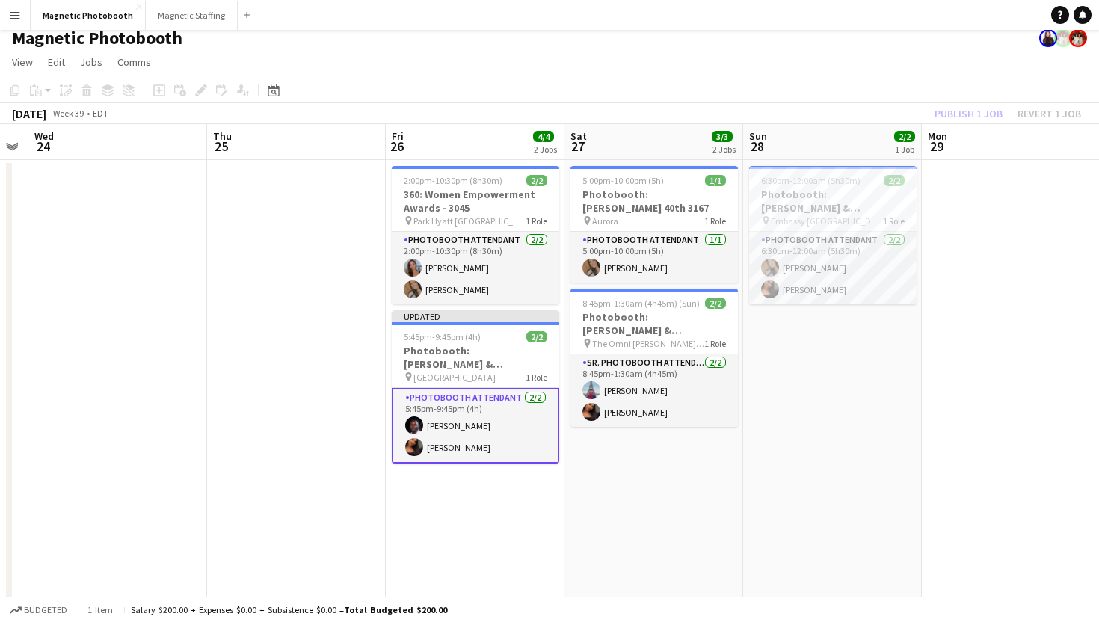
click at [865, 80] on app-toolbar "Copy Paste Paste Command V Paste with crew Command Shift V Paste linked Job [GE…" at bounding box center [549, 90] width 1099 height 25
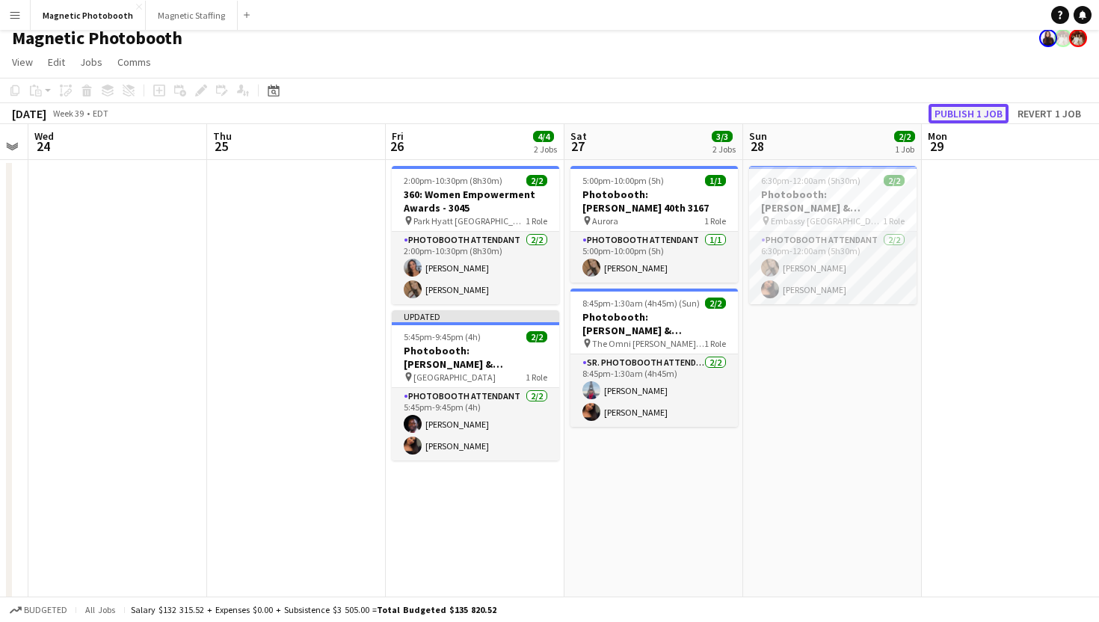
click at [974, 116] on button "Publish 1 job" at bounding box center [969, 113] width 80 height 19
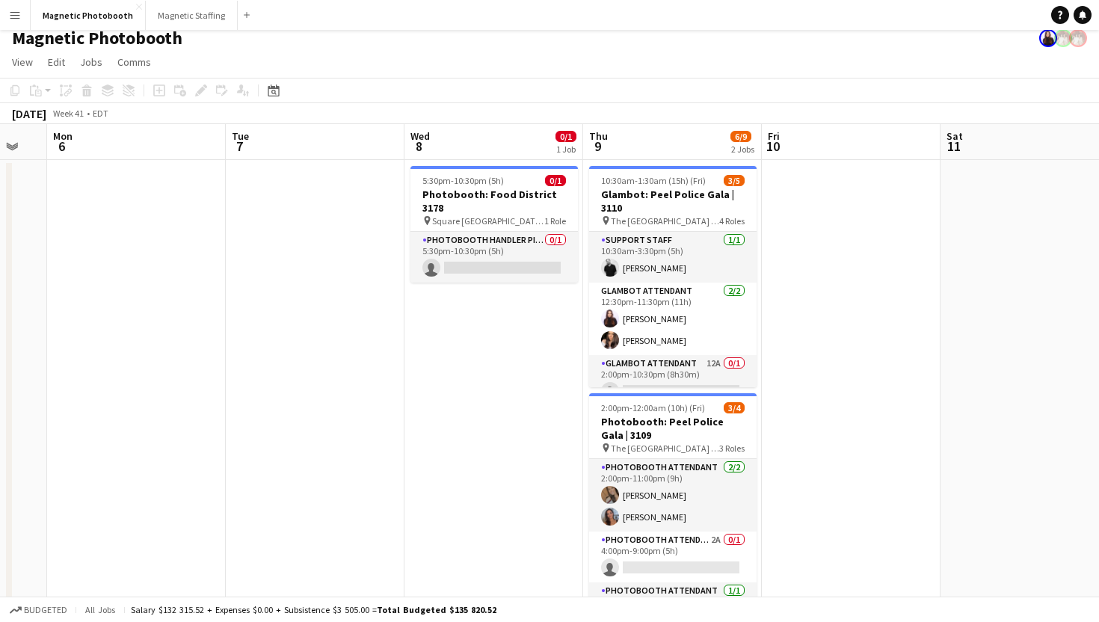
scroll to position [0, 559]
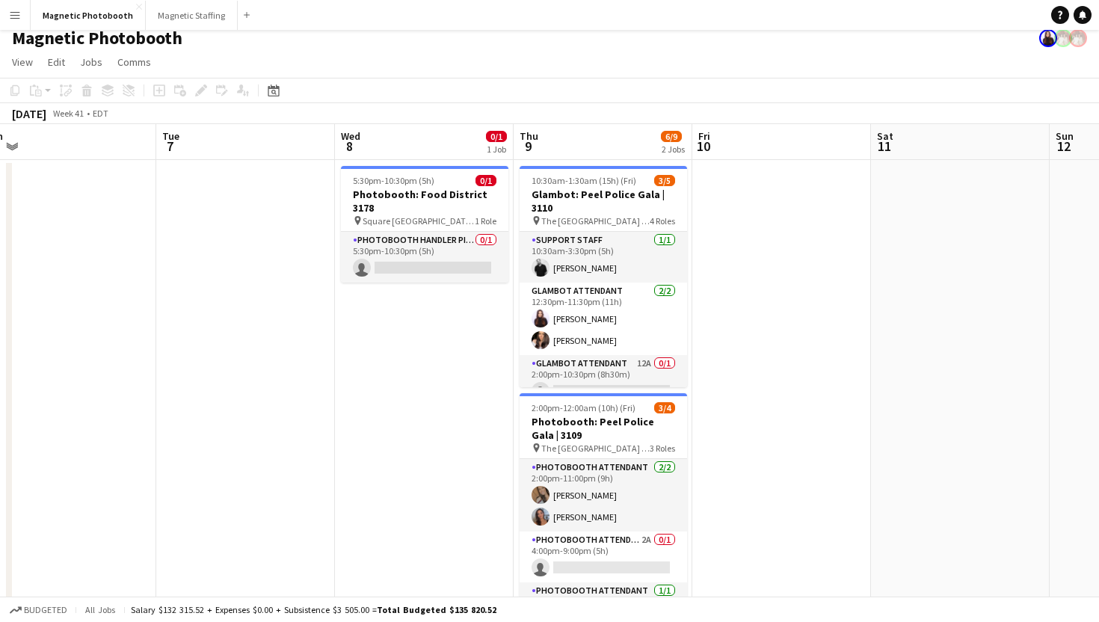
click at [385, 215] on app-job-card "5:30pm-10:30pm (5h) 0/1 Photobooth: Food District 3178 pin Square One Food Dist…" at bounding box center [425, 224] width 168 height 117
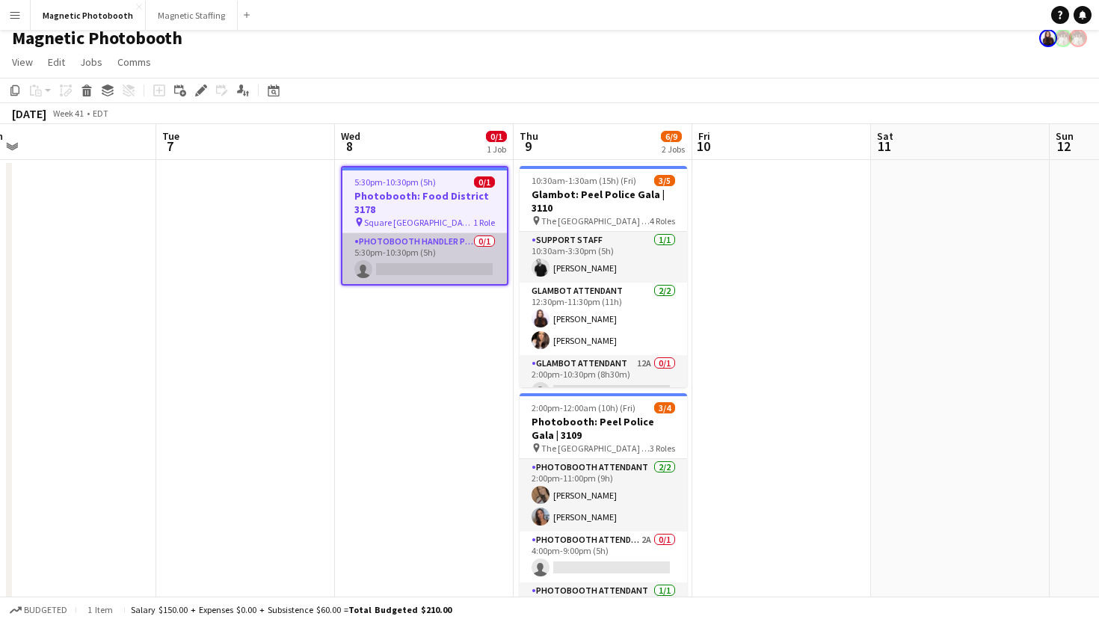
click at [470, 276] on app-card-role "Photobooth Handler Pick-Up/Drop-Off 0/1 5:30pm-10:30pm (5h) single-neutral-acti…" at bounding box center [425, 258] width 165 height 51
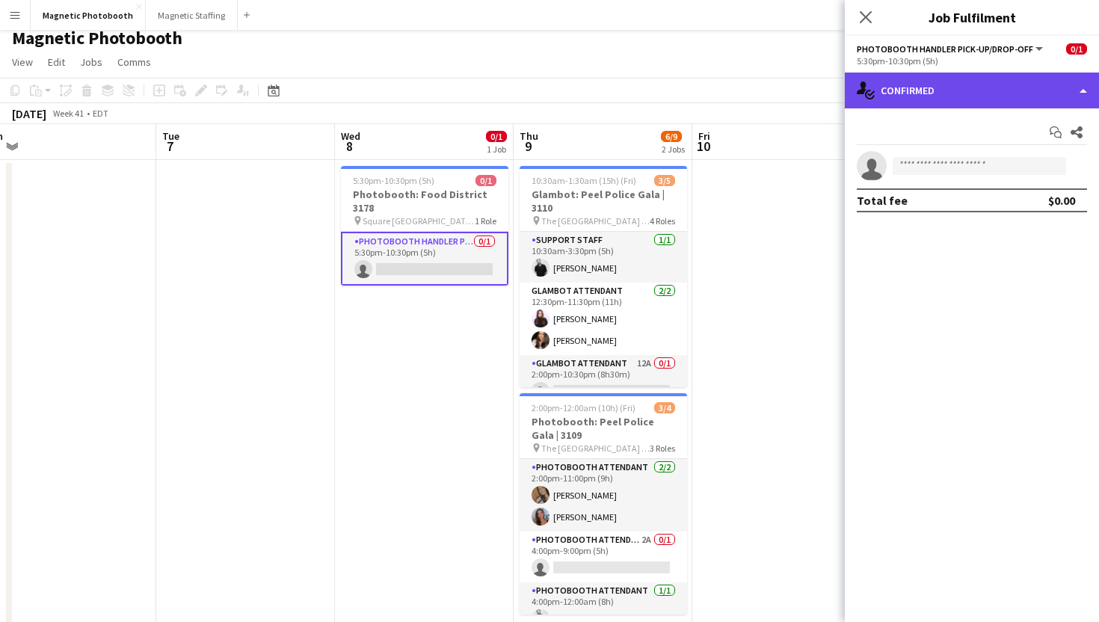
click at [995, 87] on div "single-neutral-actions-check-2 Confirmed" at bounding box center [972, 91] width 254 height 36
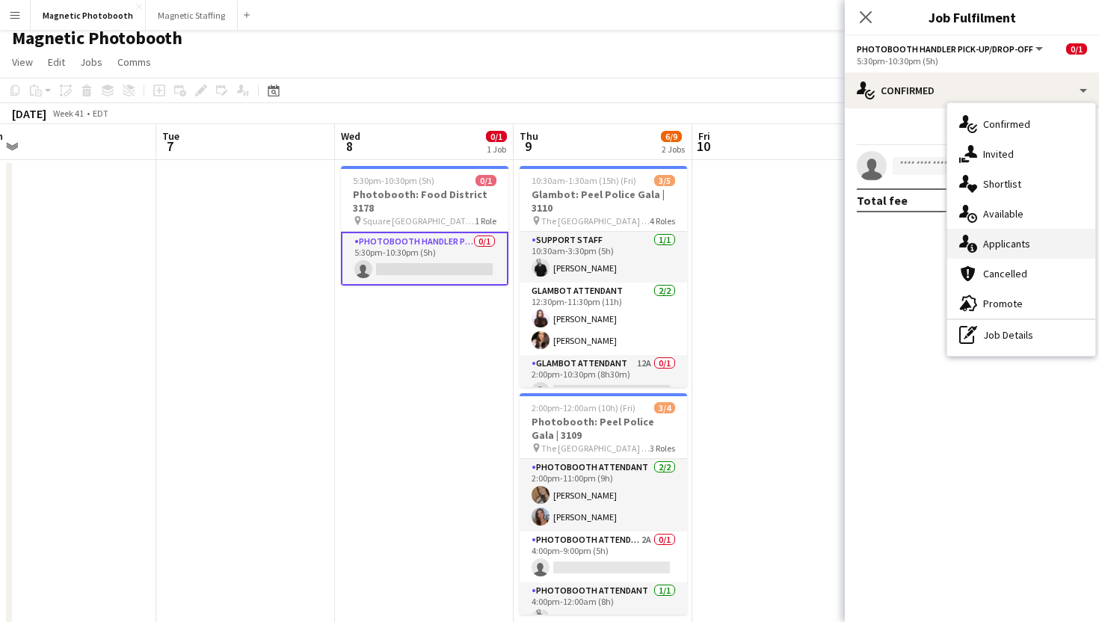
click at [1009, 244] on span "Applicants" at bounding box center [1007, 243] width 47 height 13
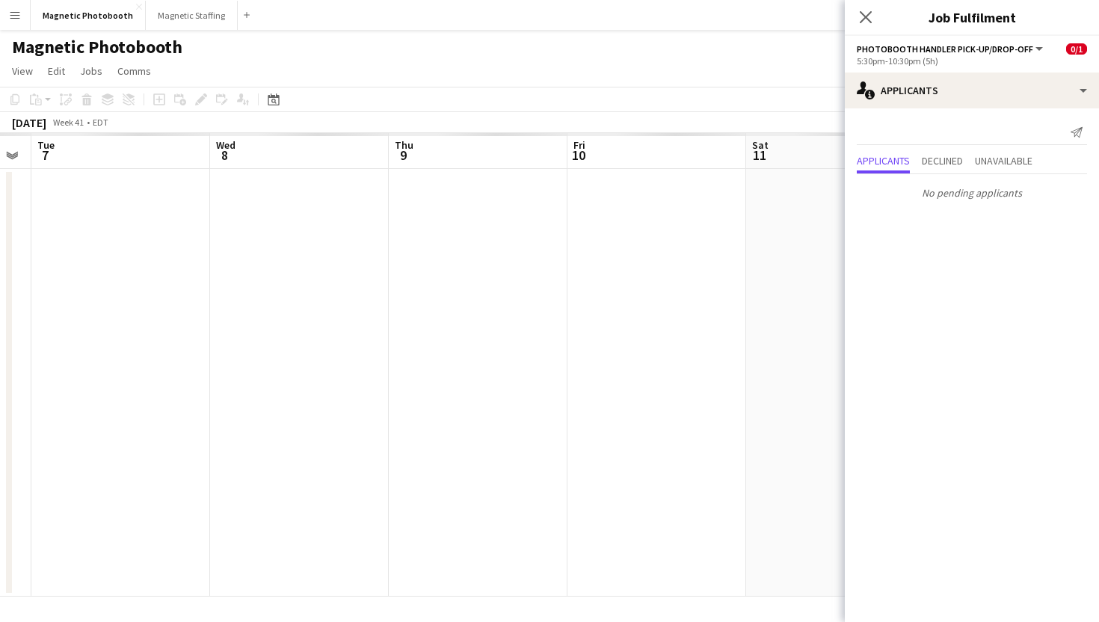
scroll to position [0, 0]
